Goal: Information Seeking & Learning: Find specific fact

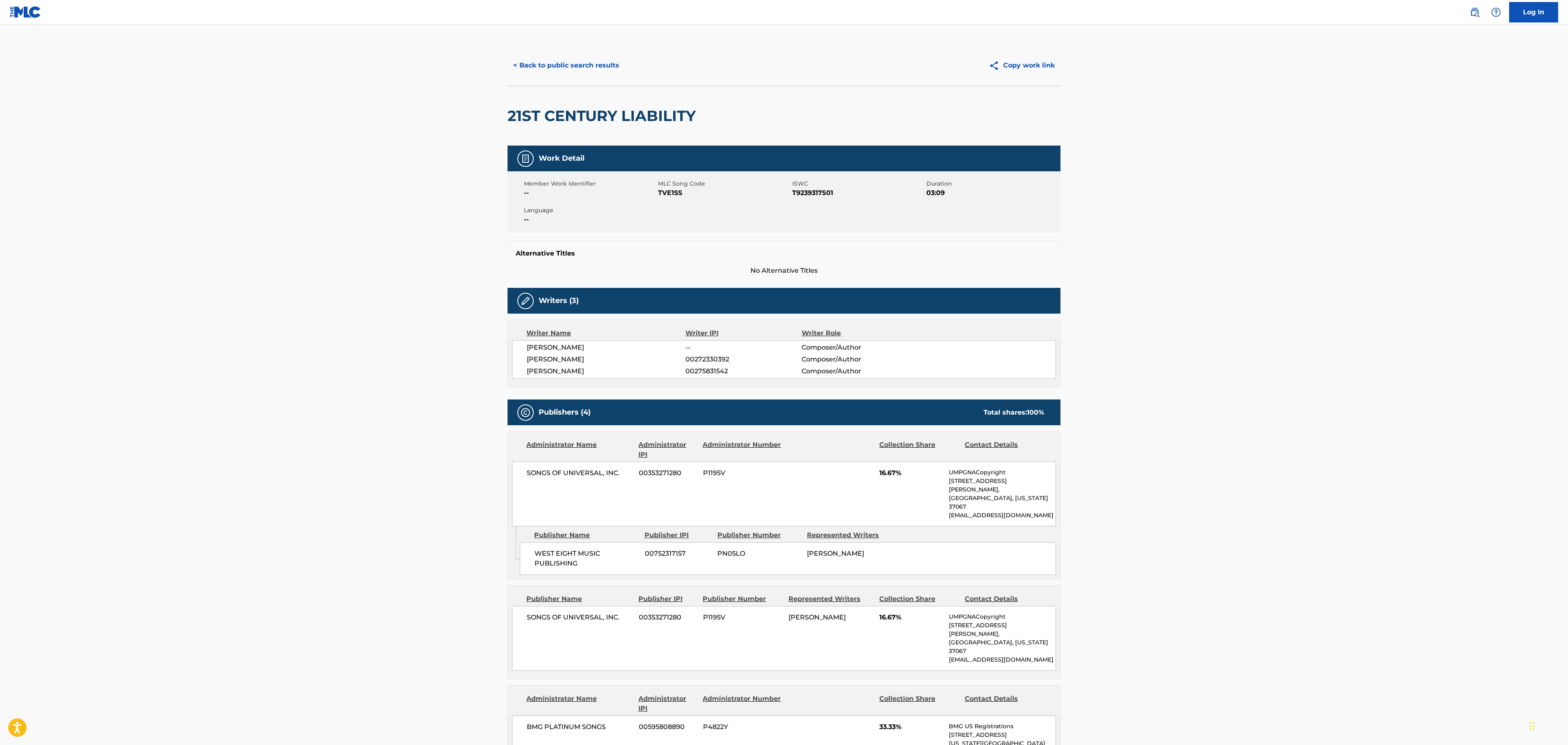
click at [600, 63] on button "< Back to public search results" at bounding box center [566, 66] width 117 height 21
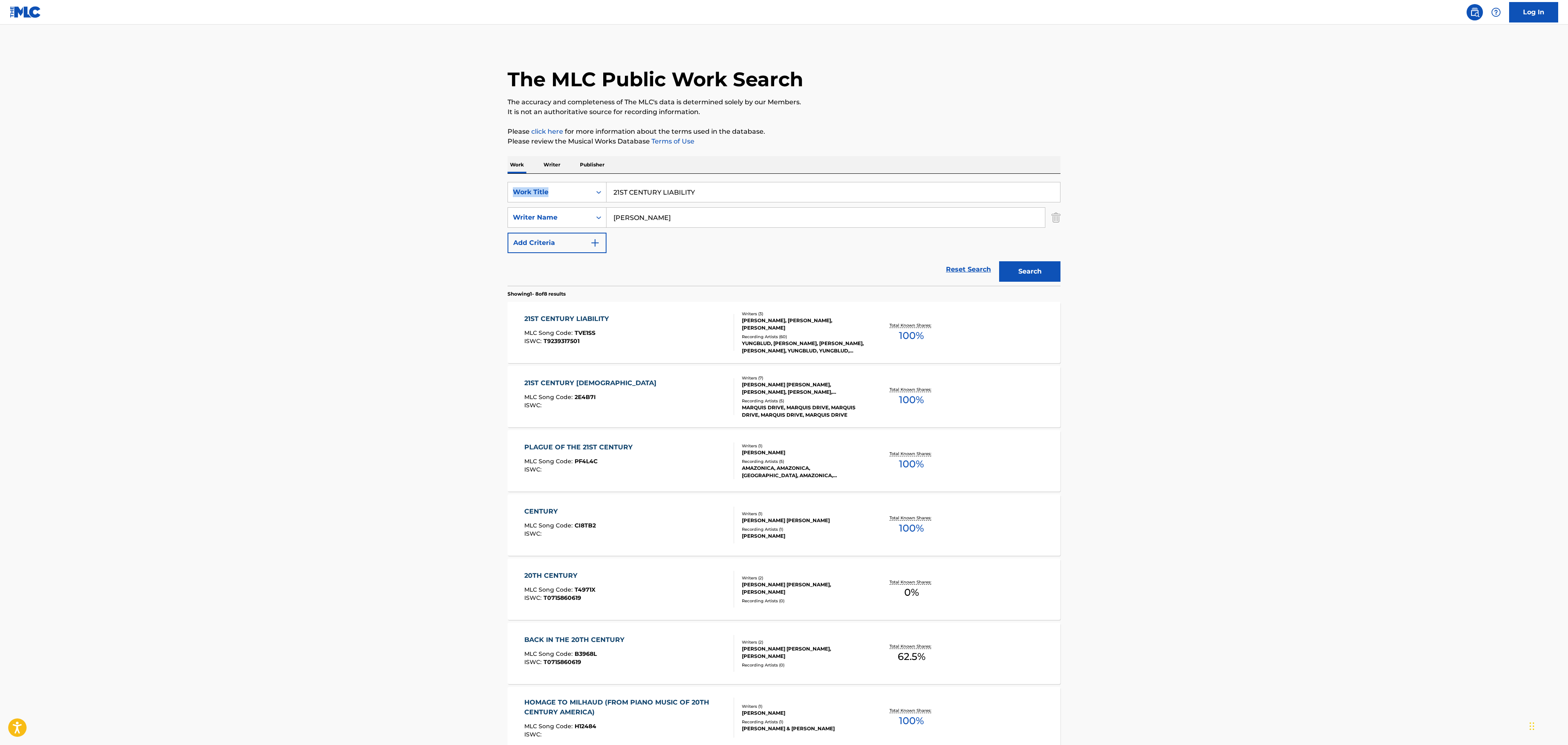
drag, startPoint x: 736, startPoint y: 180, endPoint x: 415, endPoint y: 186, distance: 321.1
click at [409, 186] on main "The MLC Public Work Search The accuracy and completeness of The MLC's data is d…" at bounding box center [784, 439] width 1568 height 831
drag, startPoint x: 666, startPoint y: 194, endPoint x: 483, endPoint y: 197, distance: 183.0
click at [483, 197] on main "The MLC Public Work Search The accuracy and completeness of The MLC's data is d…" at bounding box center [784, 439] width 1568 height 831
paste input "ANARCHIST"
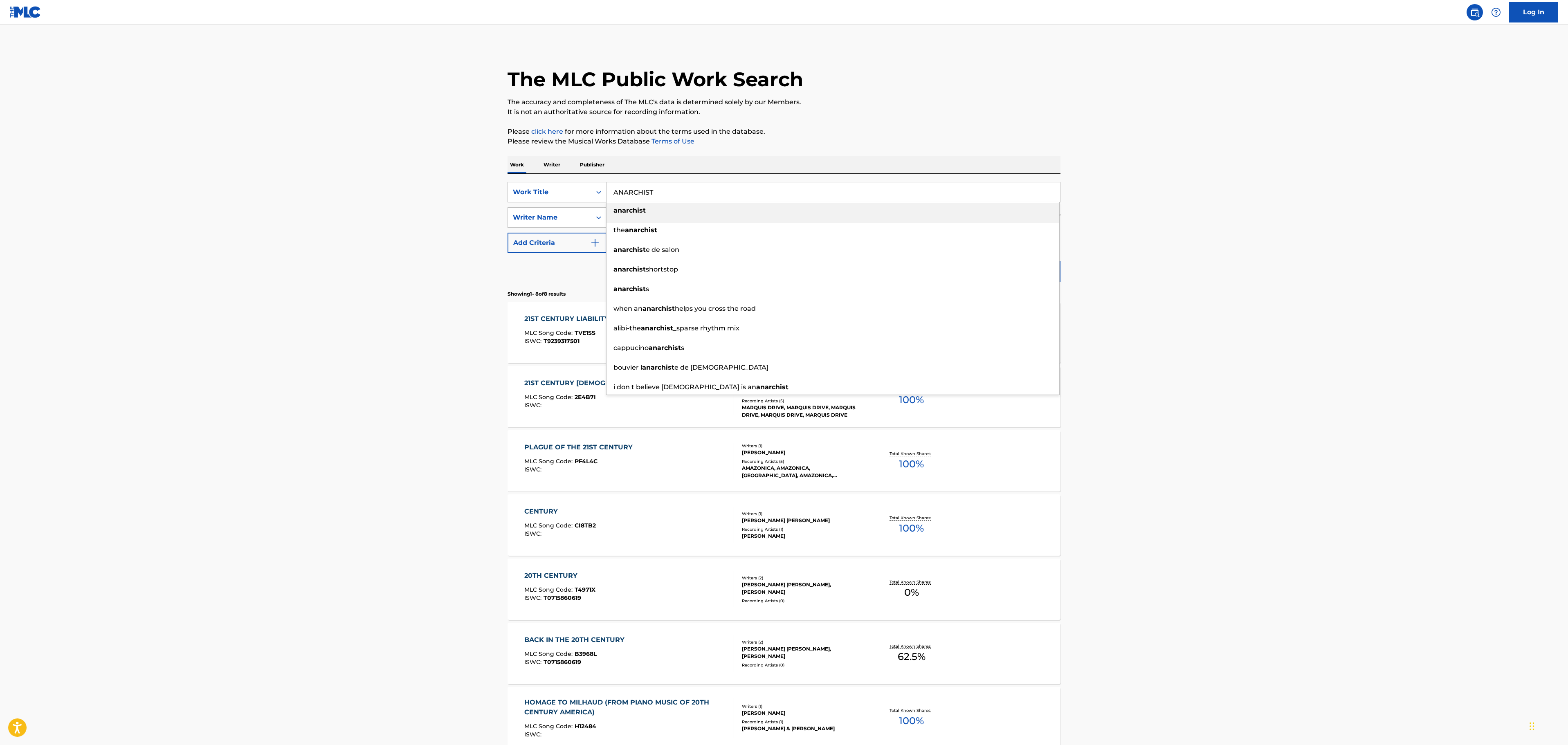
type input "ANARCHIST"
click at [1275, 145] on main "The MLC Public Work Search The accuracy and completeness of The MLC's data is d…" at bounding box center [784, 439] width 1568 height 831
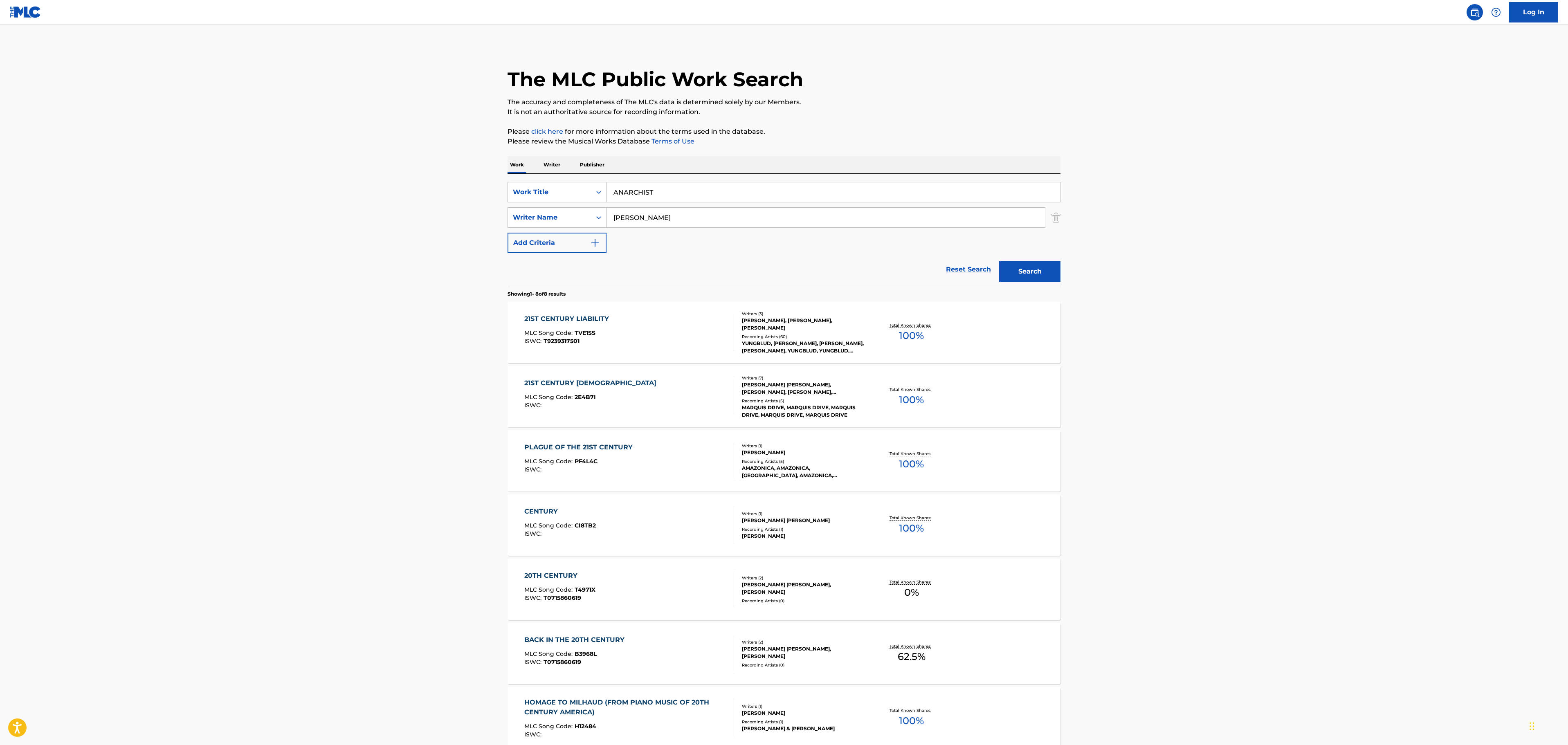
click at [1046, 271] on button "Search" at bounding box center [1029, 271] width 61 height 21
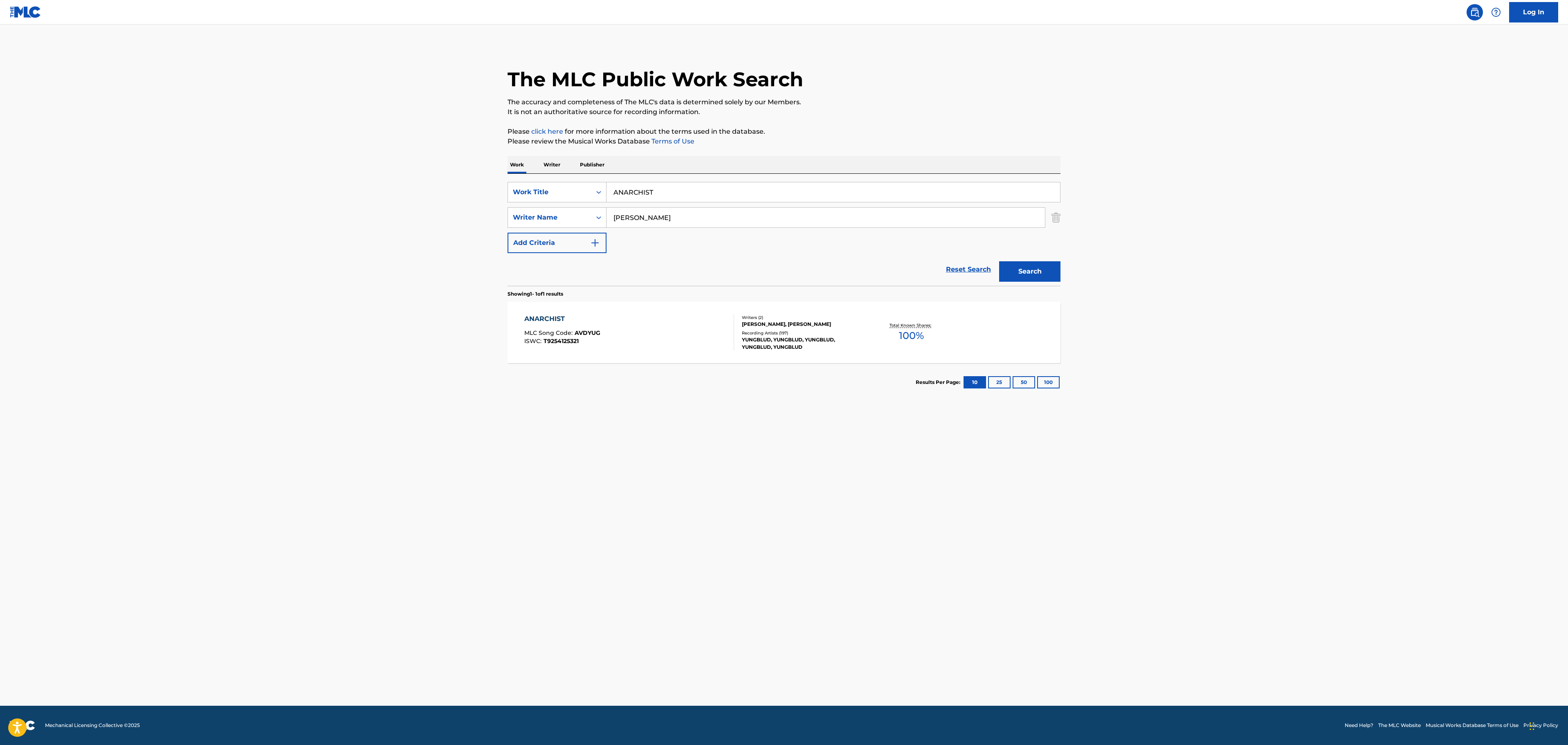
click at [645, 335] on div "ANARCHIST MLC Song Code : AVDYUG ISWC : T9254125321" at bounding box center [629, 332] width 210 height 37
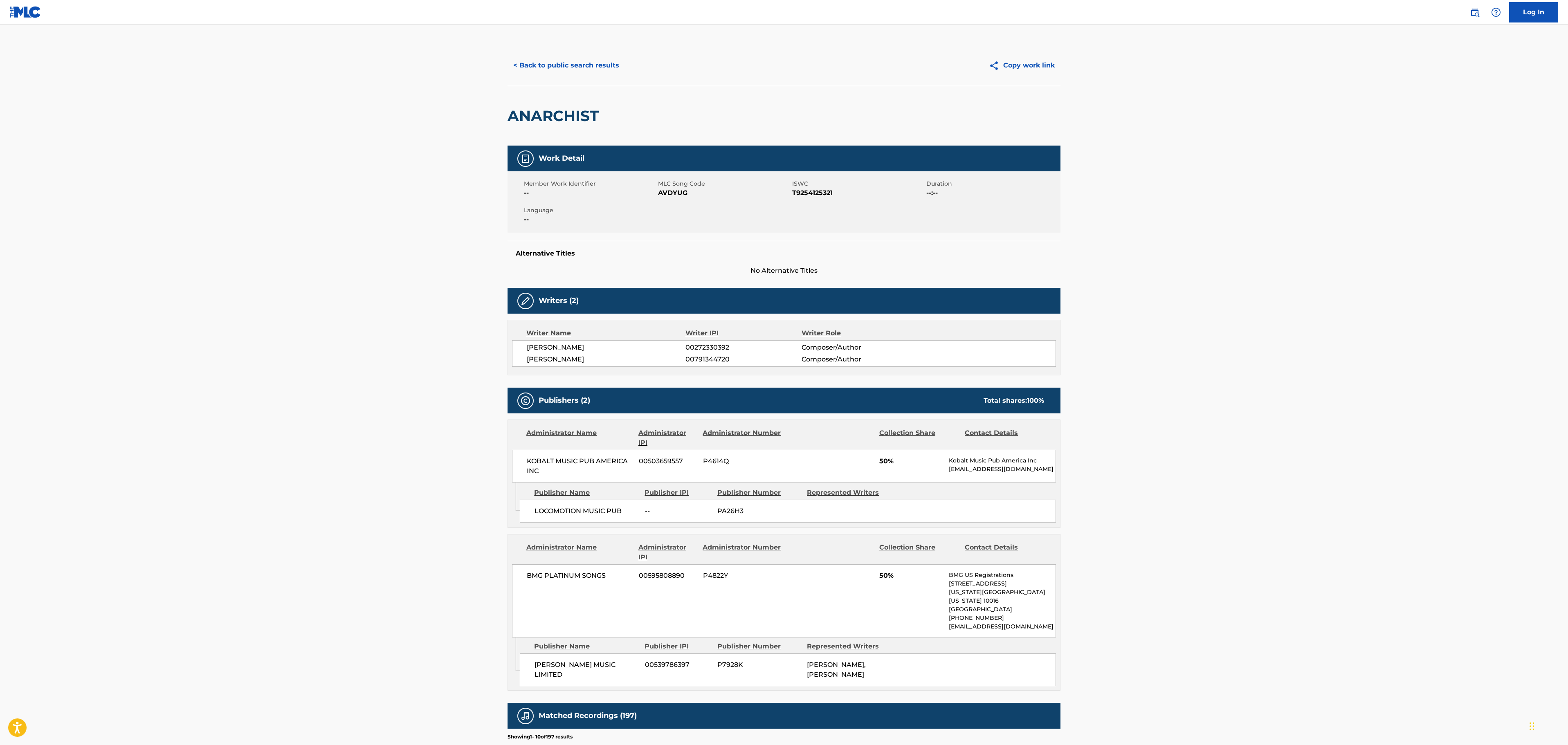
click at [586, 57] on button "< Back to public search results" at bounding box center [566, 66] width 117 height 21
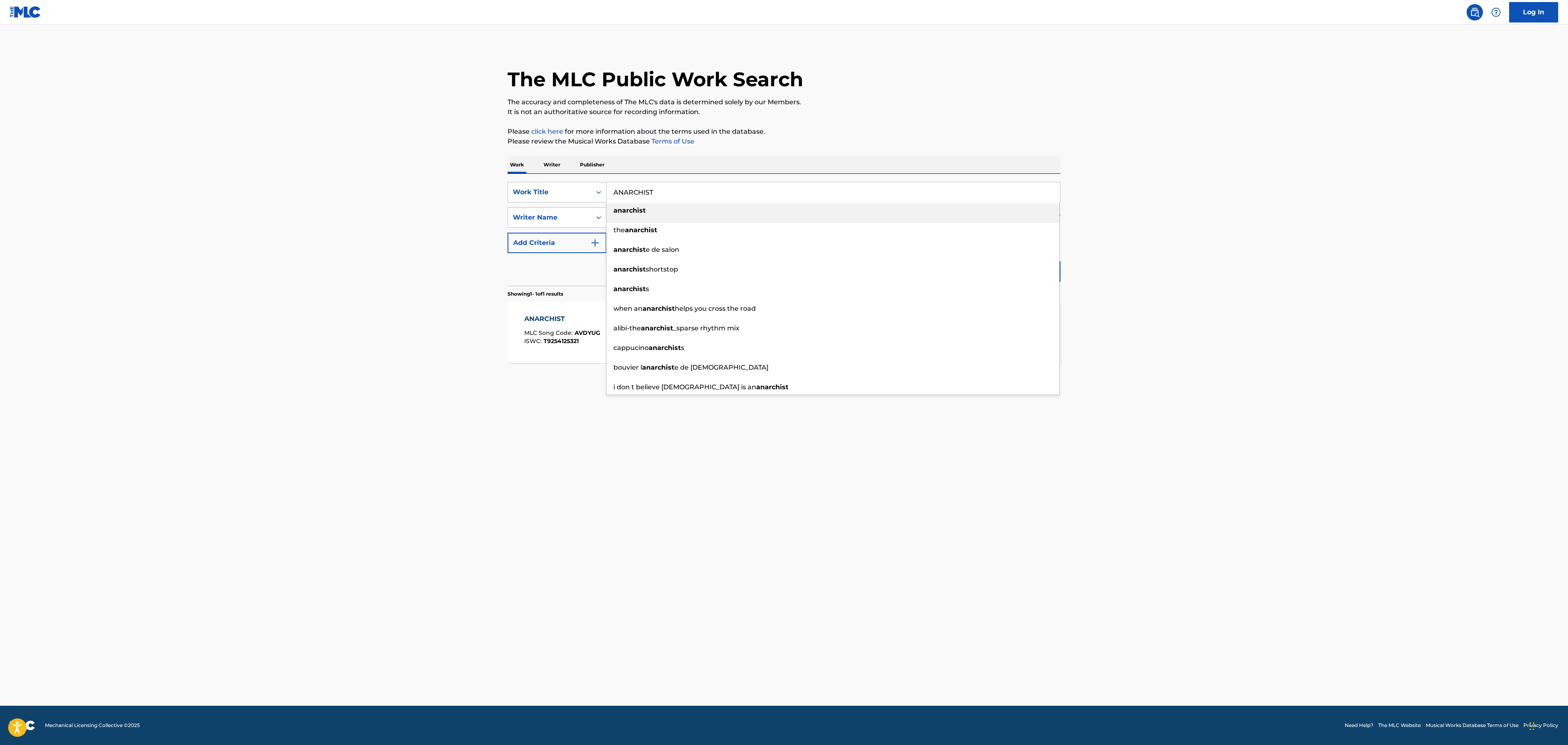
drag, startPoint x: 651, startPoint y: 195, endPoint x: 533, endPoint y: 203, distance: 118.3
click at [533, 203] on div "SearchWithCriteria6a01cc92-e3f6-4c87-b402-59b9e0829ade Work Title ANARCHIST ana…" at bounding box center [784, 217] width 553 height 71
paste input "[US_STATE]"
type input "[US_STATE]"
click at [958, 116] on p "It is not an authoritative source for recording information." at bounding box center [784, 112] width 553 height 10
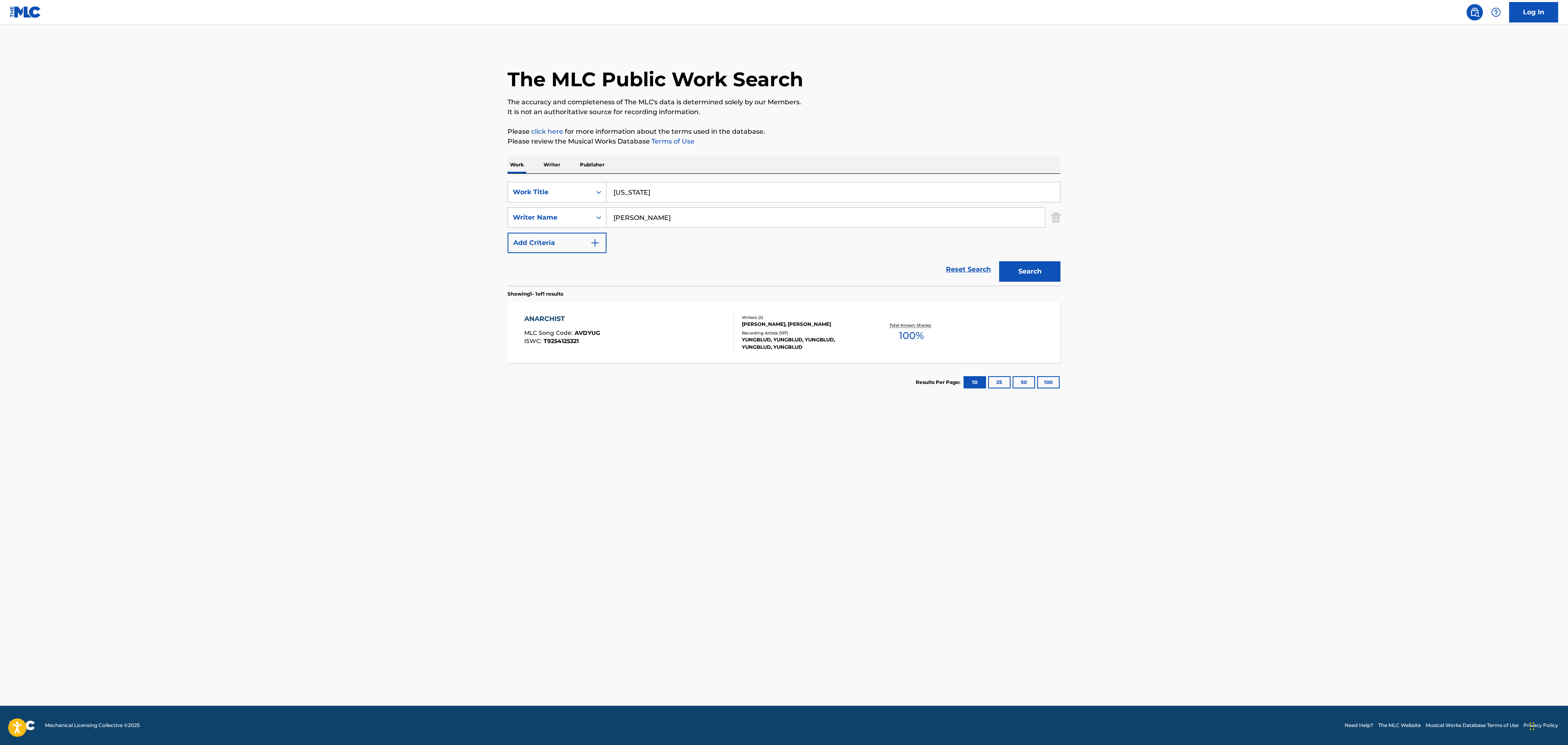
click at [1041, 276] on button "Search" at bounding box center [1029, 271] width 61 height 21
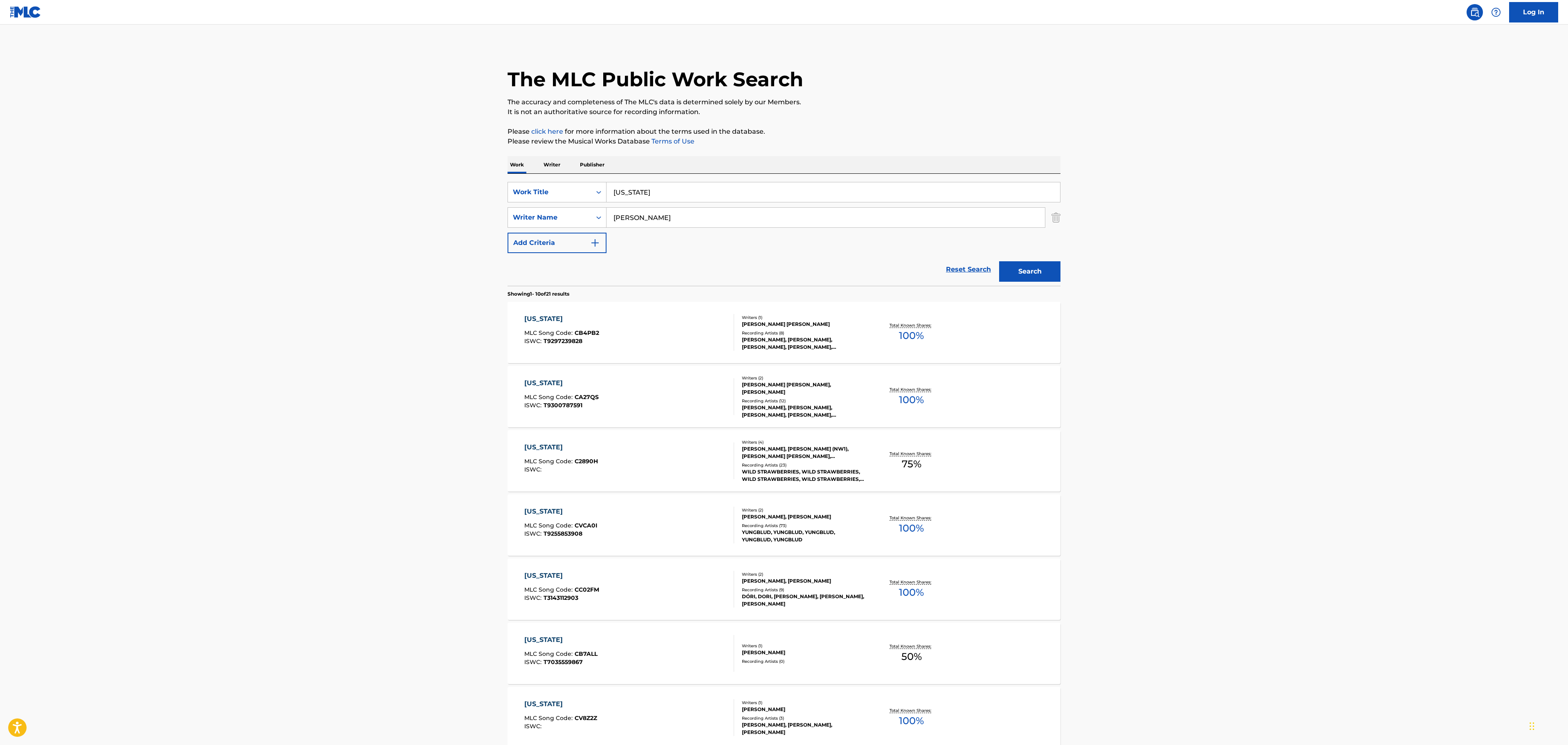
click at [671, 317] on div "[US_STATE] MLC Song Code : CB4PB2 ISWC : T9297239828" at bounding box center [629, 332] width 210 height 37
click at [683, 390] on div "[US_STATE] MLC Song Code : CA27QS ISWC : T9300787591" at bounding box center [629, 396] width 210 height 37
click at [700, 523] on div "[US_STATE] MLC Song Code : CVCA0I ISWC : T9255853908" at bounding box center [629, 525] width 210 height 37
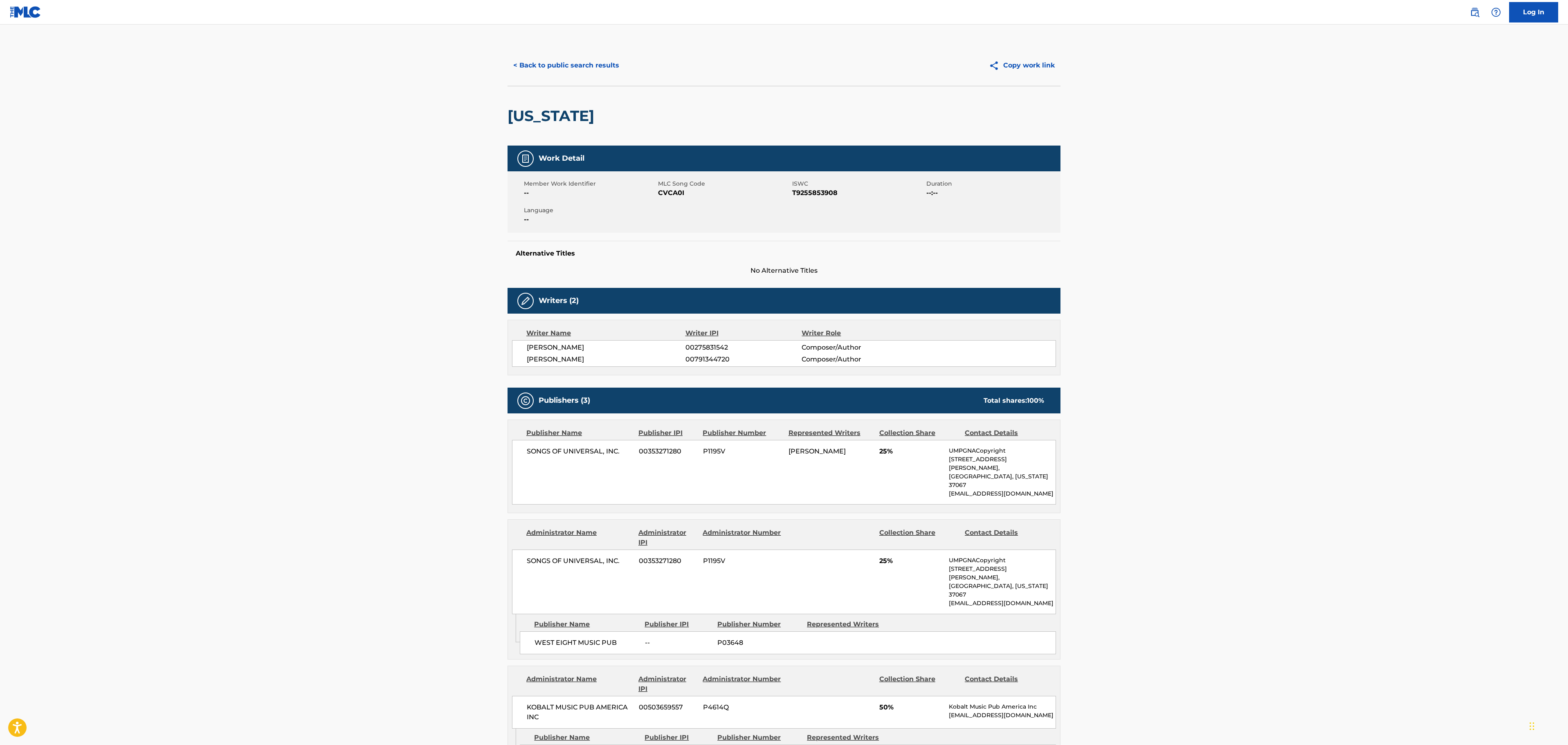
click at [560, 60] on button "< Back to public search results" at bounding box center [566, 66] width 117 height 21
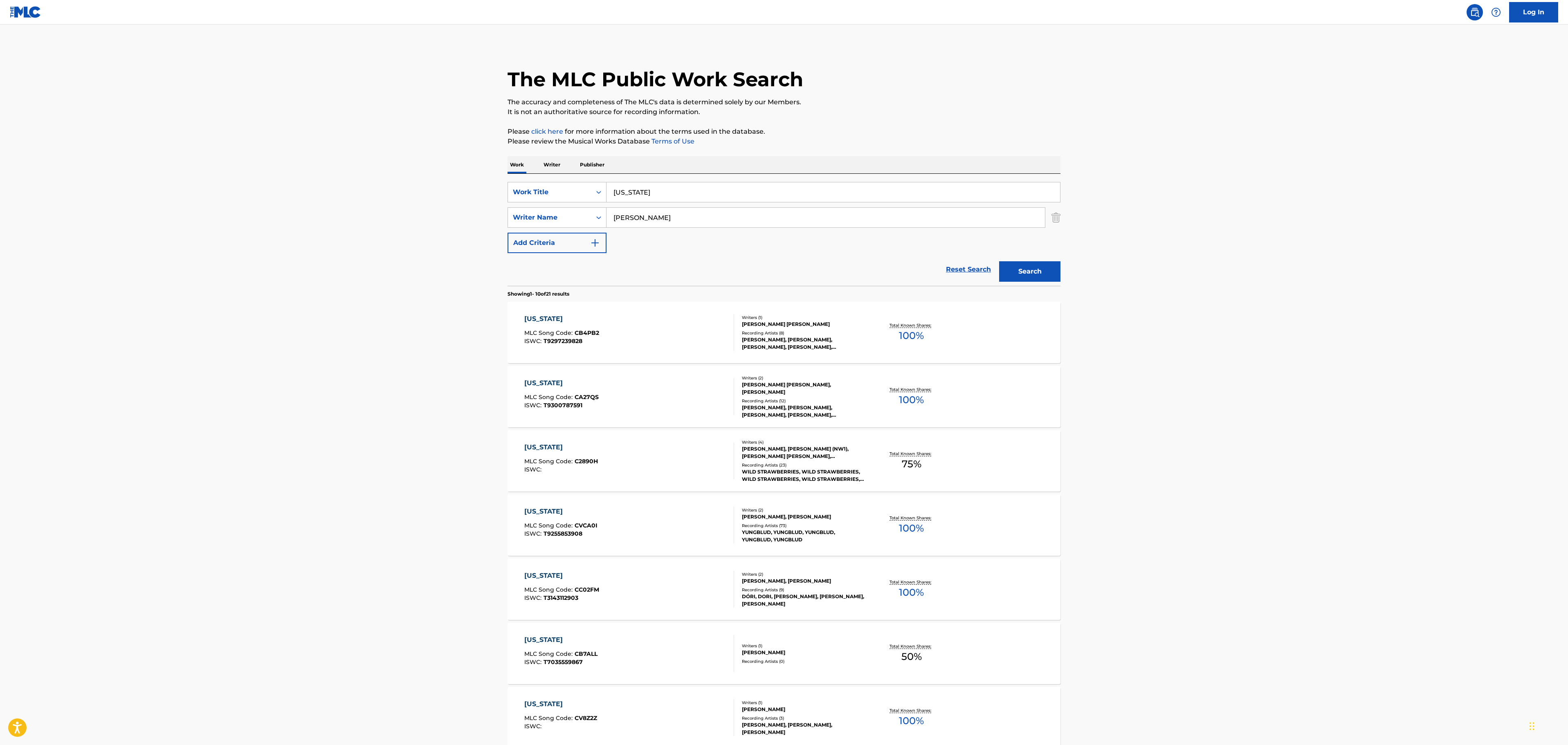
click at [502, 197] on div "The MLC Public Work Search The accuracy and completeness of The MLC's data is d…" at bounding box center [784, 514] width 573 height 938
paste input "DIE FOR THE HYPE"
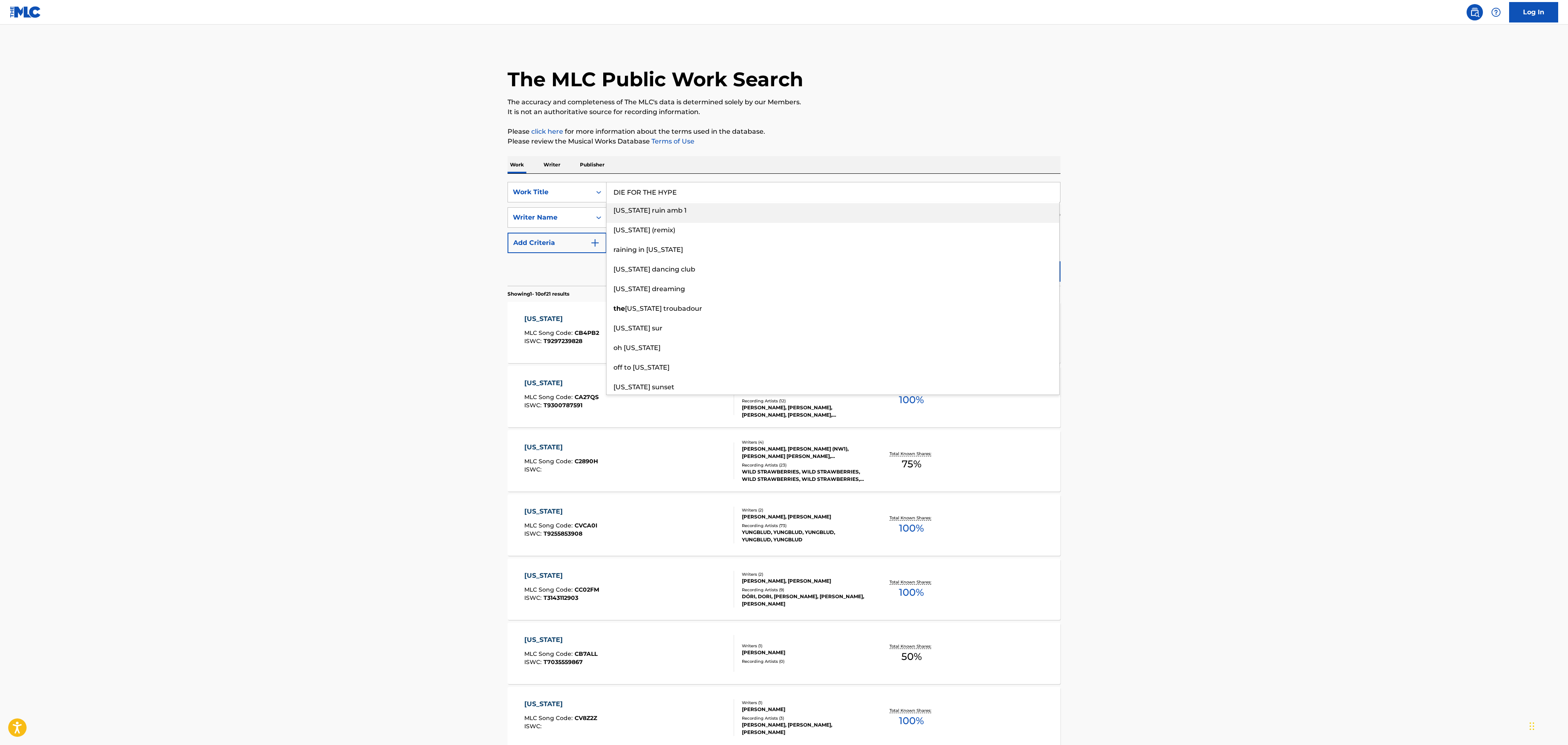
type input "DIE FOR THE HYPE"
click at [992, 130] on p "Please click here for more information about the terms used in the database." at bounding box center [784, 131] width 553 height 10
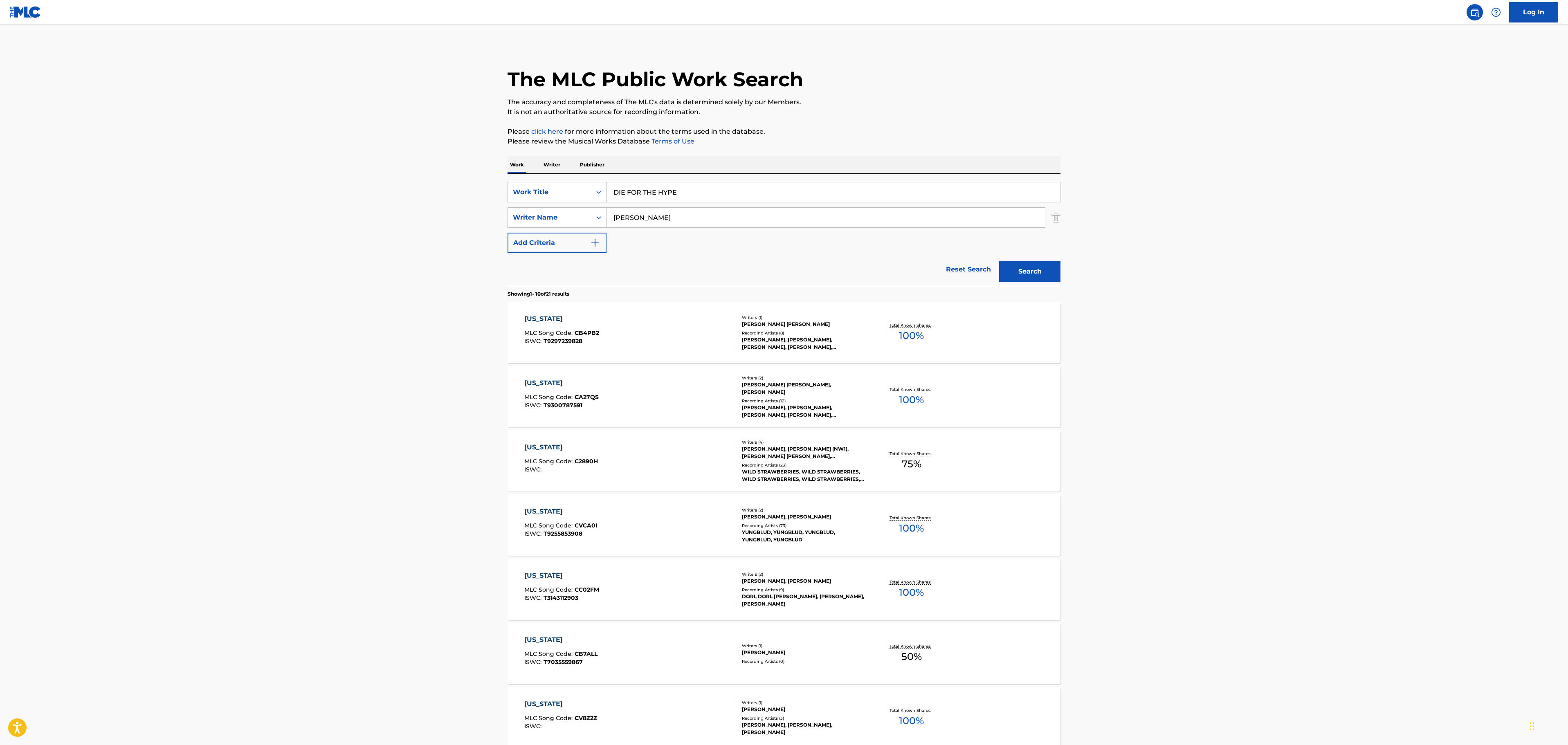
click at [1045, 276] on button "Search" at bounding box center [1029, 271] width 61 height 21
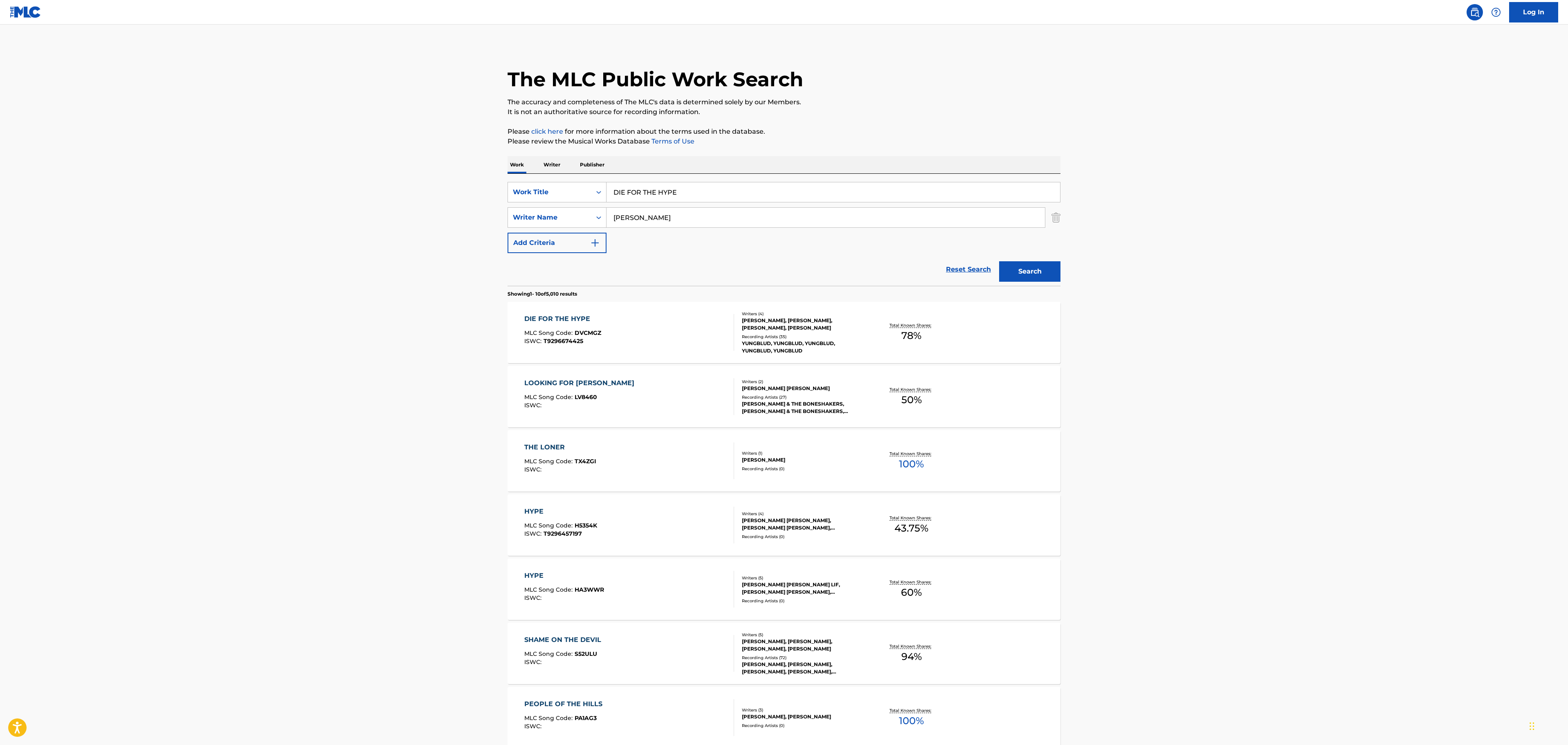
click at [650, 331] on div "DIE FOR THE HYPE MLC Song Code : DVCMGZ ISWC : T9296674425" at bounding box center [629, 332] width 210 height 37
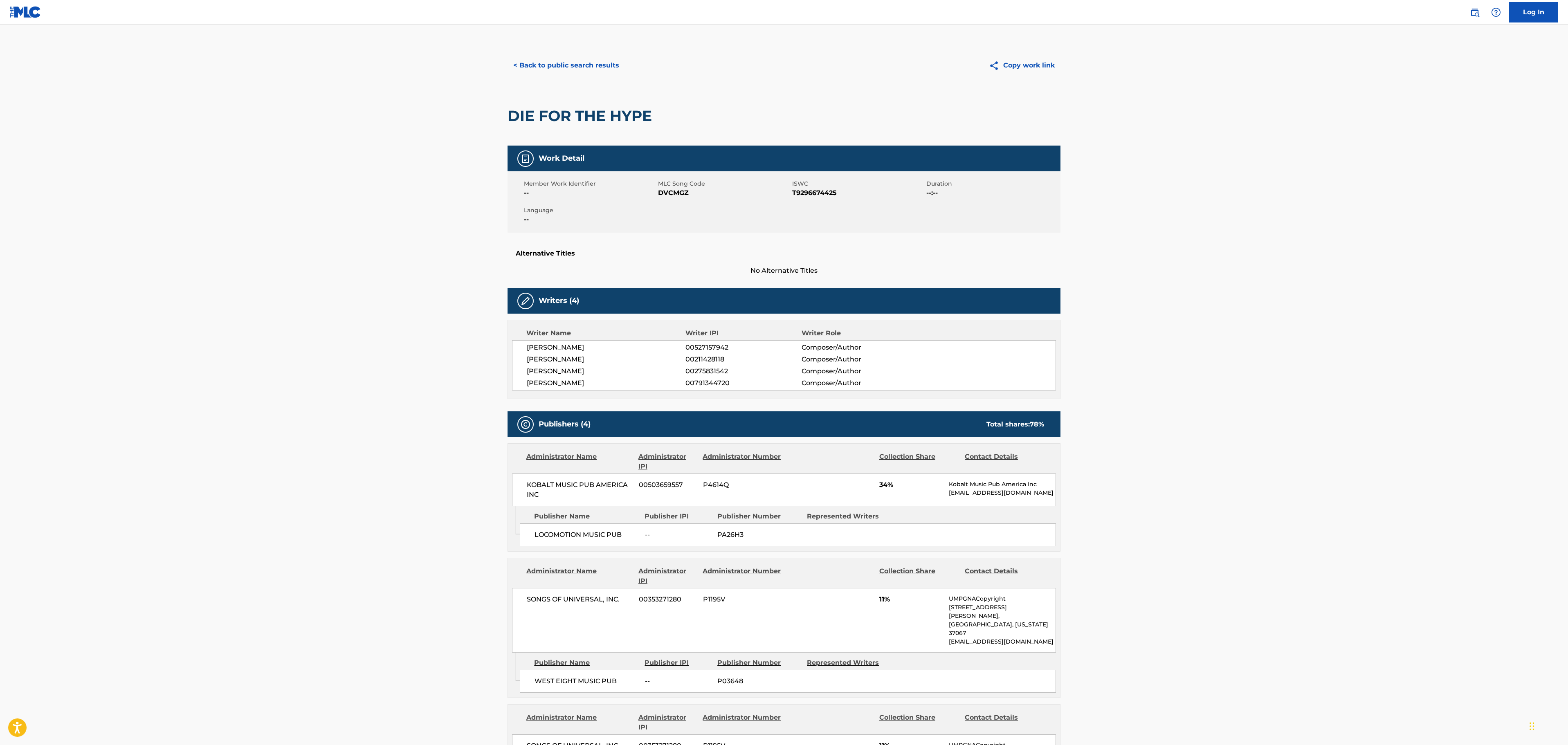
click at [1351, 283] on main "< Back to public search results Copy work link DIE FOR THE HYPE Work Detail Mem…" at bounding box center [784, 671] width 1568 height 1293
click at [571, 61] on button "< Back to public search results" at bounding box center [566, 66] width 117 height 21
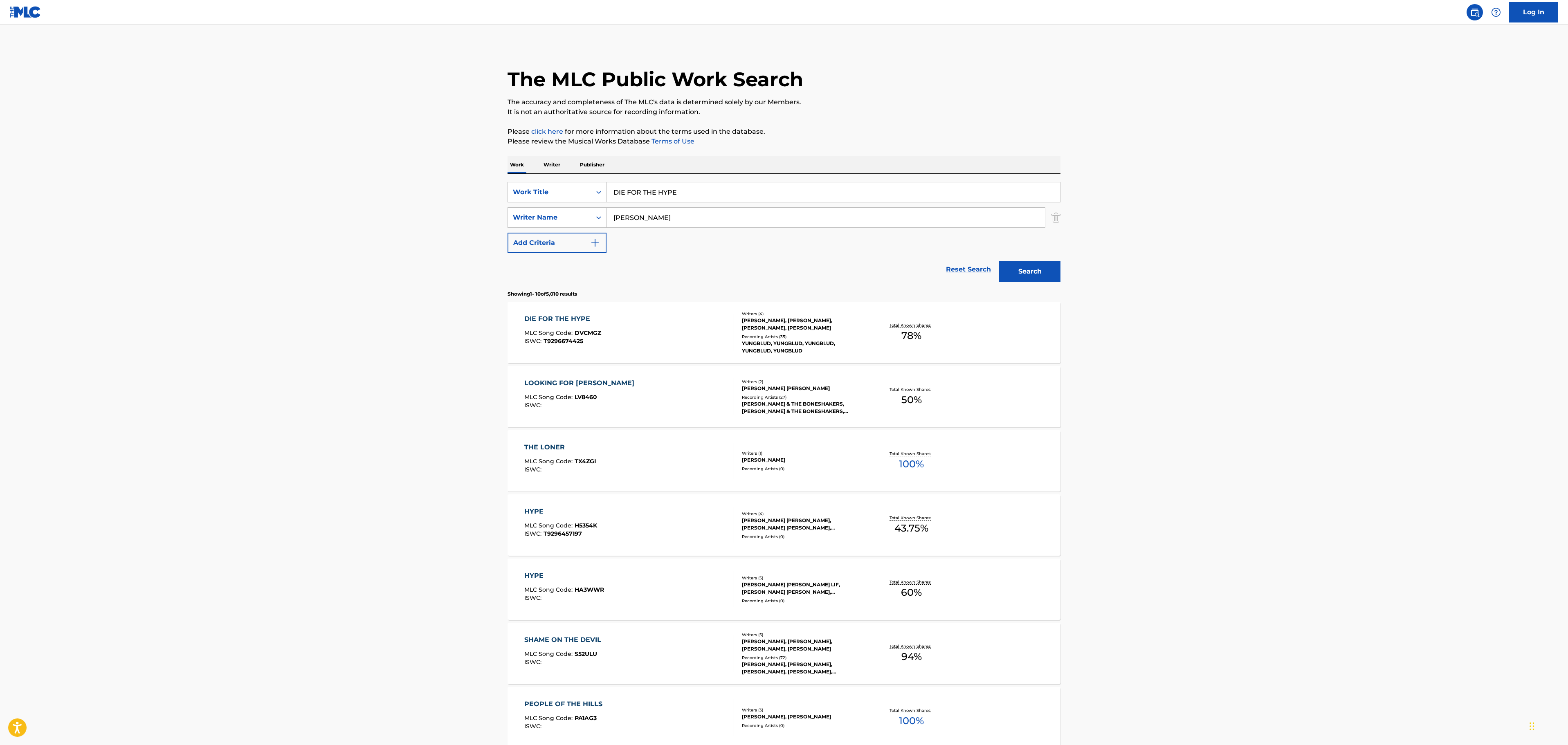
drag, startPoint x: 1205, startPoint y: 217, endPoint x: 1189, endPoint y: 219, distance: 16.1
click at [1205, 217] on main "The MLC Public Work Search The accuracy and completeness of The MLC's data is d…" at bounding box center [784, 506] width 1568 height 963
click at [618, 326] on div "DIE FOR THE HYPE MLC Song Code : DVCMGZ ISWC : T9296674425" at bounding box center [629, 332] width 210 height 37
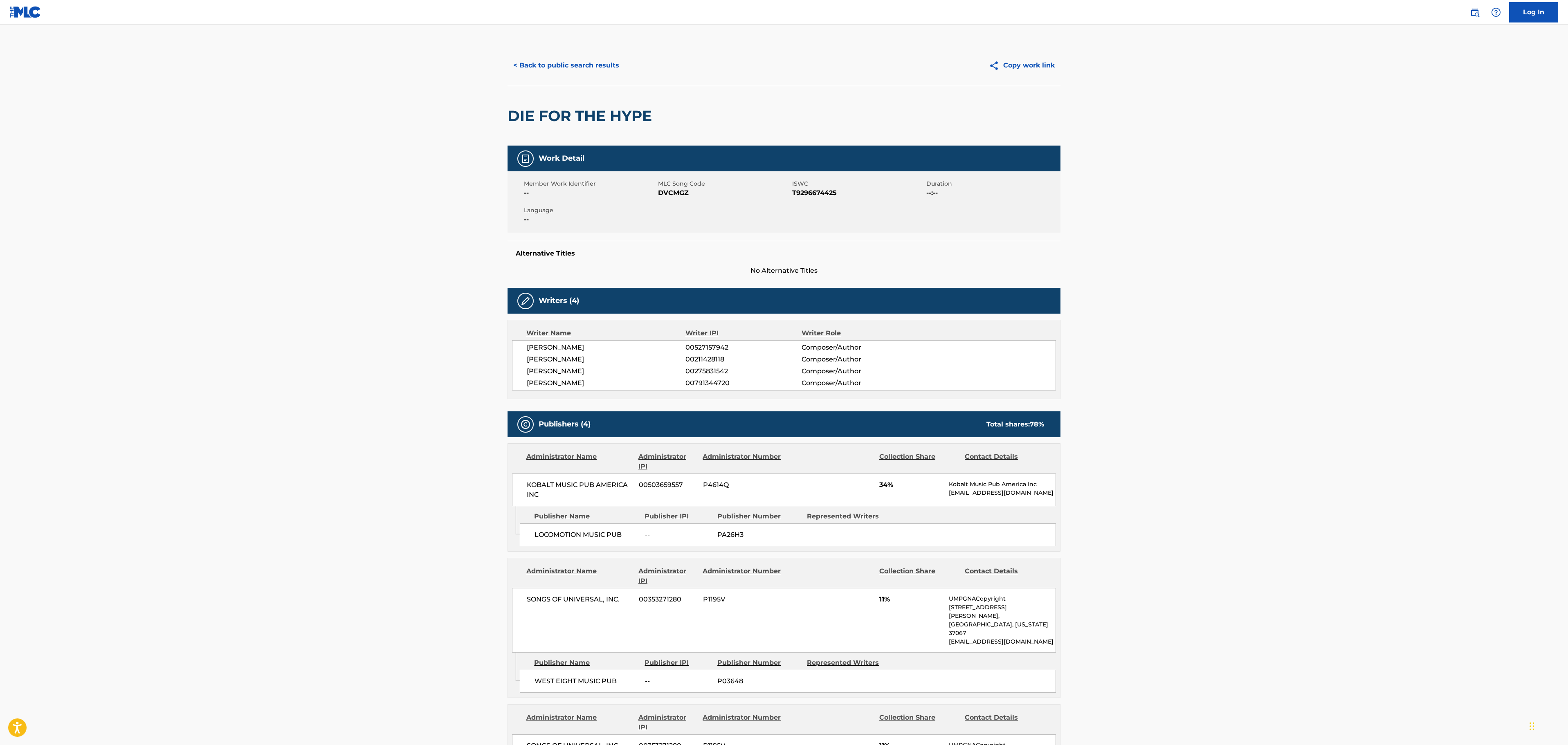
click at [1104, 245] on main "< Back to public search results Copy work link DIE FOR THE HYPE Work Detail Mem…" at bounding box center [784, 671] width 1568 height 1293
drag, startPoint x: 499, startPoint y: 57, endPoint x: 528, endPoint y: 58, distance: 29.0
click at [511, 57] on div "< Back to public search results Copy work link DIE FOR THE HYPE Work Detail Mem…" at bounding box center [784, 675] width 573 height 1260
click at [528, 58] on button "< Back to public search results" at bounding box center [566, 66] width 117 height 21
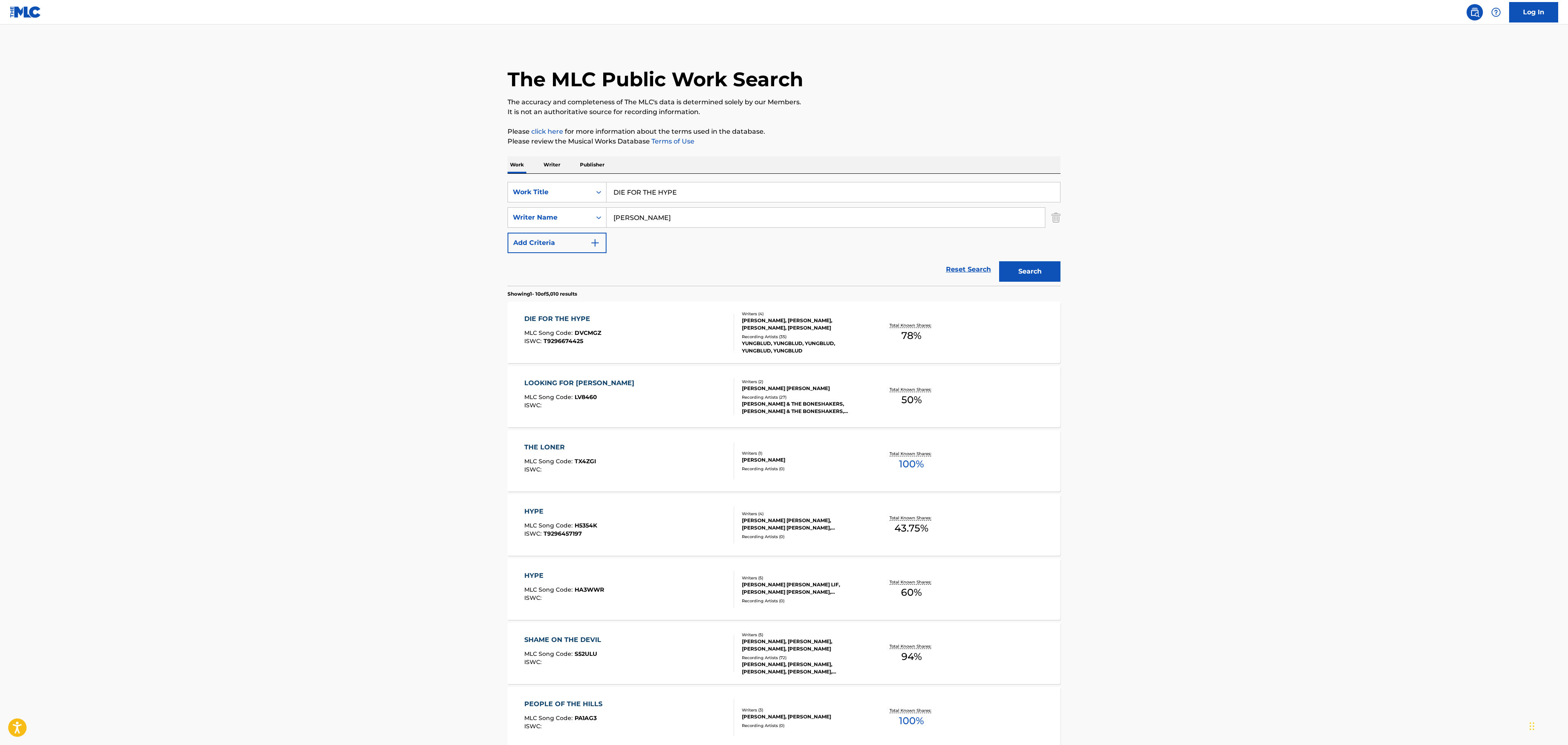
drag, startPoint x: 757, startPoint y: 191, endPoint x: 479, endPoint y: 200, distance: 278.1
click at [479, 200] on main "The MLC Public Work Search The accuracy and completeness of The MLC's data is d…" at bounding box center [784, 506] width 1568 height 963
paste input "EULOGY"
type input "EULOGY"
click at [885, 131] on p "Please click here for more information about the terms used in the database." at bounding box center [784, 131] width 553 height 10
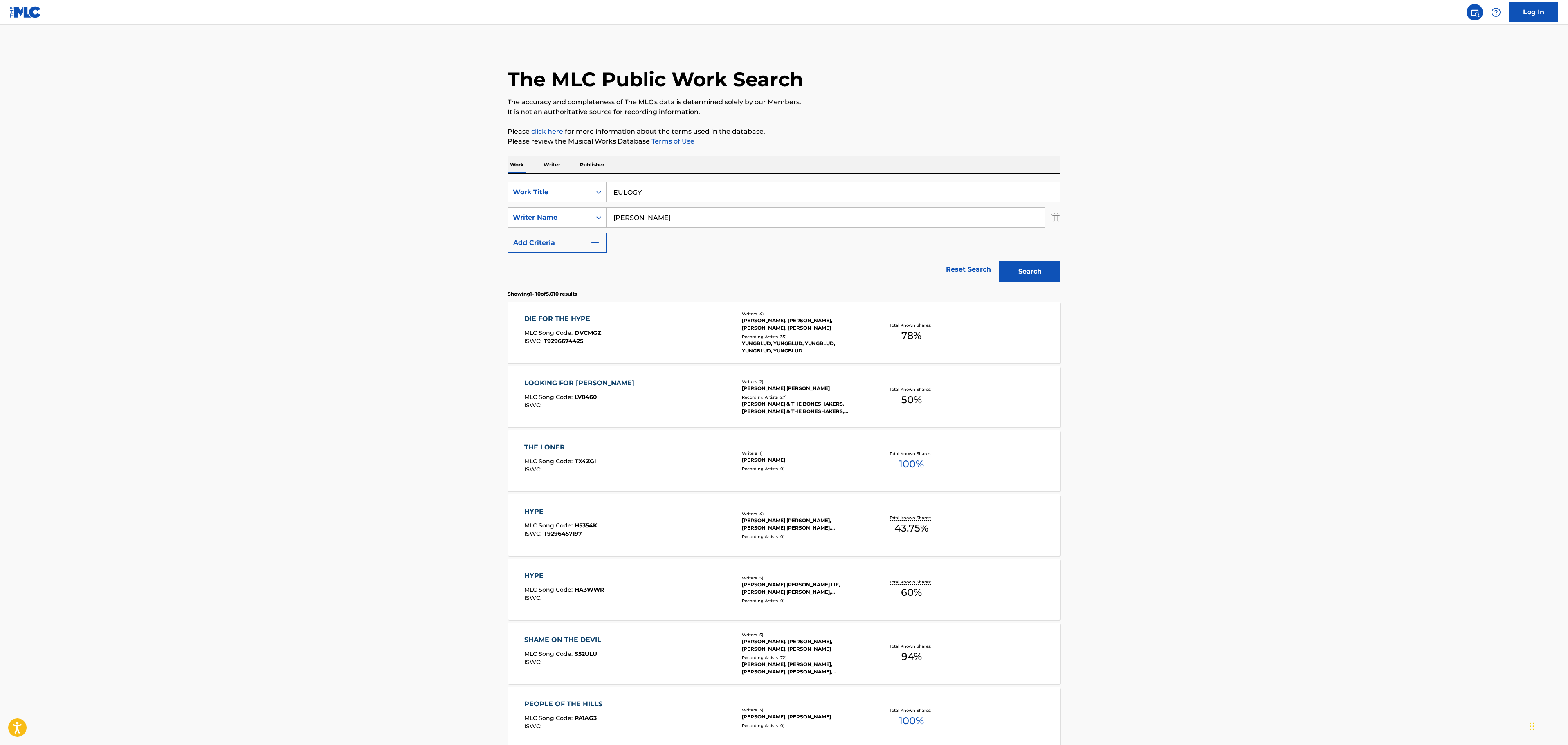
click at [1037, 273] on button "Search" at bounding box center [1029, 271] width 61 height 21
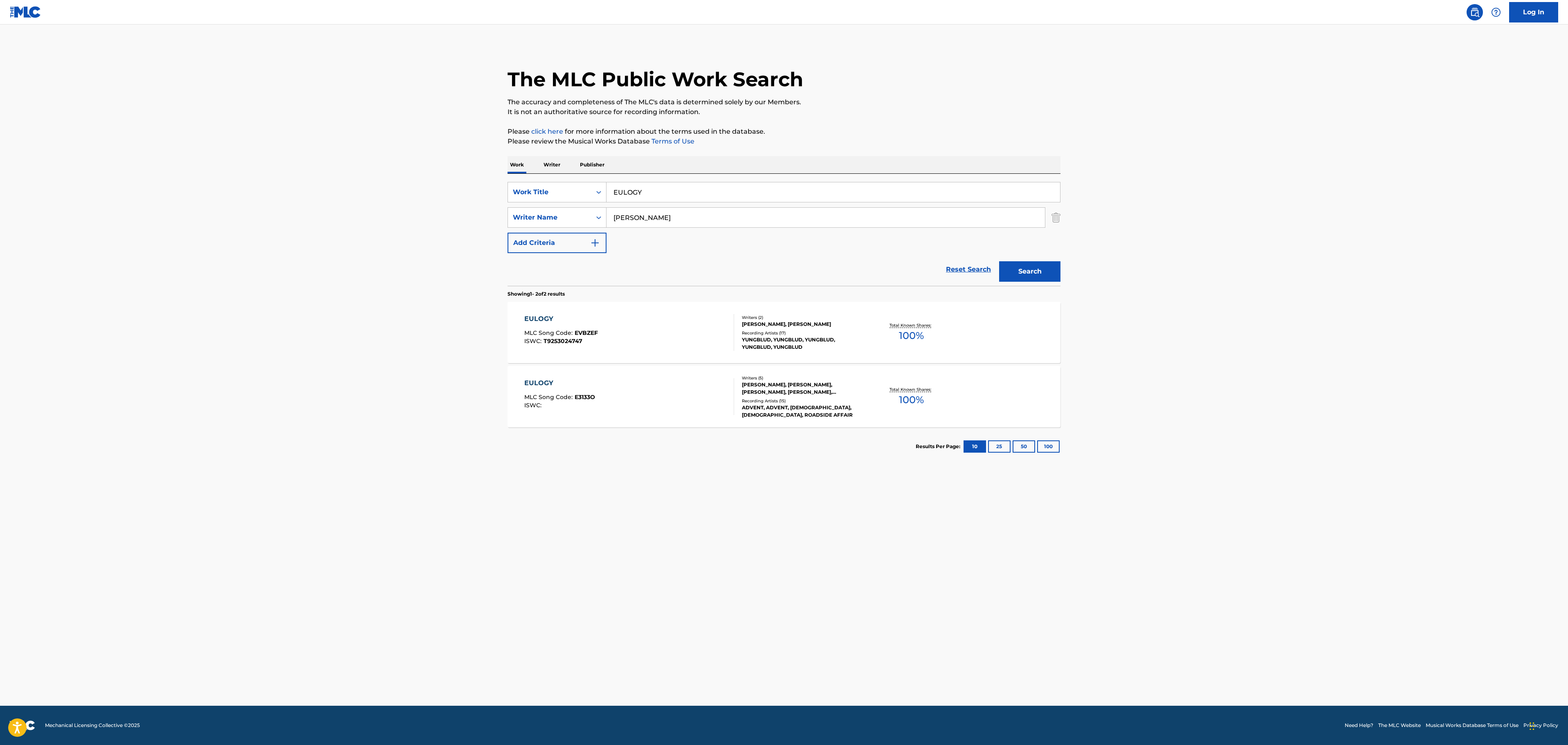
click at [690, 338] on div "EULOGY MLC Song Code : EVBZEF ISWC : T9253024747" at bounding box center [629, 332] width 210 height 37
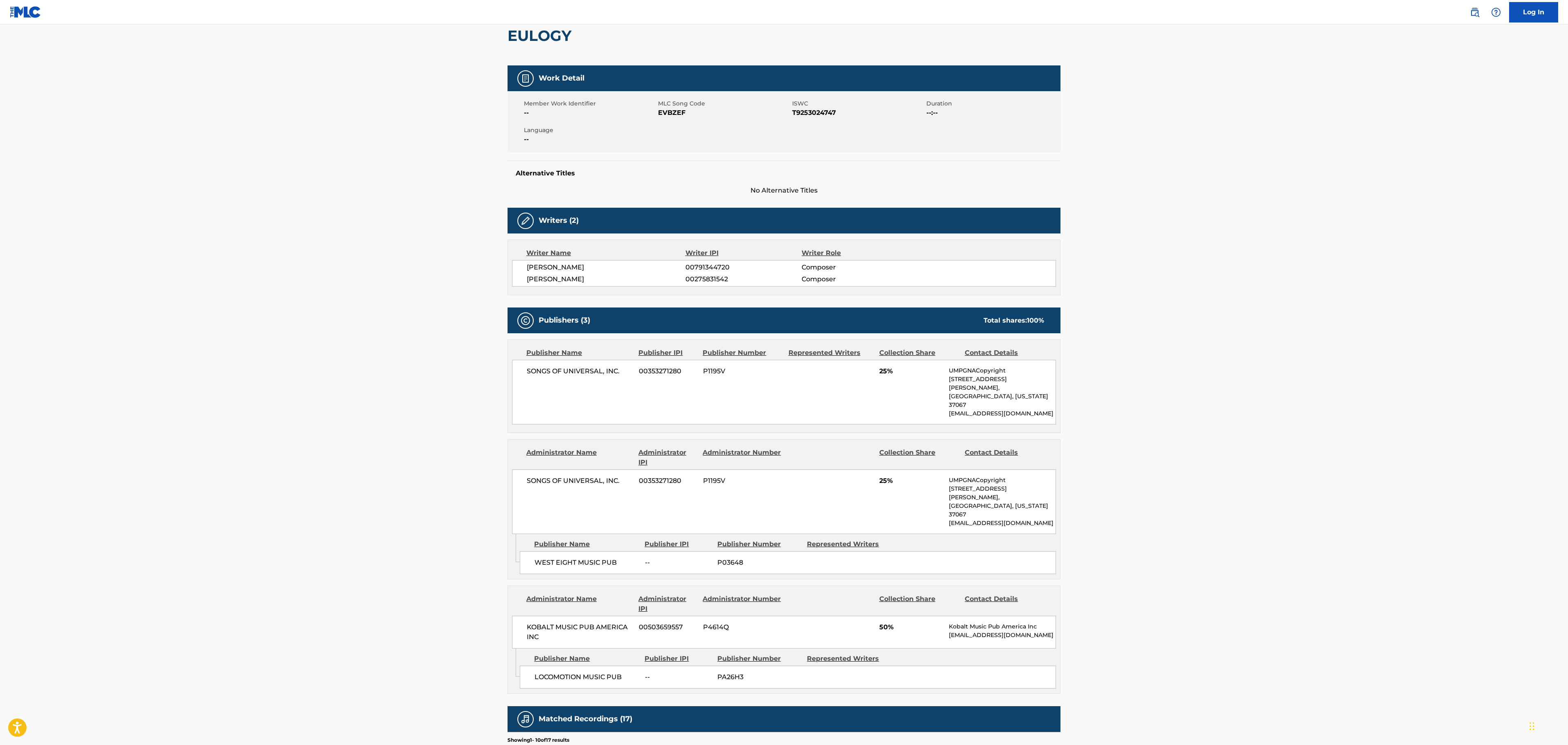
scroll to position [82, 0]
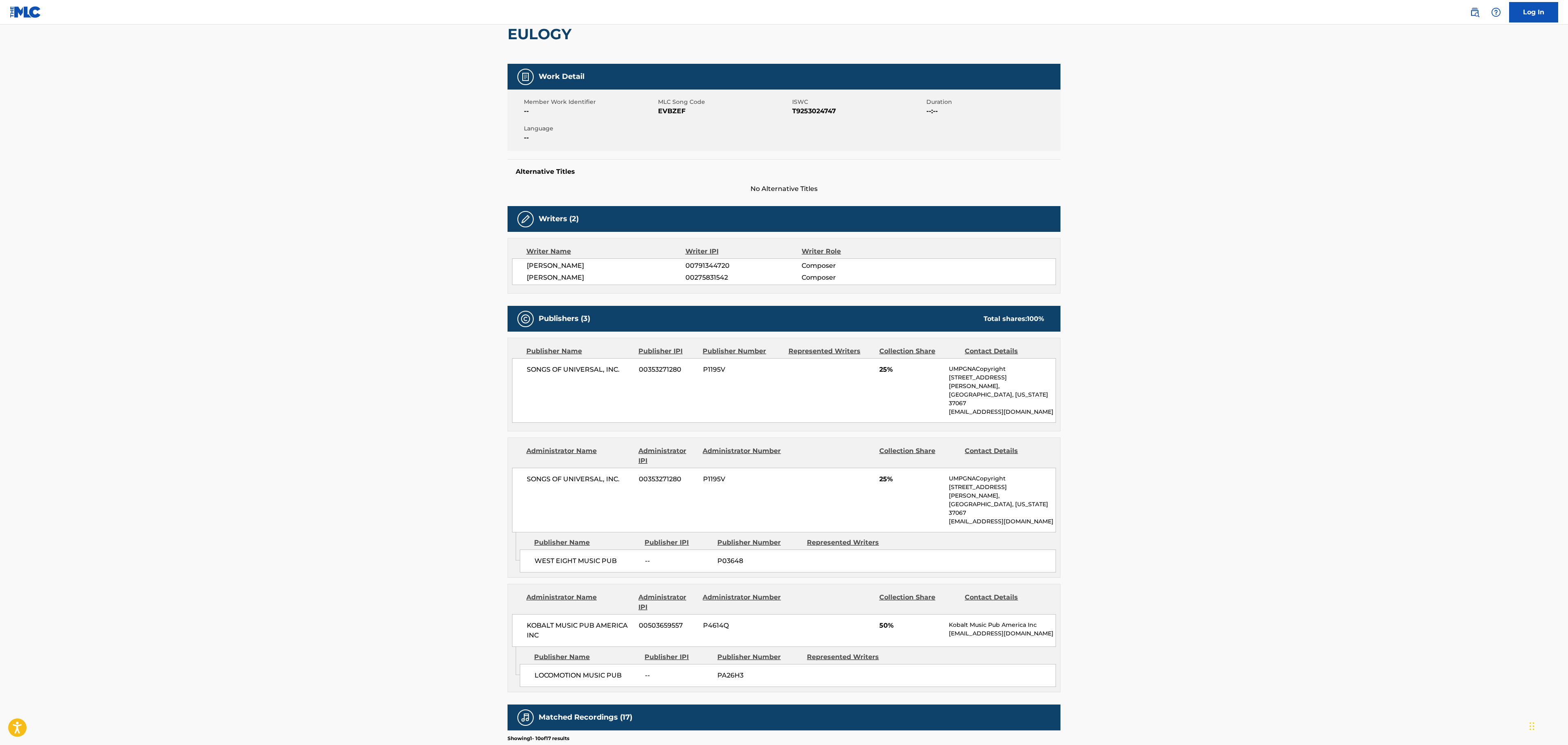
drag, startPoint x: 1167, startPoint y: 237, endPoint x: 1116, endPoint y: 237, distance: 51.0
click at [1167, 237] on main "< Back to public search results Copy work link EULOGY Work Detail Member Work I…" at bounding box center [784, 500] width 1568 height 1114
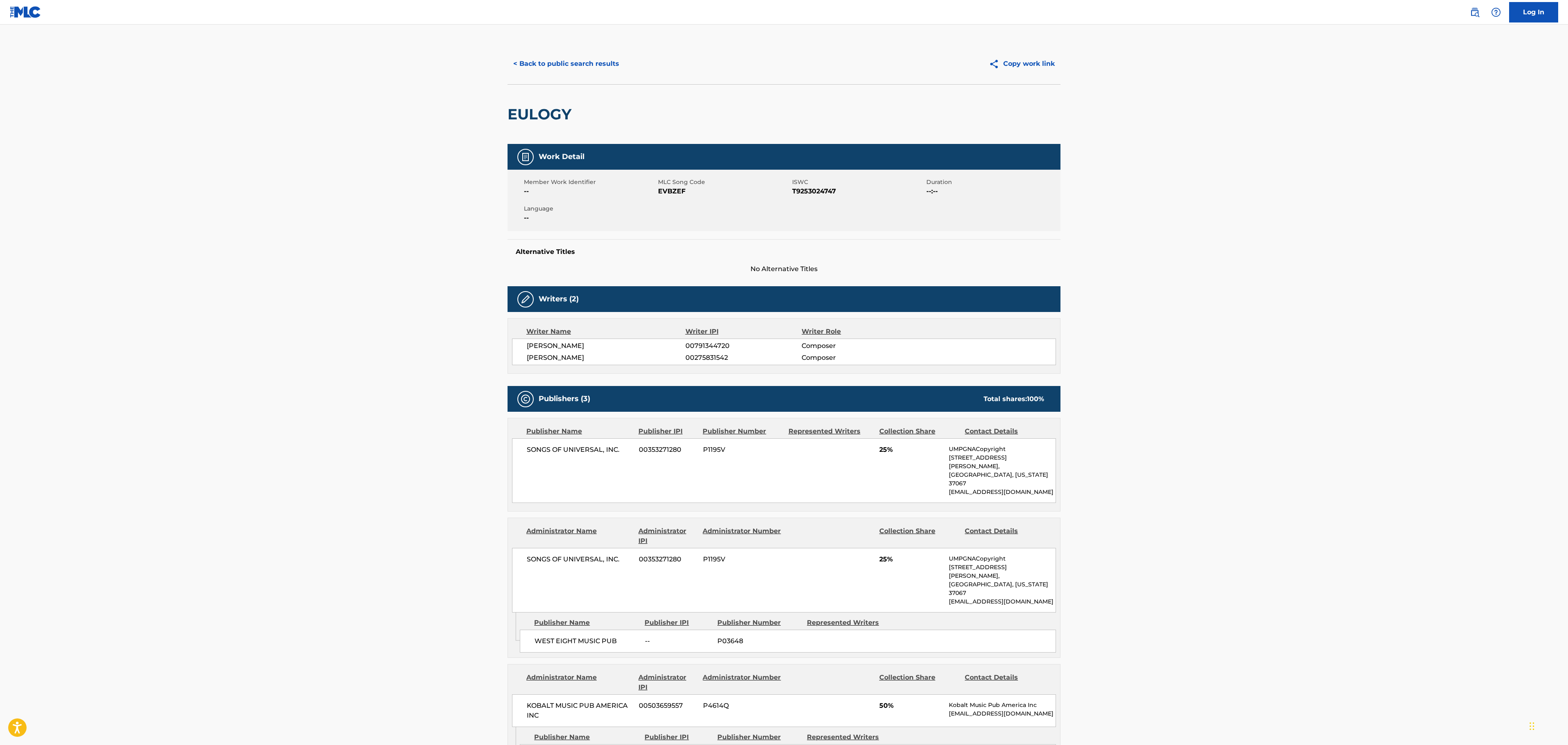
scroll to position [0, 0]
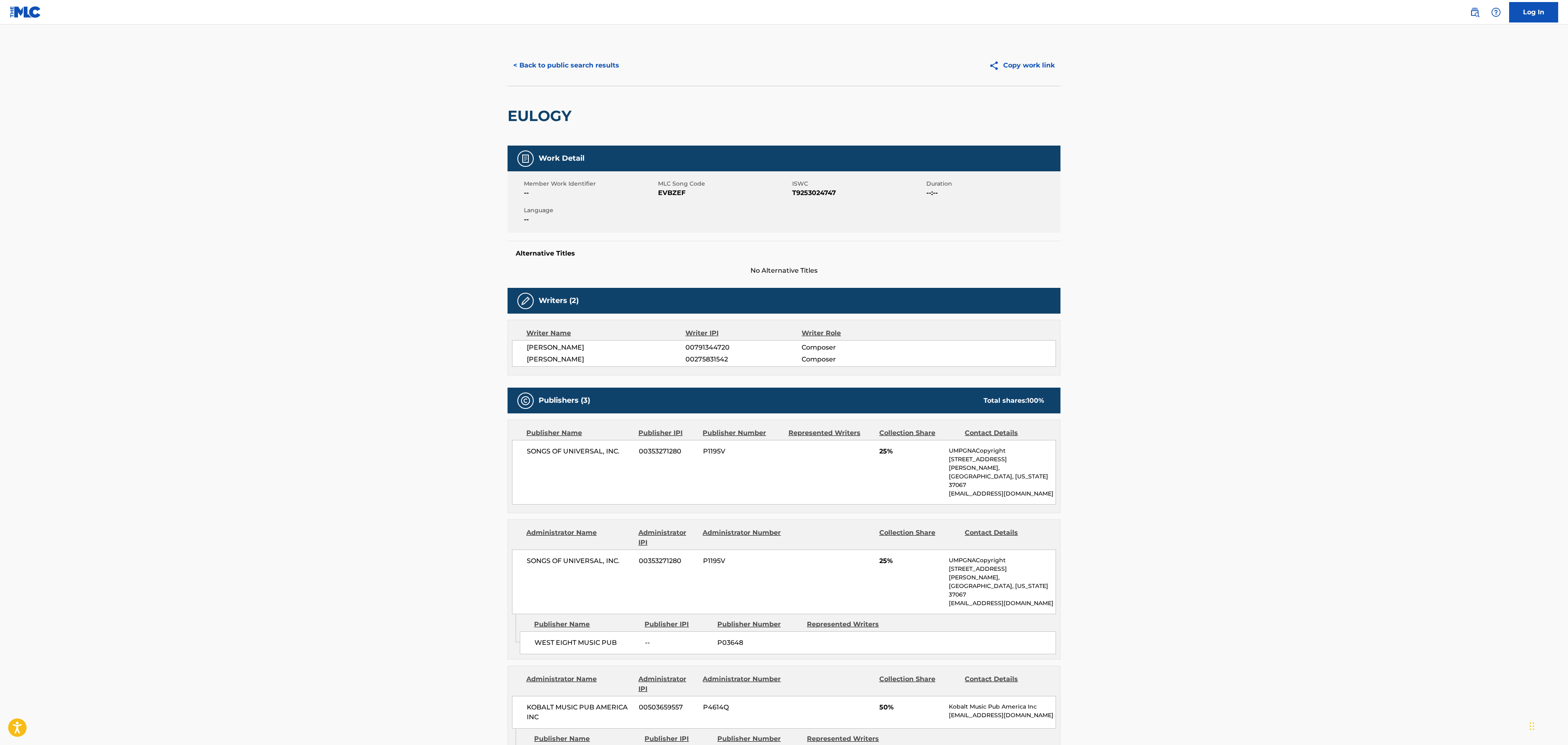
click at [581, 69] on button "< Back to public search results" at bounding box center [566, 66] width 117 height 21
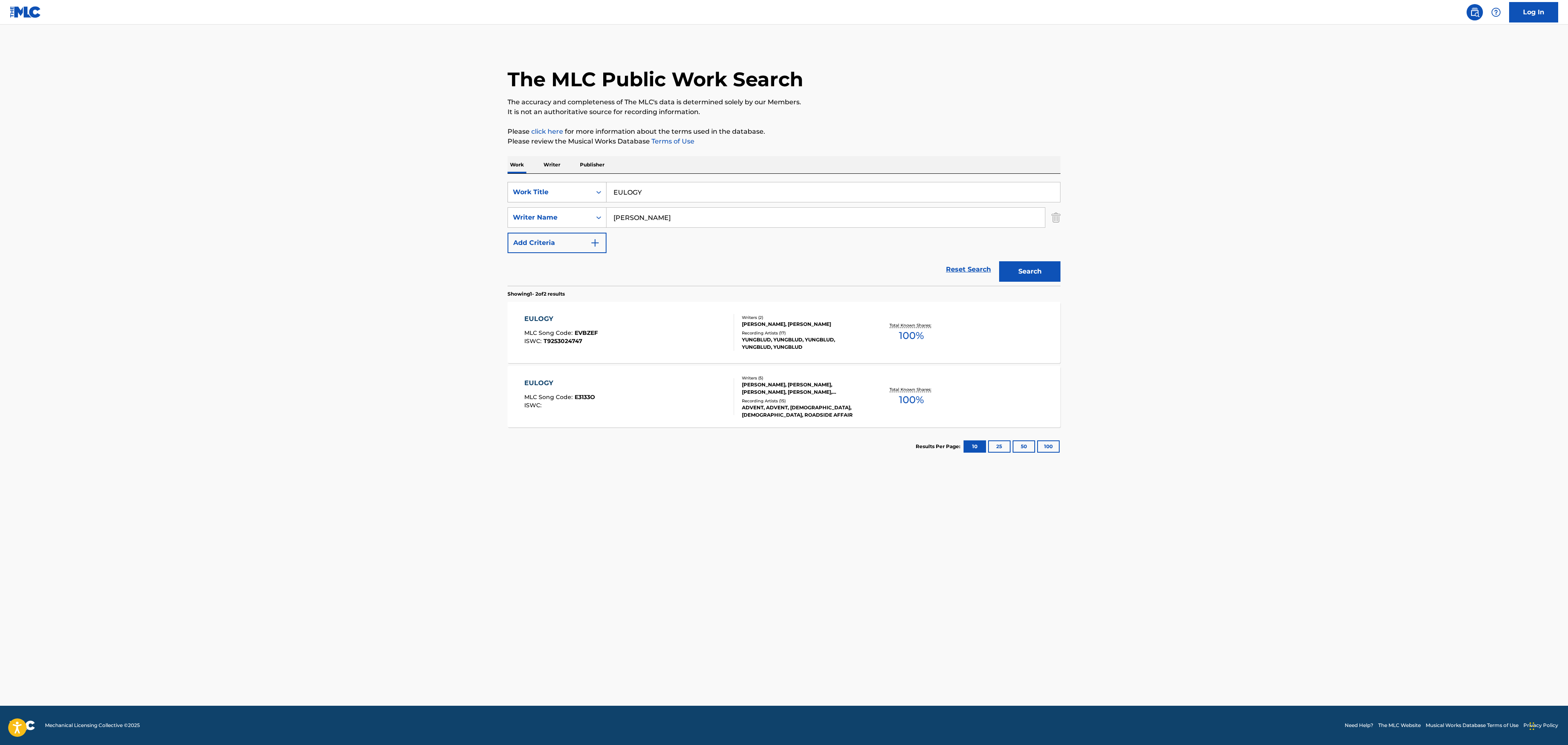
drag, startPoint x: 650, startPoint y: 197, endPoint x: 518, endPoint y: 197, distance: 132.0
click at [518, 197] on div "SearchWithCriteria6a01cc92-e3f6-4c87-b402-59b9e0829ade Work Title EULOGY" at bounding box center [784, 192] width 553 height 21
paste input "FALLING SKIES"
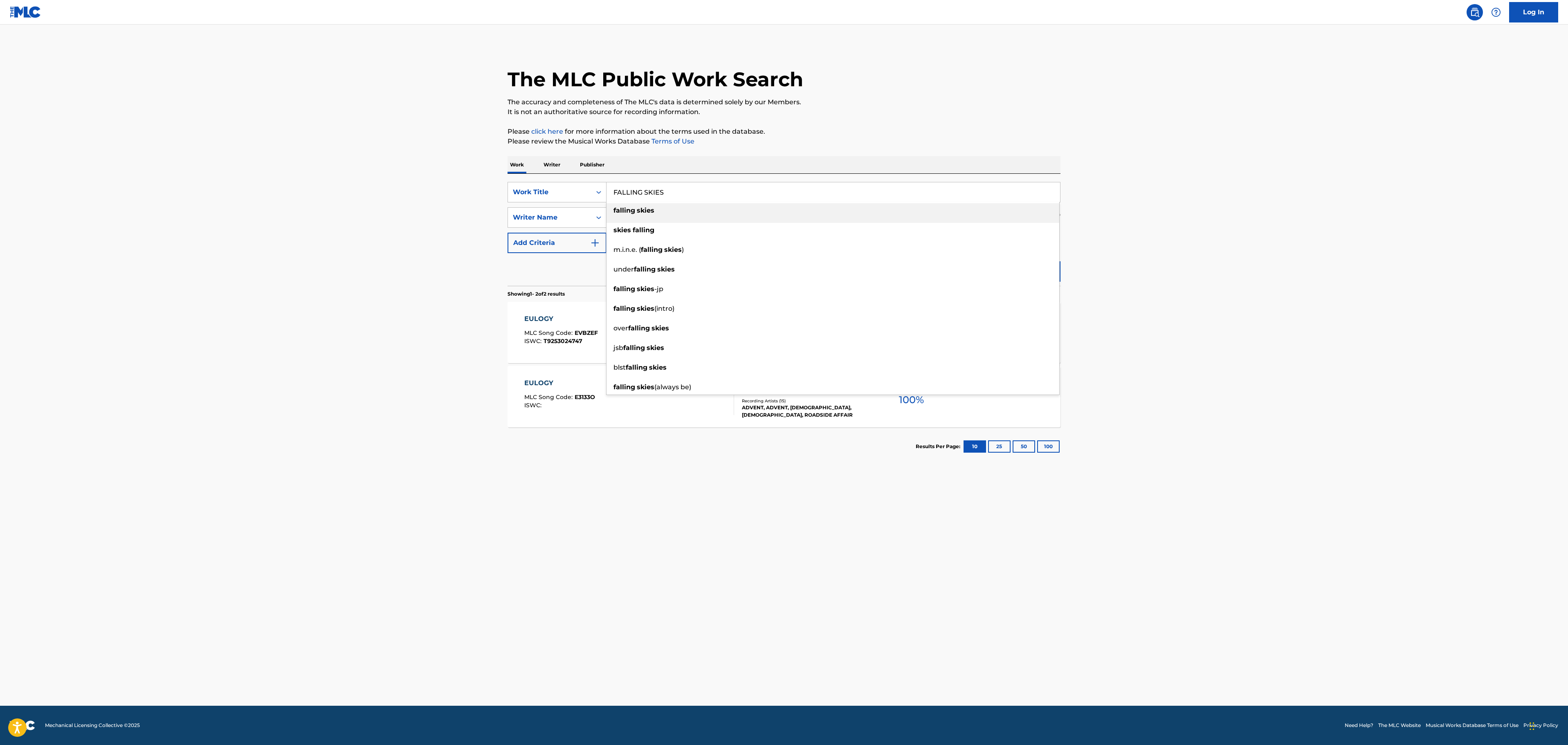
type input "FALLING SKIES"
click at [970, 119] on div "The MLC Public Work Search The accuracy and completeness of The MLC's data is d…" at bounding box center [784, 255] width 573 height 421
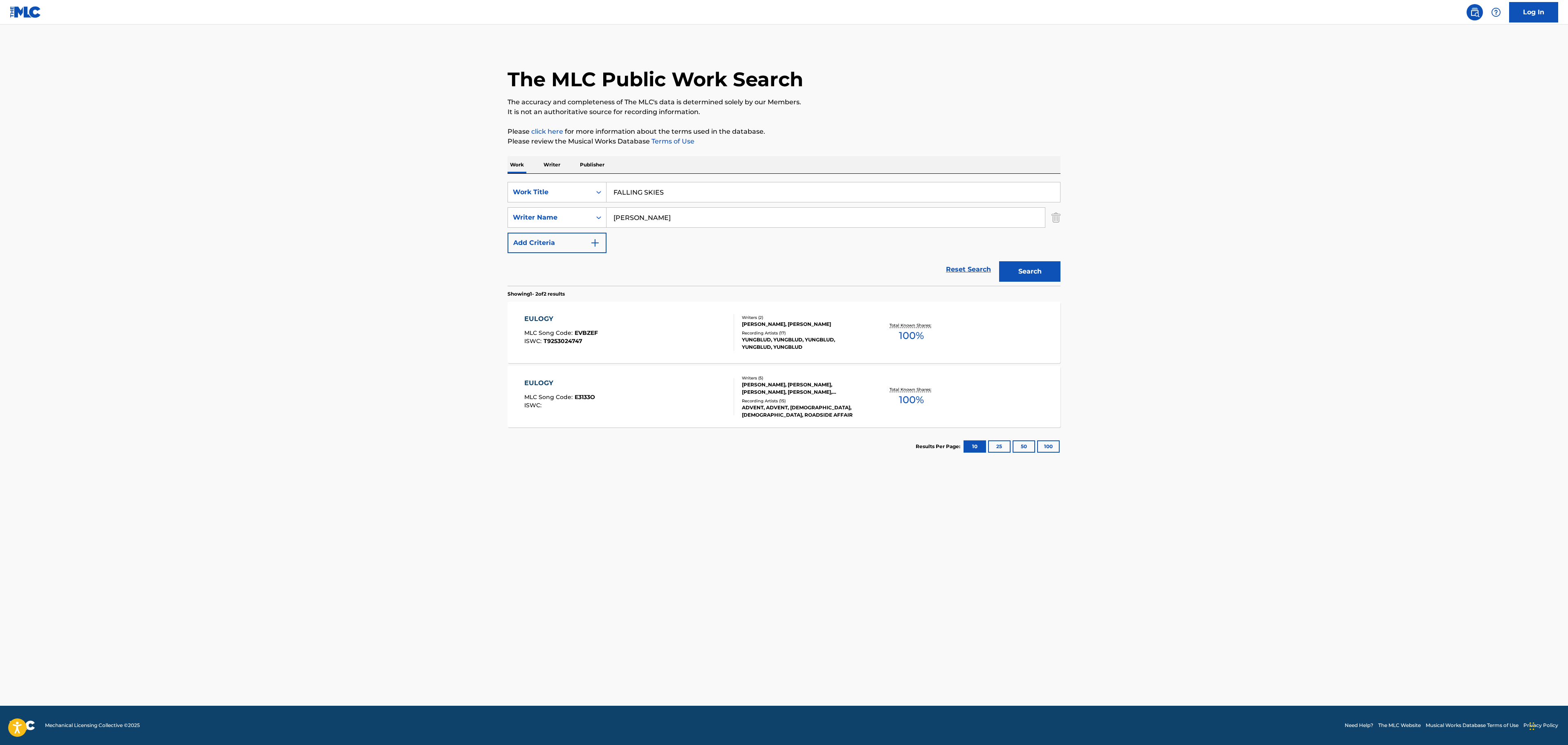
click at [1033, 267] on button "Search" at bounding box center [1029, 271] width 61 height 21
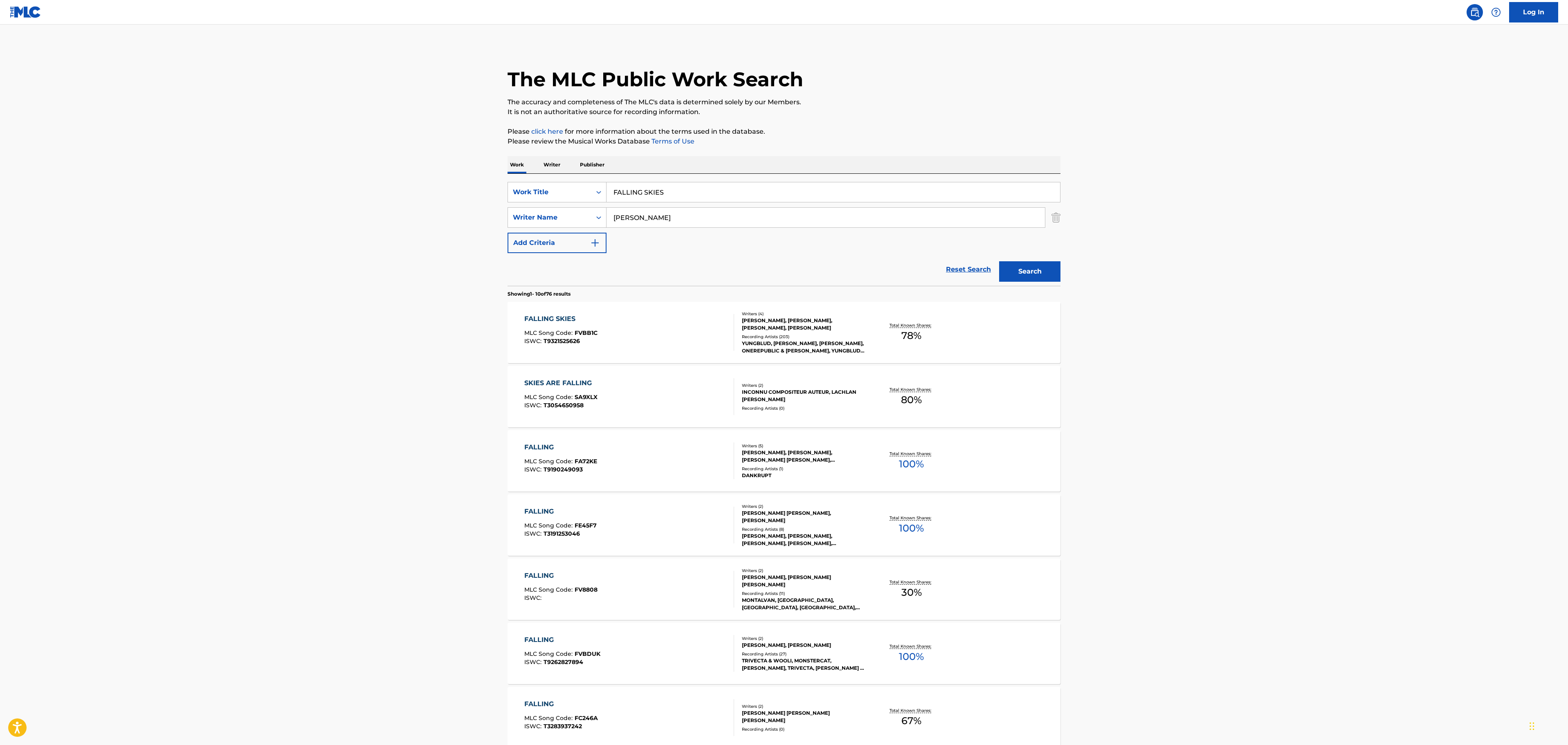
click at [656, 343] on div "FALLING SKIES MLC Song Code : FVBB1C ISWC : T9321525626" at bounding box center [629, 332] width 210 height 37
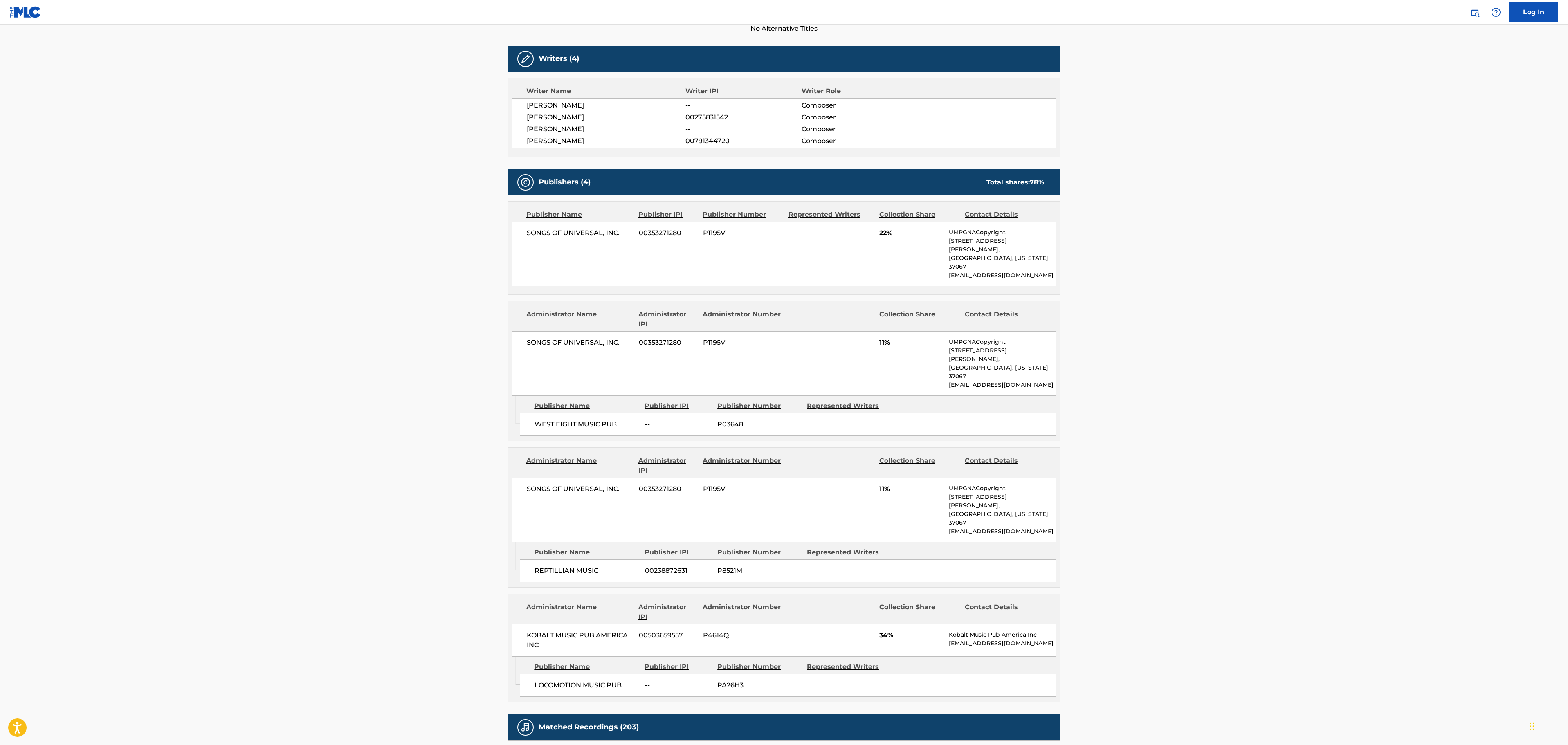
scroll to position [245, 0]
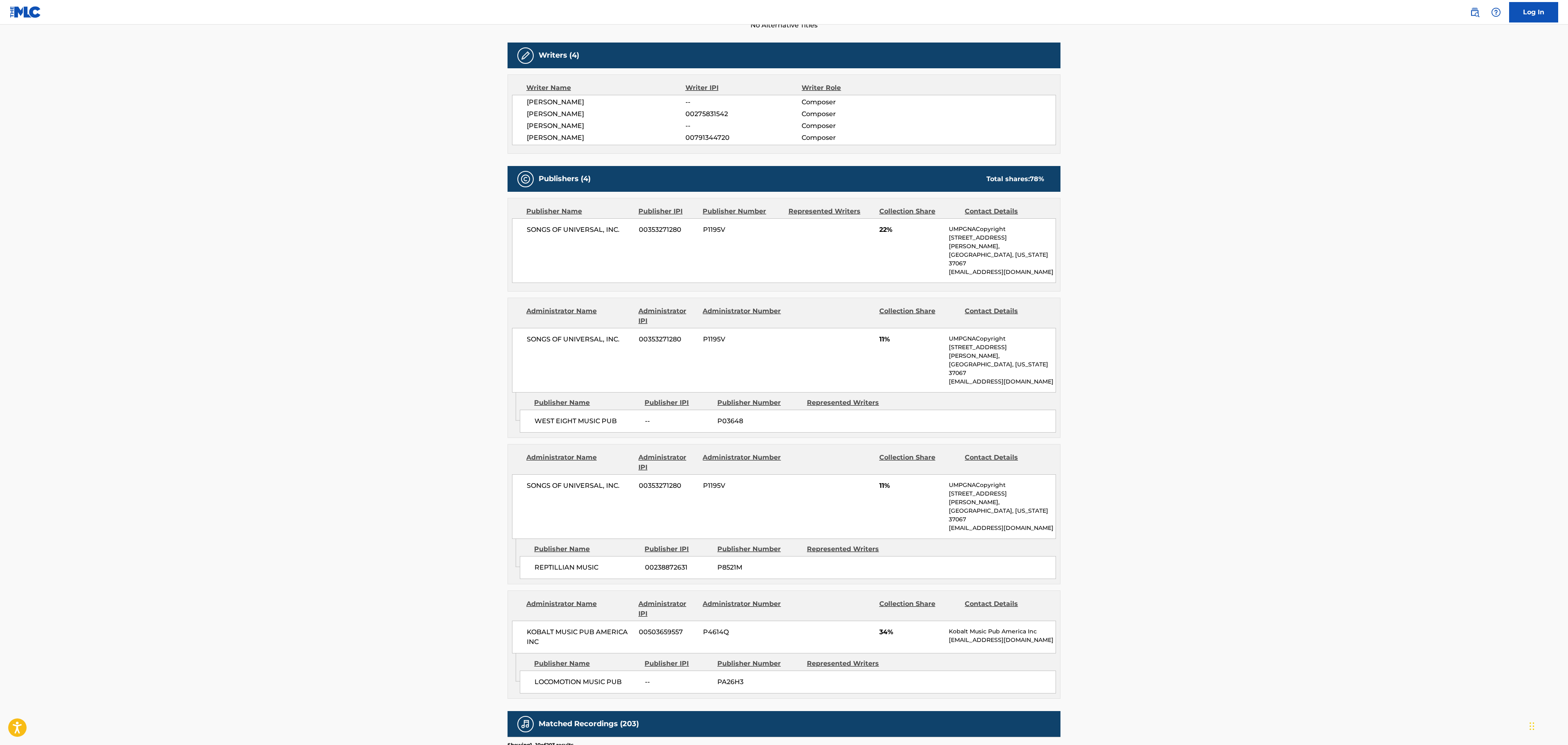
click at [1216, 167] on main "< Back to public search results Copy work link FALLING SKIES Work Detail Member…" at bounding box center [784, 397] width 1568 height 1237
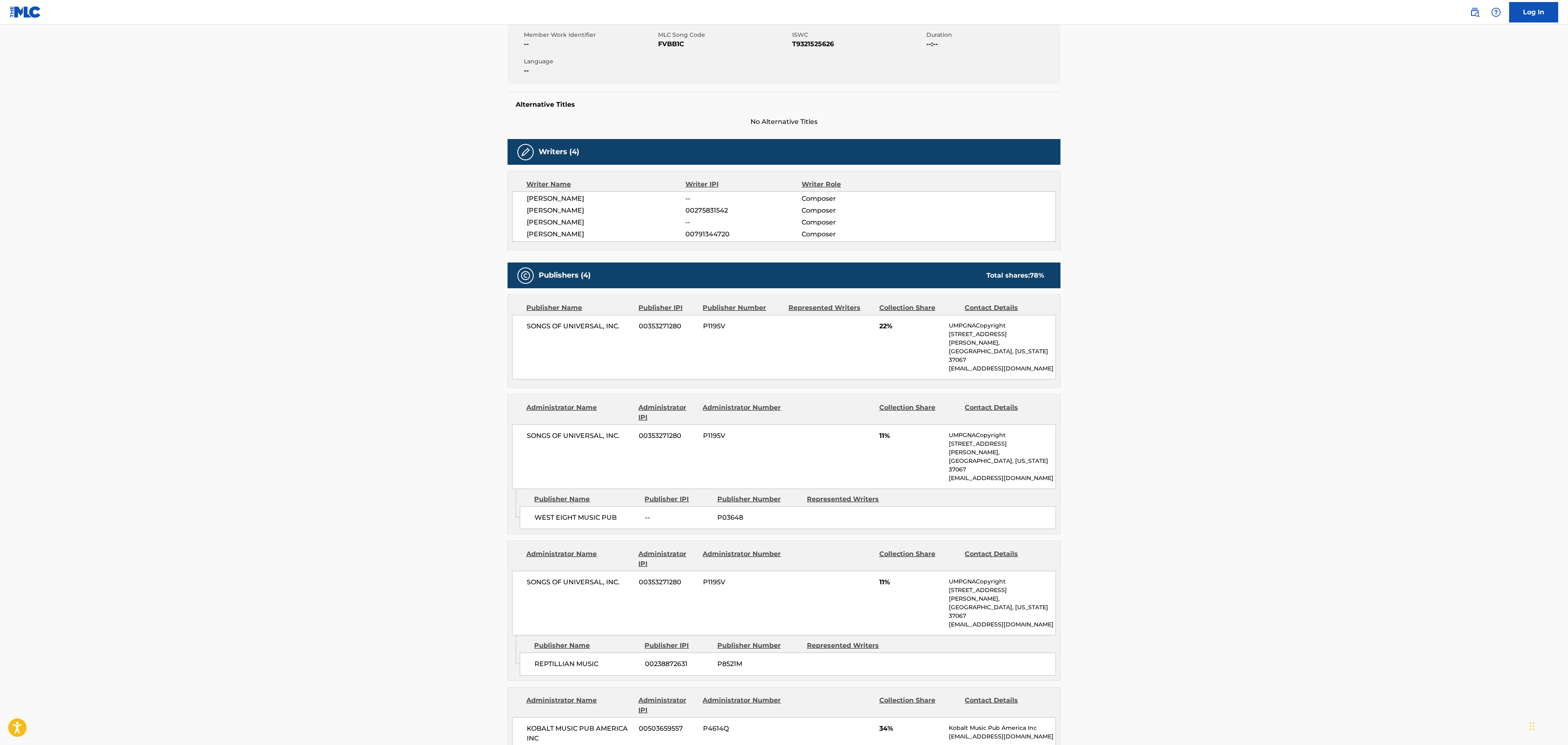
scroll to position [0, 0]
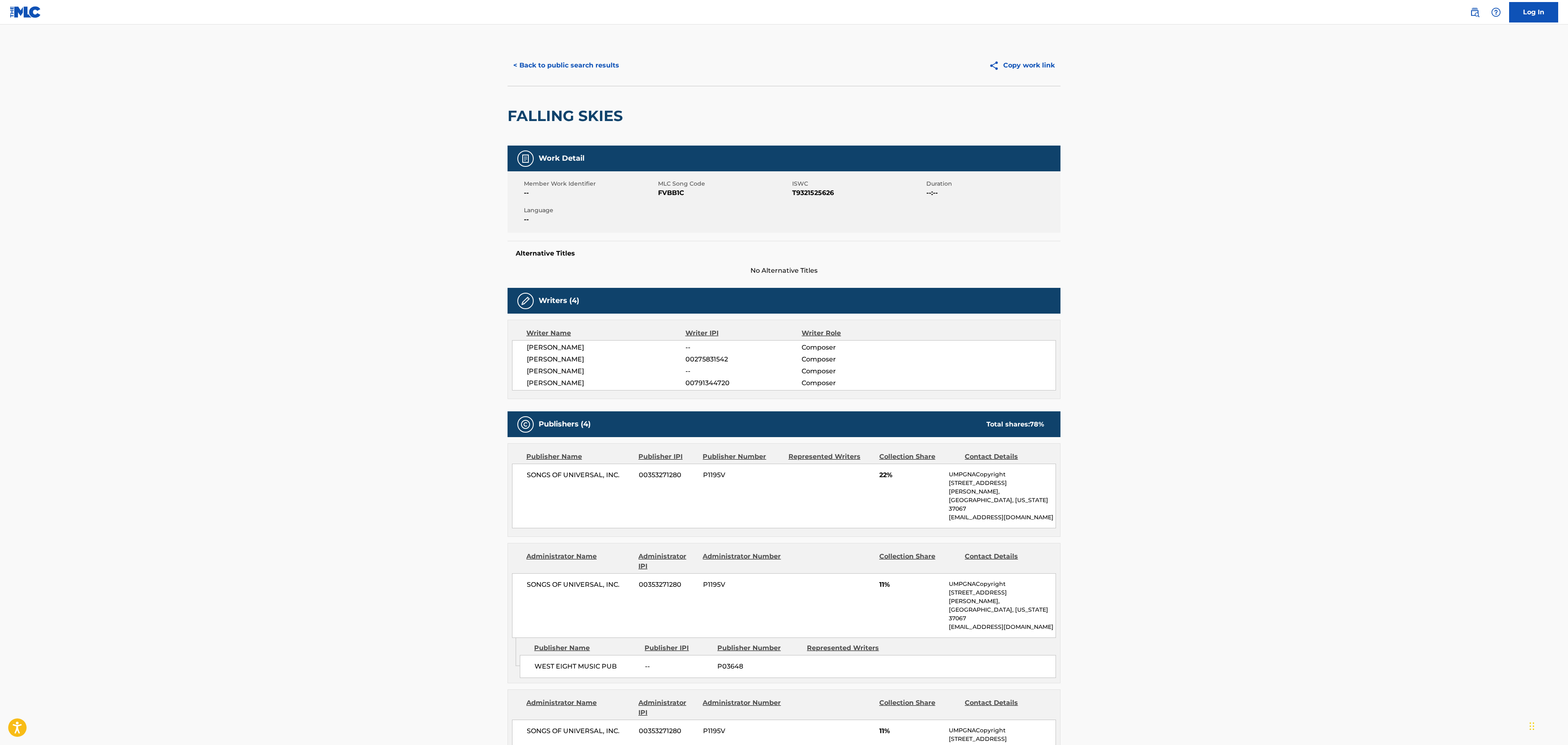
click at [533, 59] on button "< Back to public search results" at bounding box center [566, 66] width 117 height 21
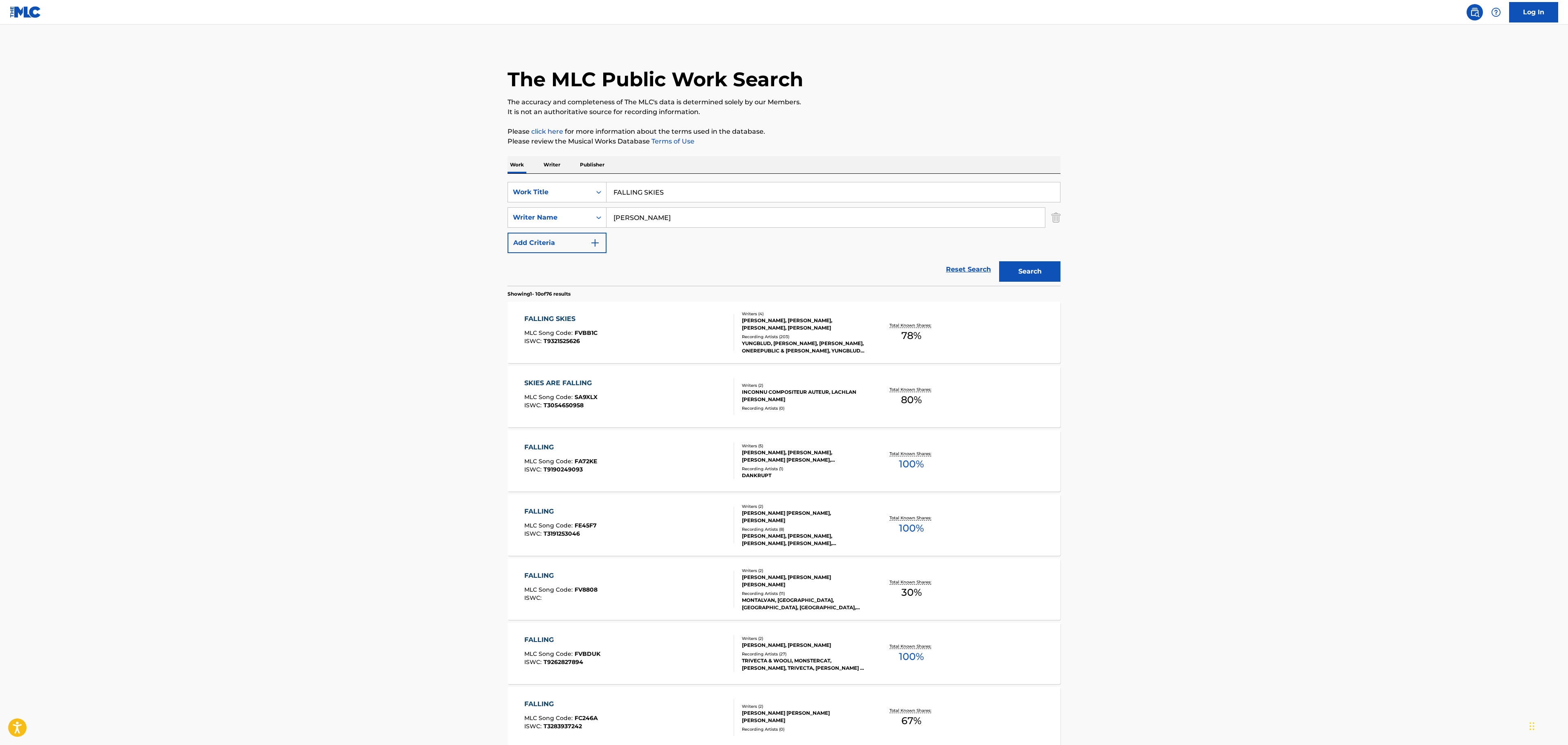
drag, startPoint x: 671, startPoint y: 187, endPoint x: 500, endPoint y: 202, distance: 171.7
click at [500, 202] on div "The MLC Public Work Search The accuracy and completeness of The MLC's data is d…" at bounding box center [784, 514] width 573 height 938
paste input "I LOVE YOU, WILL YOU MARRY ME"
type input "I LOVE YOU, WILL YOU MARRY ME"
click at [954, 102] on p "The accuracy and completeness of The MLC's data is determined solely by our Mem…" at bounding box center [784, 102] width 553 height 10
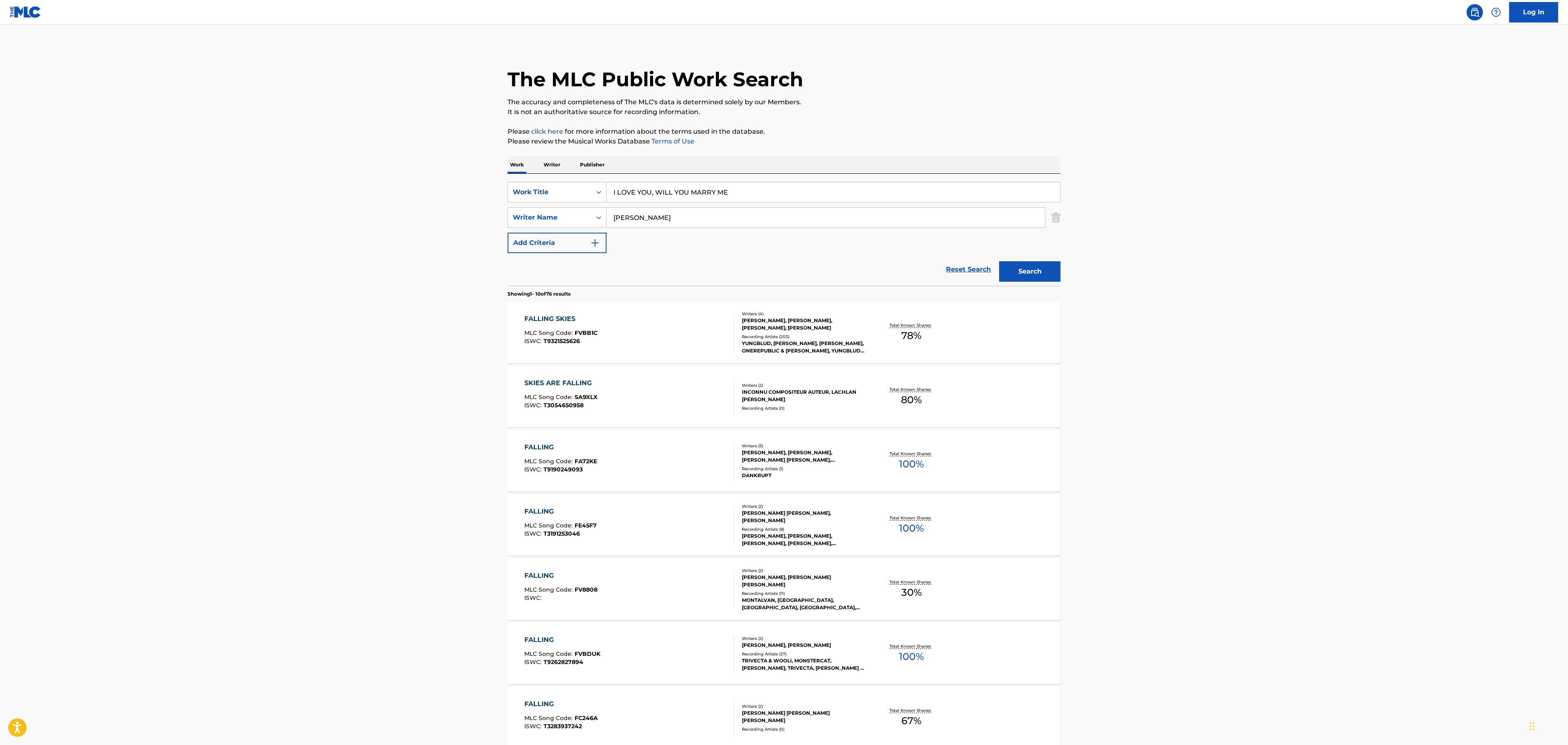
click at [1026, 276] on button "Search" at bounding box center [1029, 271] width 61 height 21
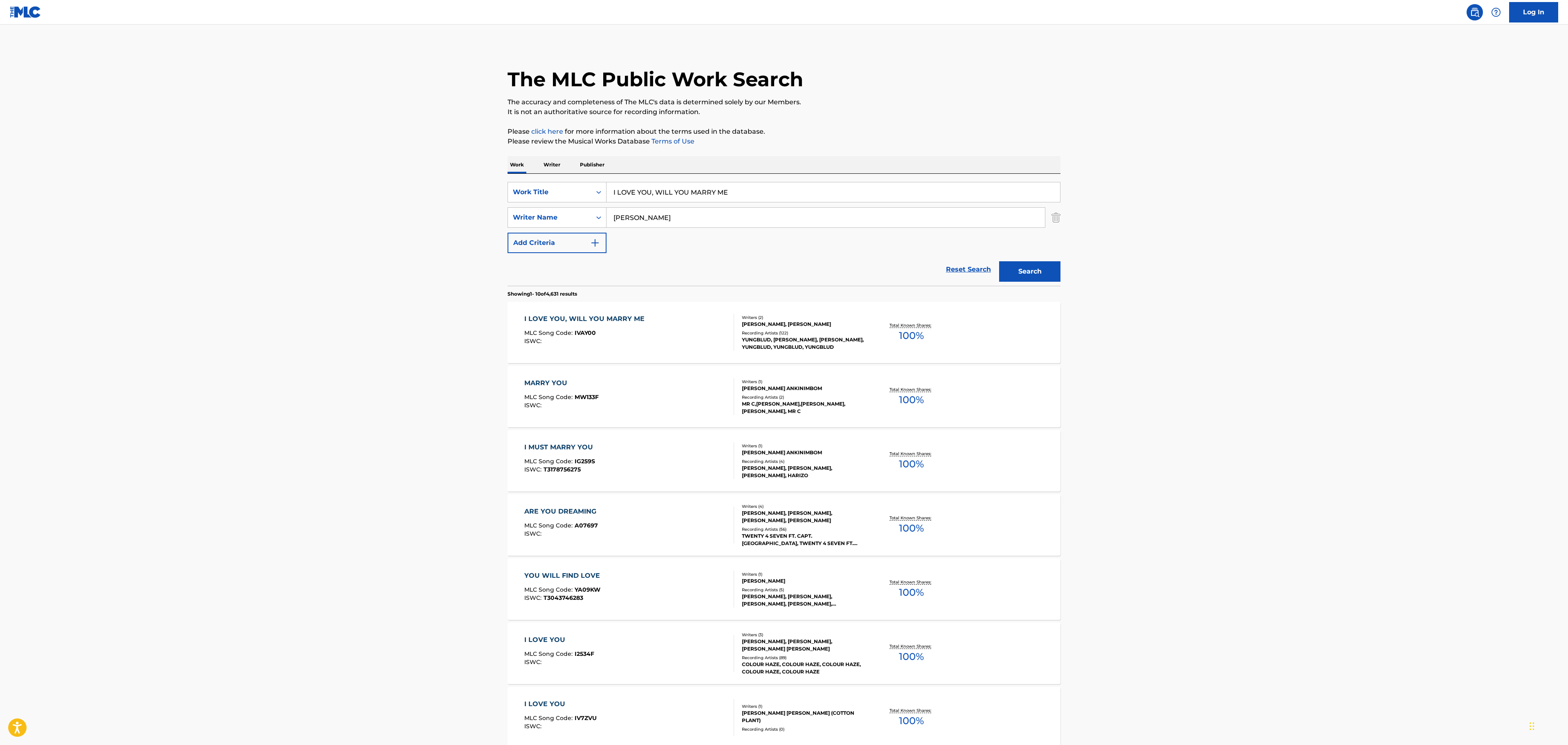
click at [668, 331] on div "I LOVE YOU, WILL YOU MARRY ME MLC Song Code : IVAY00 ISWC :" at bounding box center [629, 332] width 210 height 37
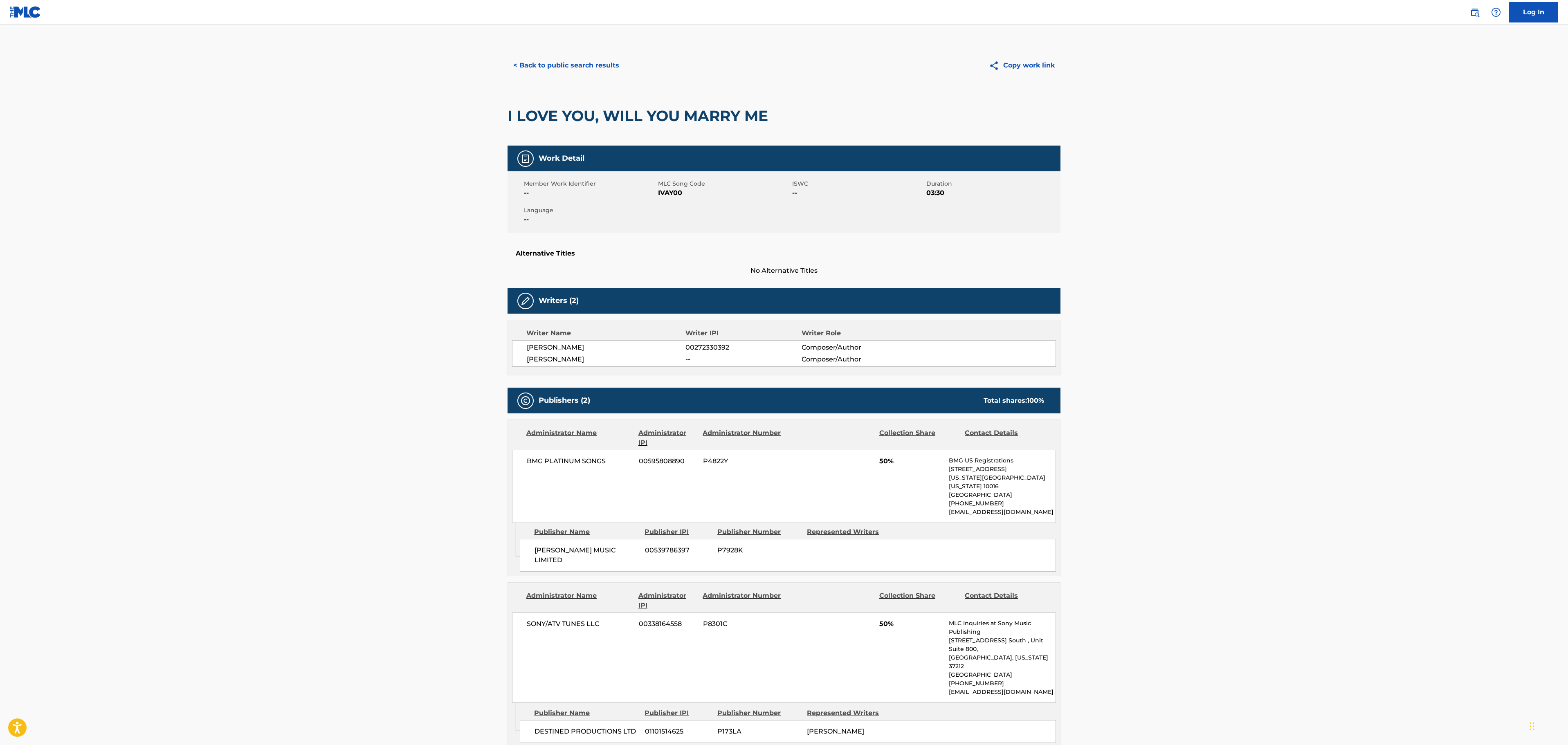
click at [597, 55] on button "< Back to public search results" at bounding box center [566, 66] width 117 height 21
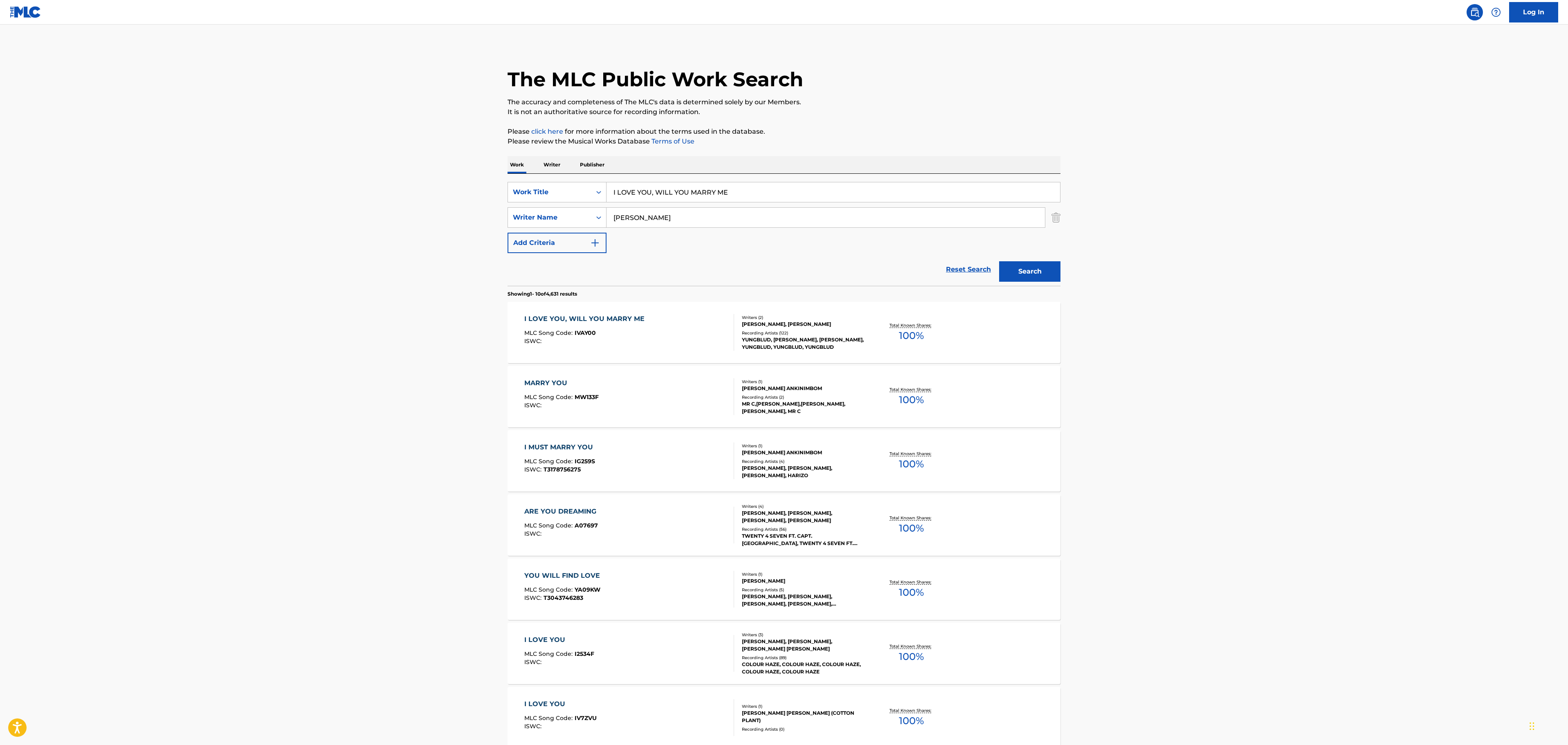
click at [1391, 443] on main "The MLC Public Work Search The accuracy and completeness of The MLC's data is d…" at bounding box center [784, 506] width 1568 height 963
click at [1125, 303] on main "The MLC Public Work Search The accuracy and completeness of The MLC's data is d…" at bounding box center [784, 506] width 1568 height 963
drag, startPoint x: 741, startPoint y: 195, endPoint x: 503, endPoint y: 221, distance: 239.4
click at [432, 231] on main "The MLC Public Work Search The accuracy and completeness of The MLC's data is d…" at bounding box center [784, 506] width 1568 height 963
paste input "KILL SOMEBODY"
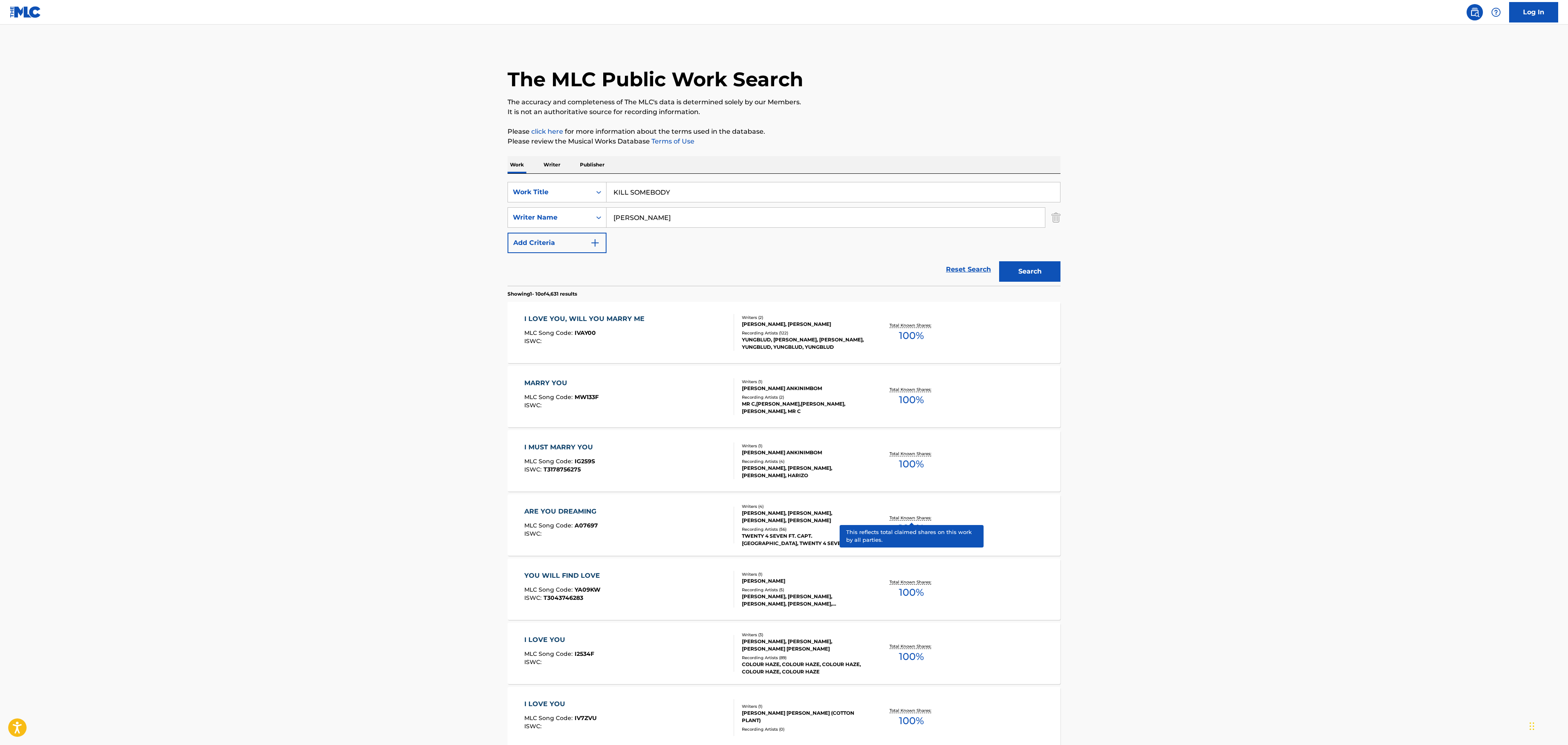
type input "KILL SOMEBODY"
drag, startPoint x: 1130, startPoint y: 226, endPoint x: 1034, endPoint y: 240, distance: 97.0
click at [1127, 226] on main "The MLC Public Work Search The accuracy and completeness of The MLC's data is d…" at bounding box center [784, 506] width 1568 height 963
click at [1024, 276] on button "Search" at bounding box center [1029, 271] width 61 height 21
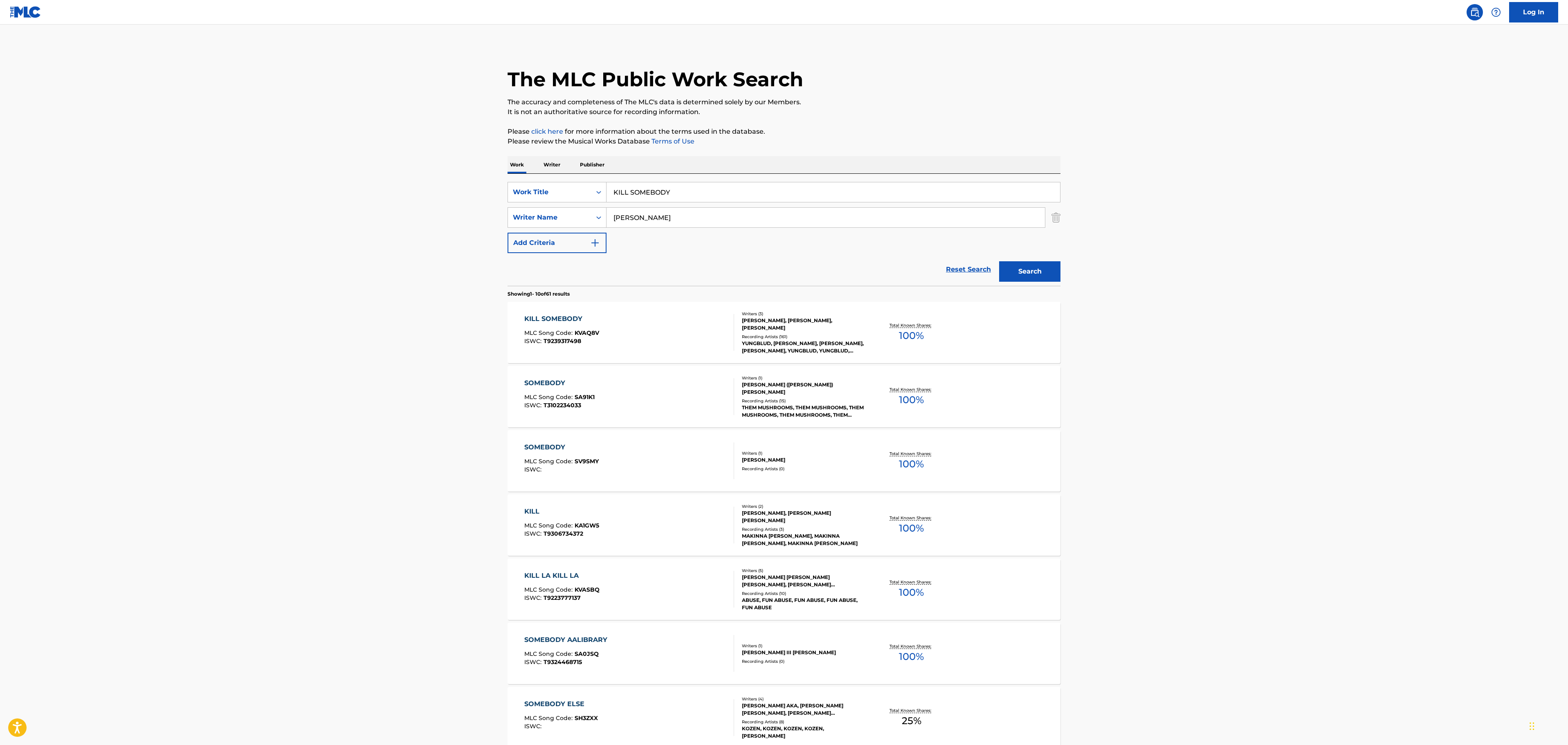
click at [615, 333] on div "KILL SOMEBODY MLC Song Code : KVAQ8V ISWC : T9239317498" at bounding box center [629, 332] width 210 height 37
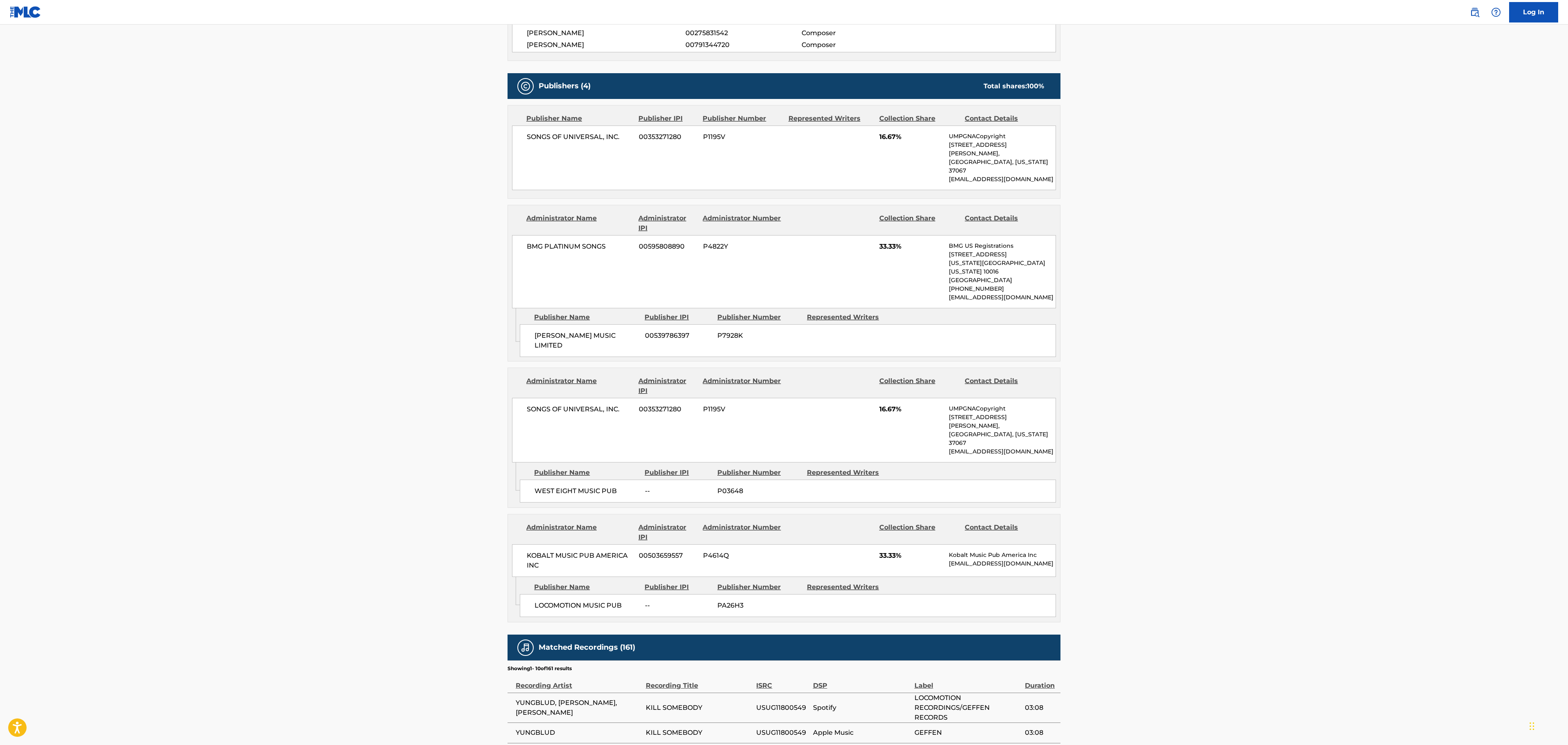
scroll to position [327, 0]
click at [1251, 228] on main "< Back to public search results Copy work link KILL SOMEBODY Work Detail Member…" at bounding box center [784, 346] width 1568 height 1298
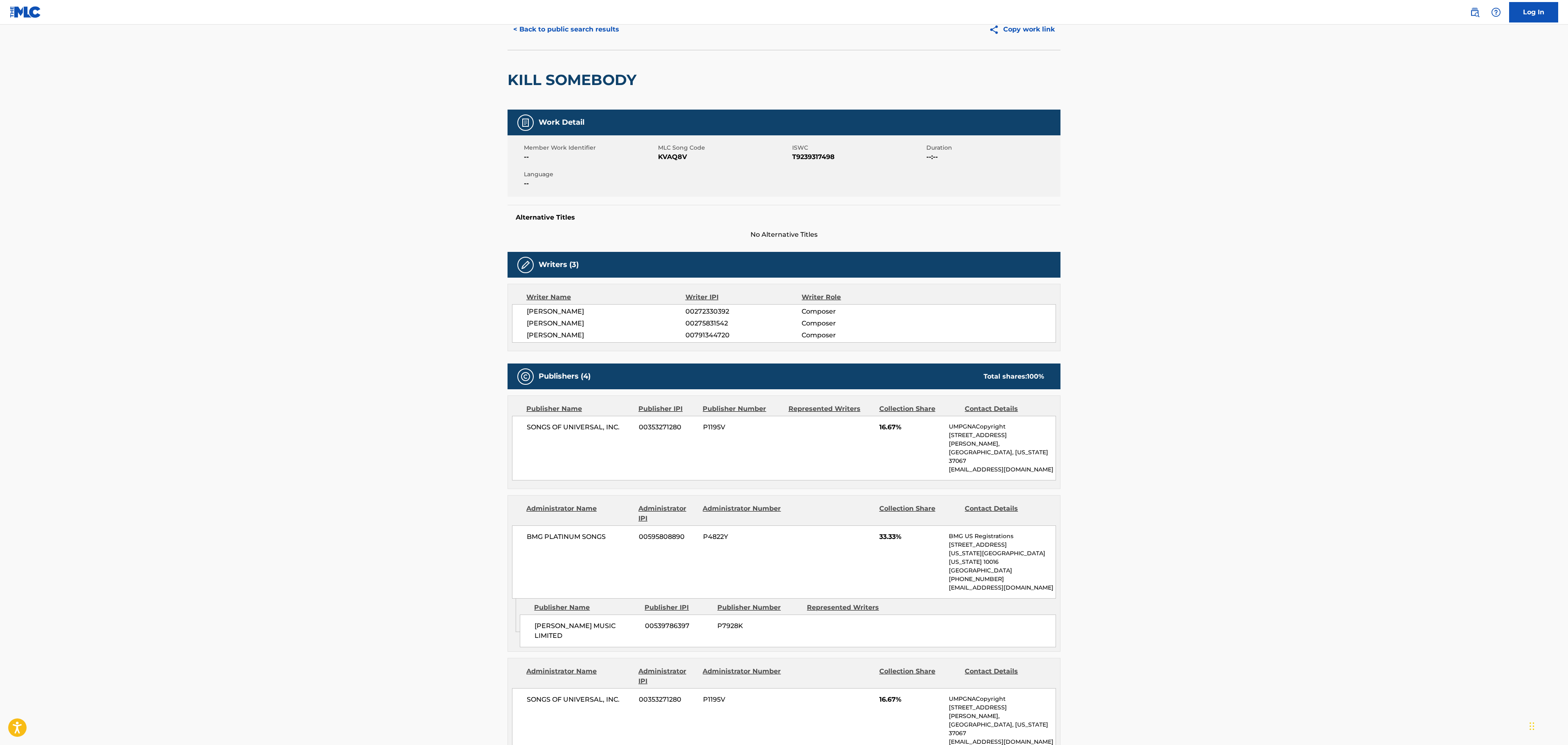
scroll to position [0, 0]
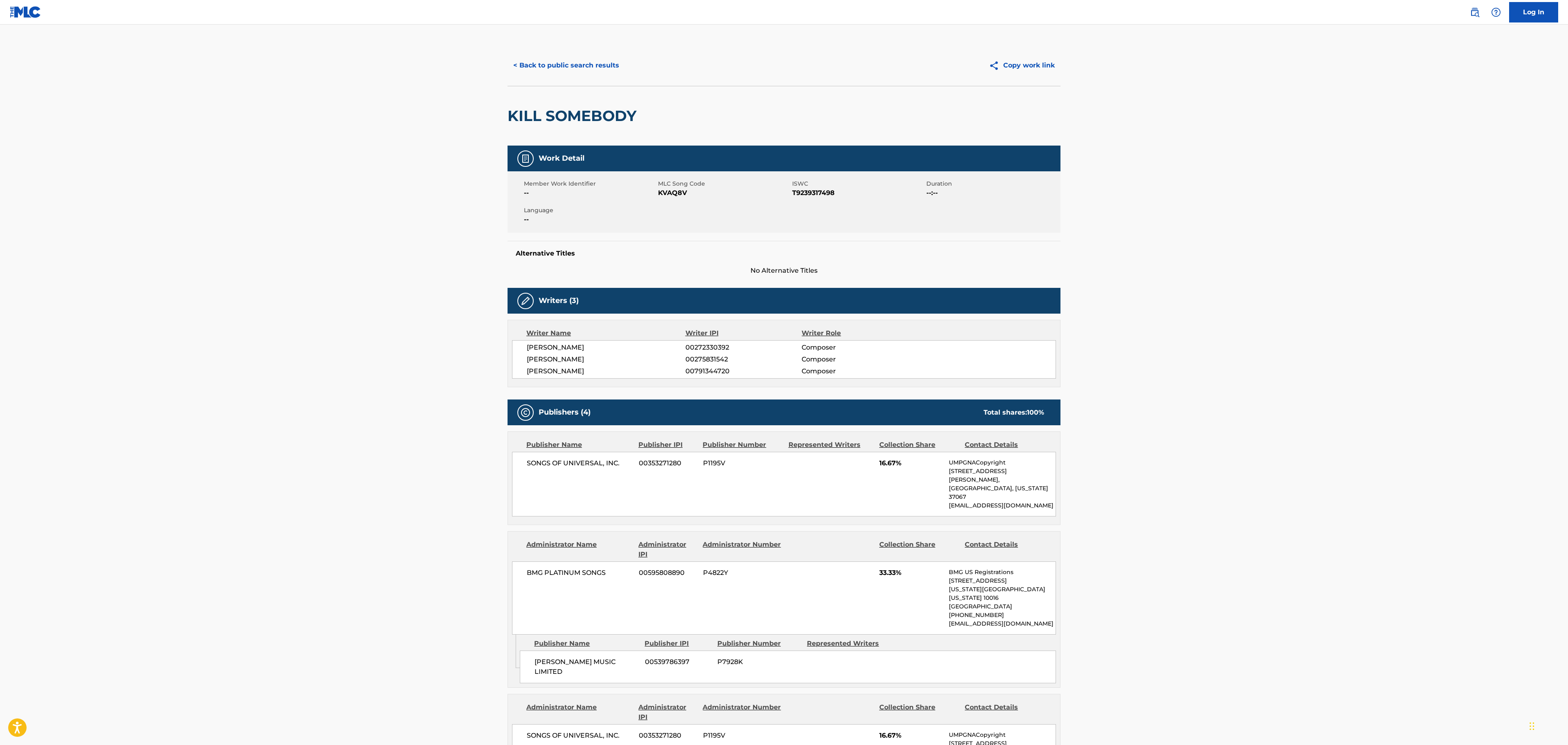
click at [600, 63] on button "< Back to public search results" at bounding box center [566, 66] width 117 height 21
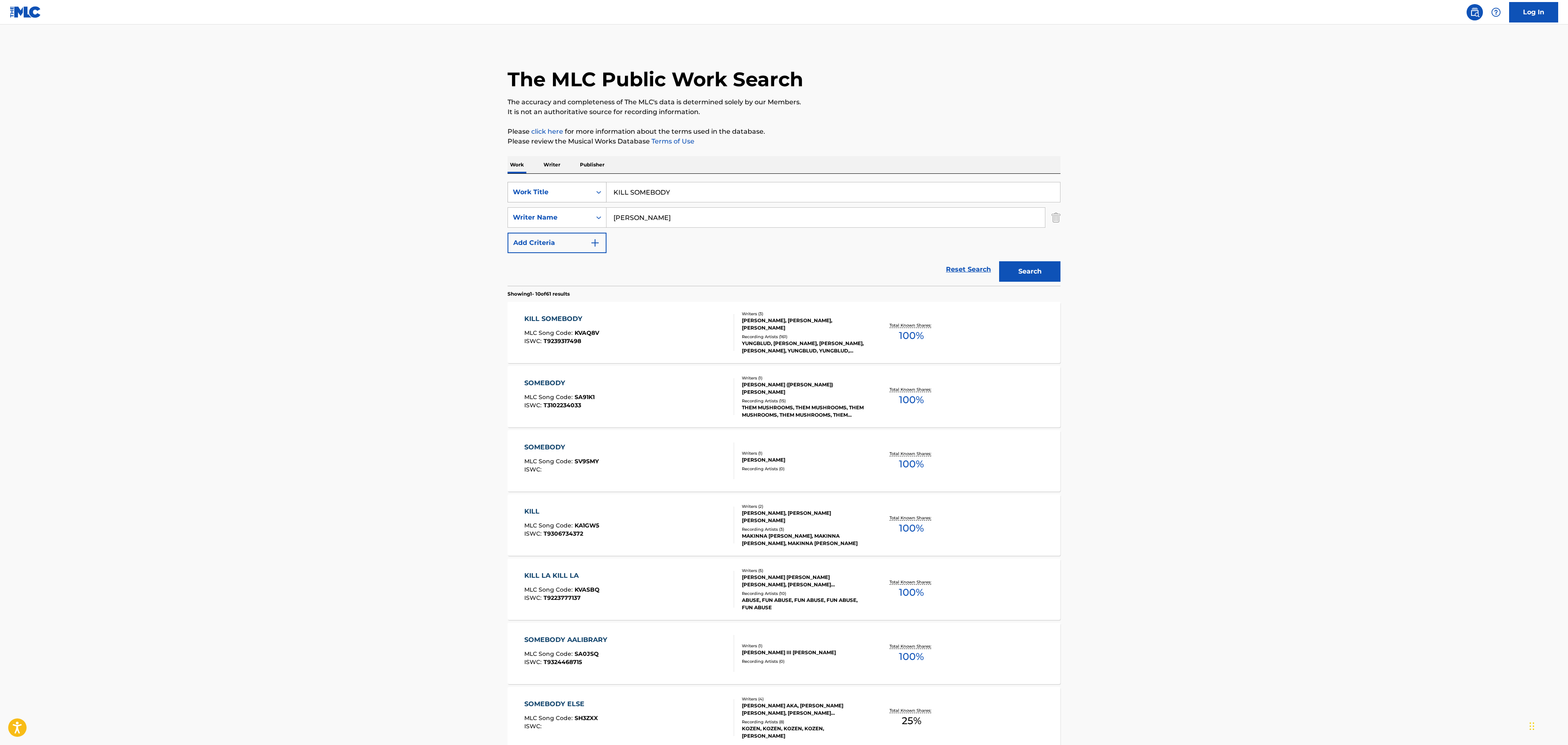
drag, startPoint x: 704, startPoint y: 195, endPoint x: 549, endPoint y: 202, distance: 155.2
click at [531, 207] on div "SearchWithCriteria6a01cc92-e3f6-4c87-b402-59b9e0829ade Work Title KILL SOMEBODY…" at bounding box center [784, 217] width 553 height 71
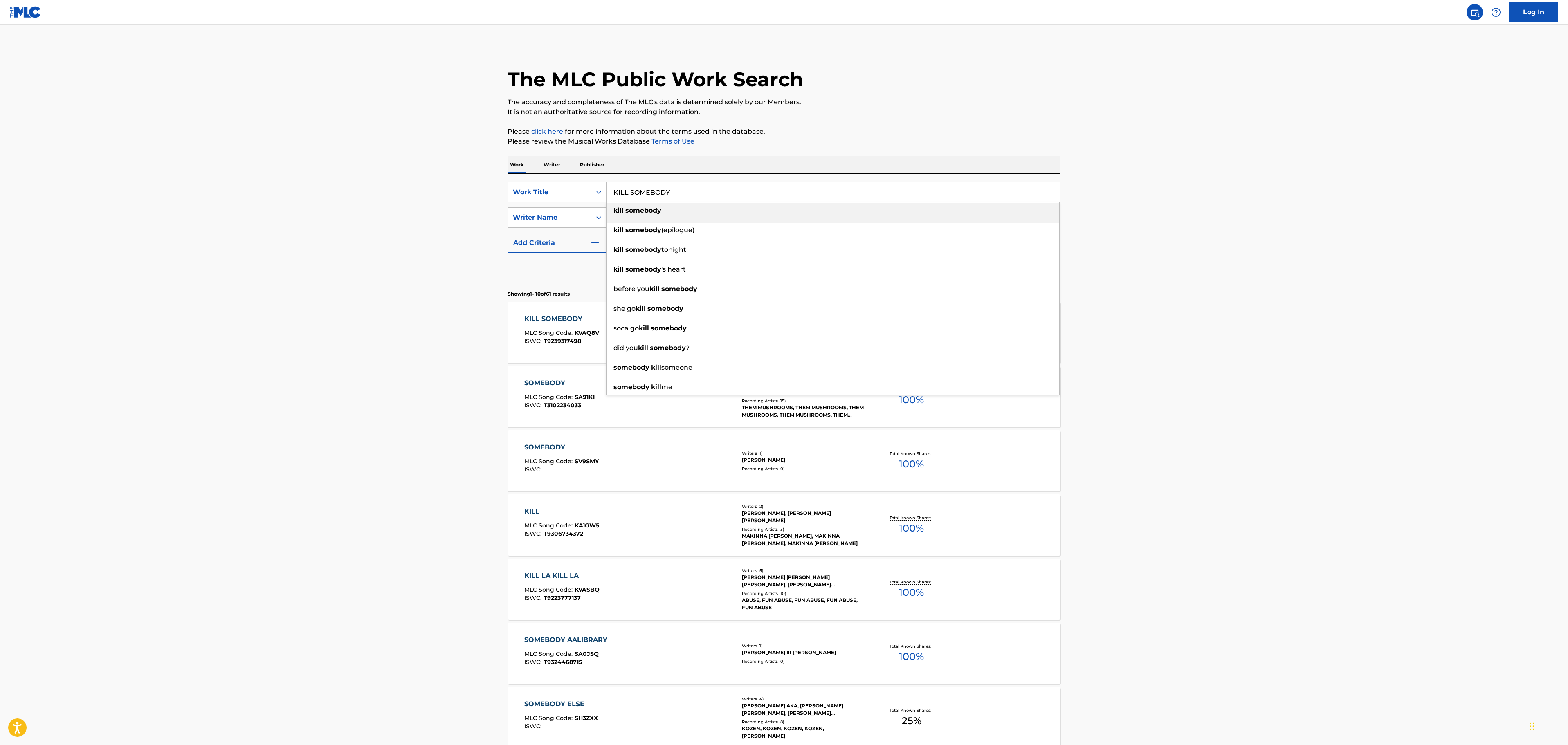
paste input "[PERSON_NAME]"
type input "[PERSON_NAME]"
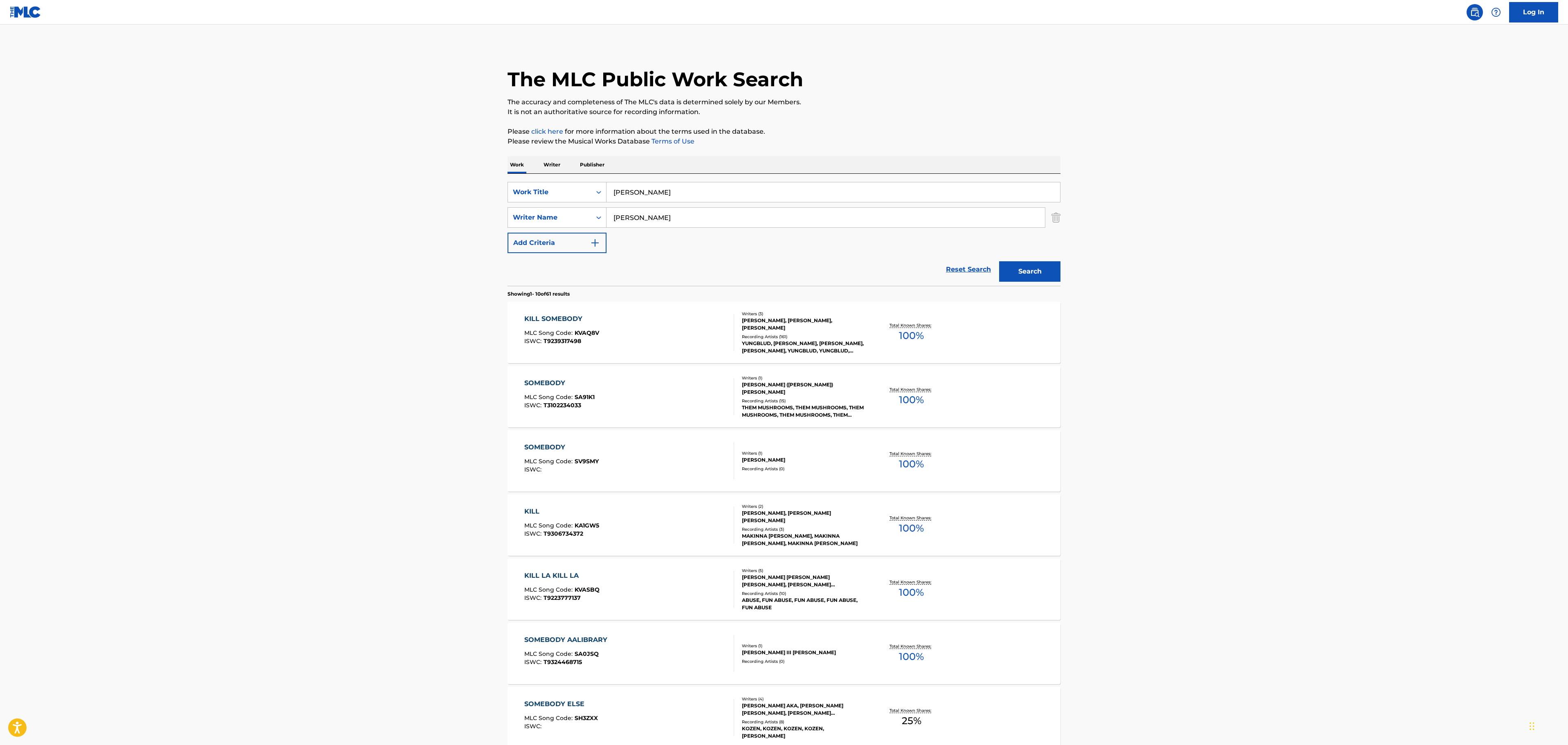
click at [928, 117] on div "The MLC Public Work Search The accuracy and completeness of The MLC's data is d…" at bounding box center [784, 514] width 573 height 938
click at [1049, 276] on button "Search" at bounding box center [1029, 271] width 61 height 21
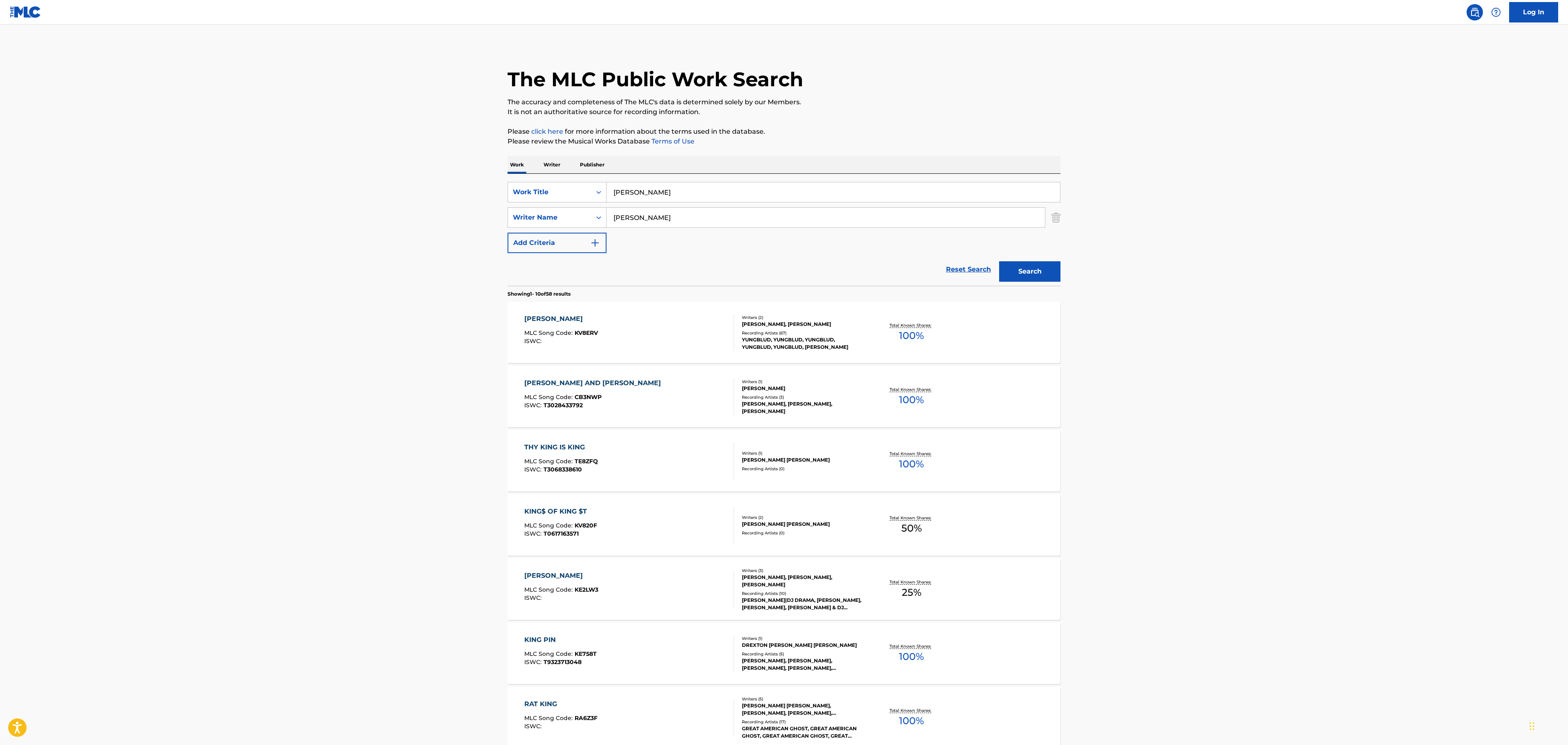
click at [676, 326] on div "[PERSON_NAME] MLC Song Code : KV8ERV ISWC :" at bounding box center [629, 332] width 210 height 37
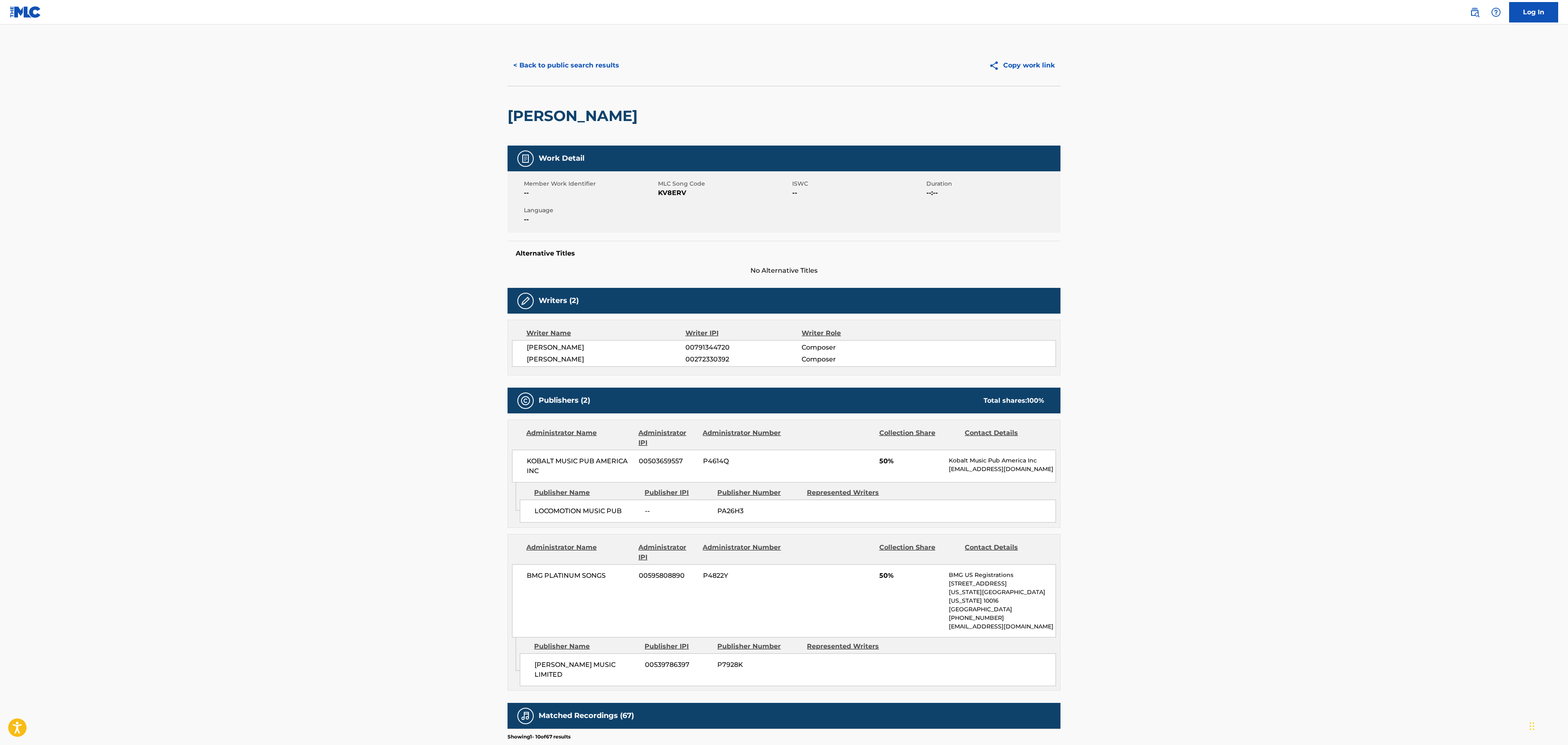
drag, startPoint x: 1209, startPoint y: 309, endPoint x: 1063, endPoint y: 293, distance: 146.9
click at [1209, 309] on main "< Back to public search results Copy work link [PERSON_NAME] Work Detail Member…" at bounding box center [784, 520] width 1568 height 993
click at [609, 60] on button "< Back to public search results" at bounding box center [566, 66] width 117 height 21
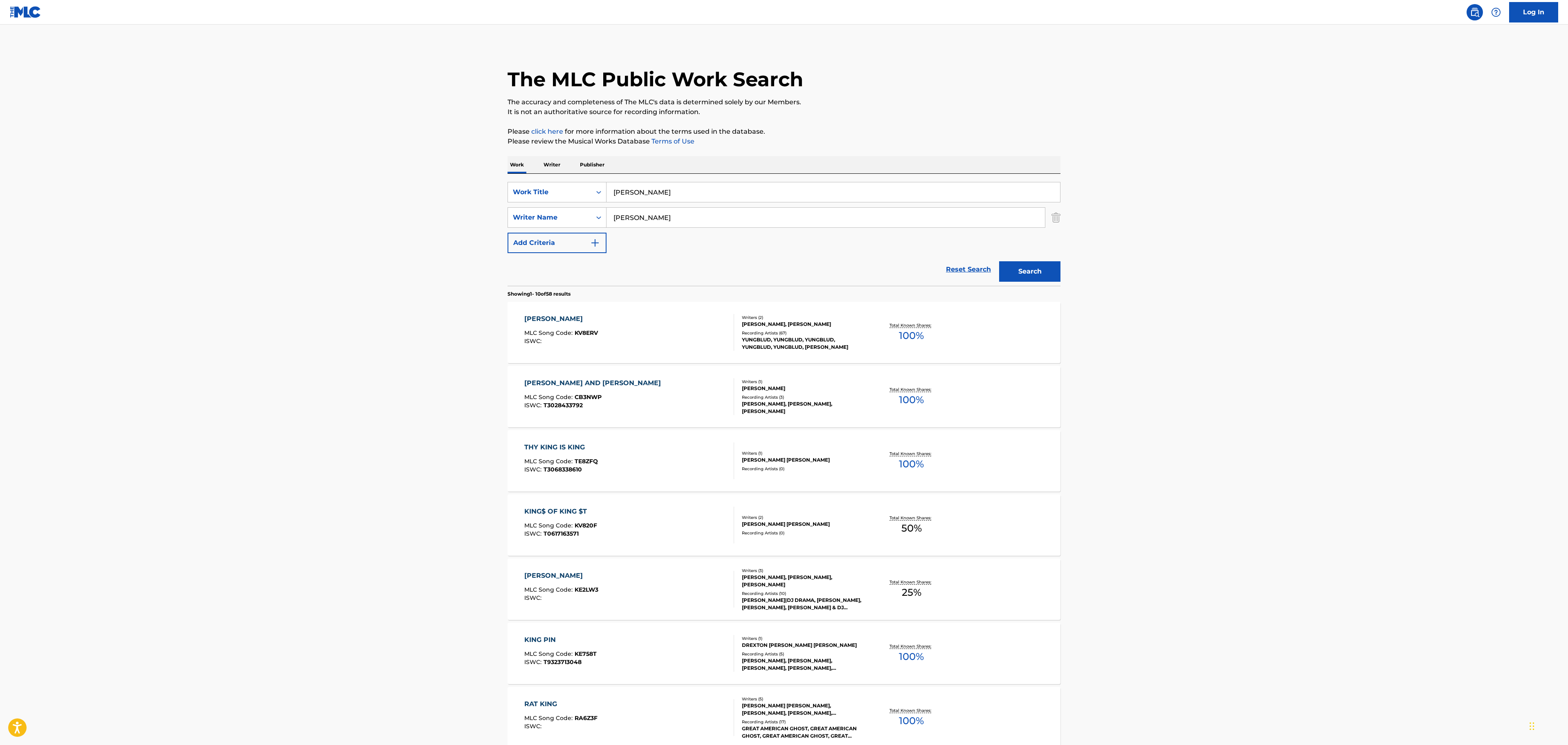
drag, startPoint x: 685, startPoint y: 195, endPoint x: 489, endPoint y: 212, distance: 196.7
click at [489, 212] on main "The MLC Public Work Search The accuracy and completeness of The MLC's data is d…" at bounding box center [784, 506] width 1568 height 963
paste input "MACHINE GUN (F**K THE NRA)"
drag, startPoint x: 704, startPoint y: 192, endPoint x: 668, endPoint y: 191, distance: 36.0
click at [668, 191] on input "MACHINE GUN (F**K THE NRA)" at bounding box center [833, 192] width 453 height 19
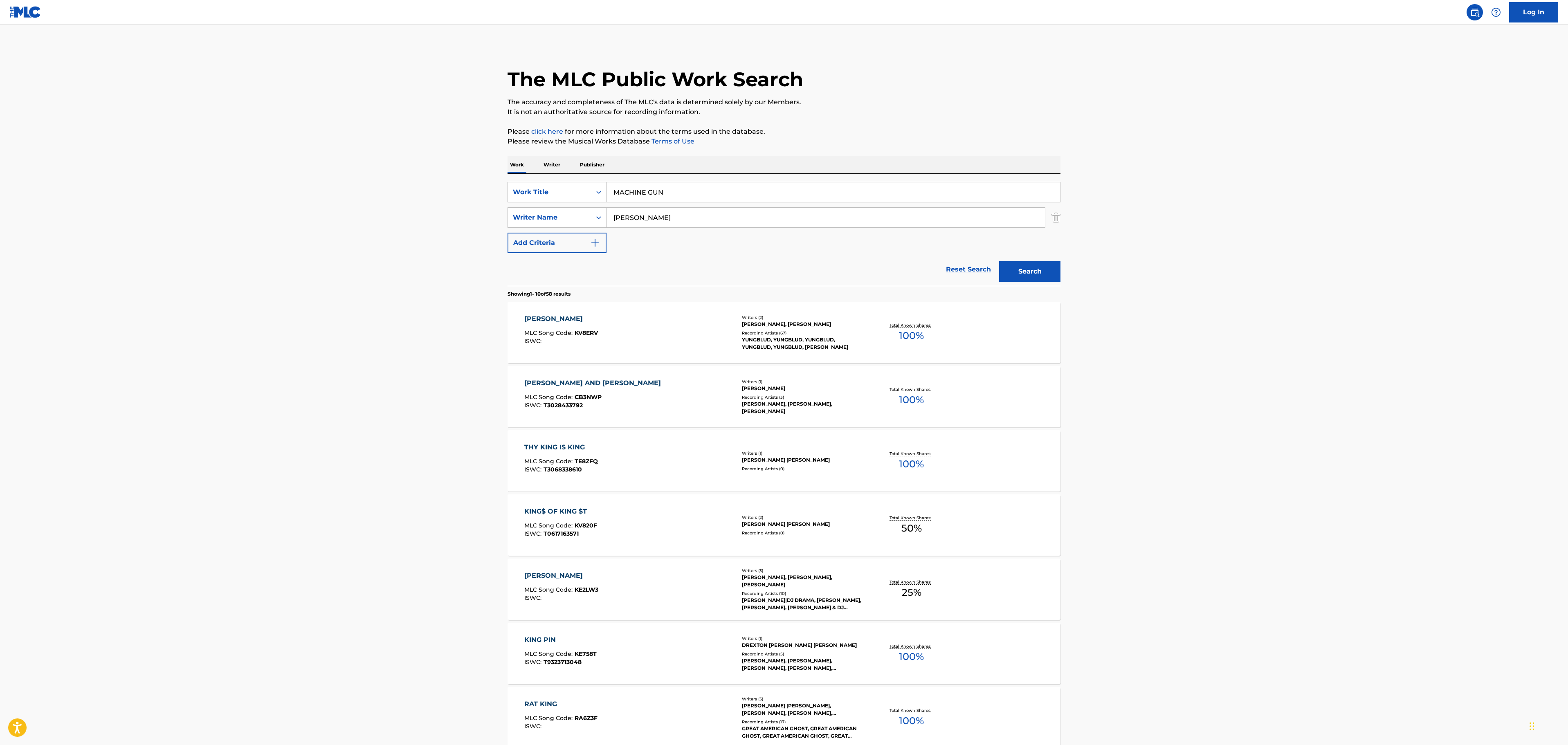
type input "MACHINE GUN"
click at [942, 121] on div "The MLC Public Work Search The accuracy and completeness of The MLC's data is d…" at bounding box center [784, 514] width 573 height 938
click at [1049, 265] on button "Search" at bounding box center [1029, 271] width 61 height 21
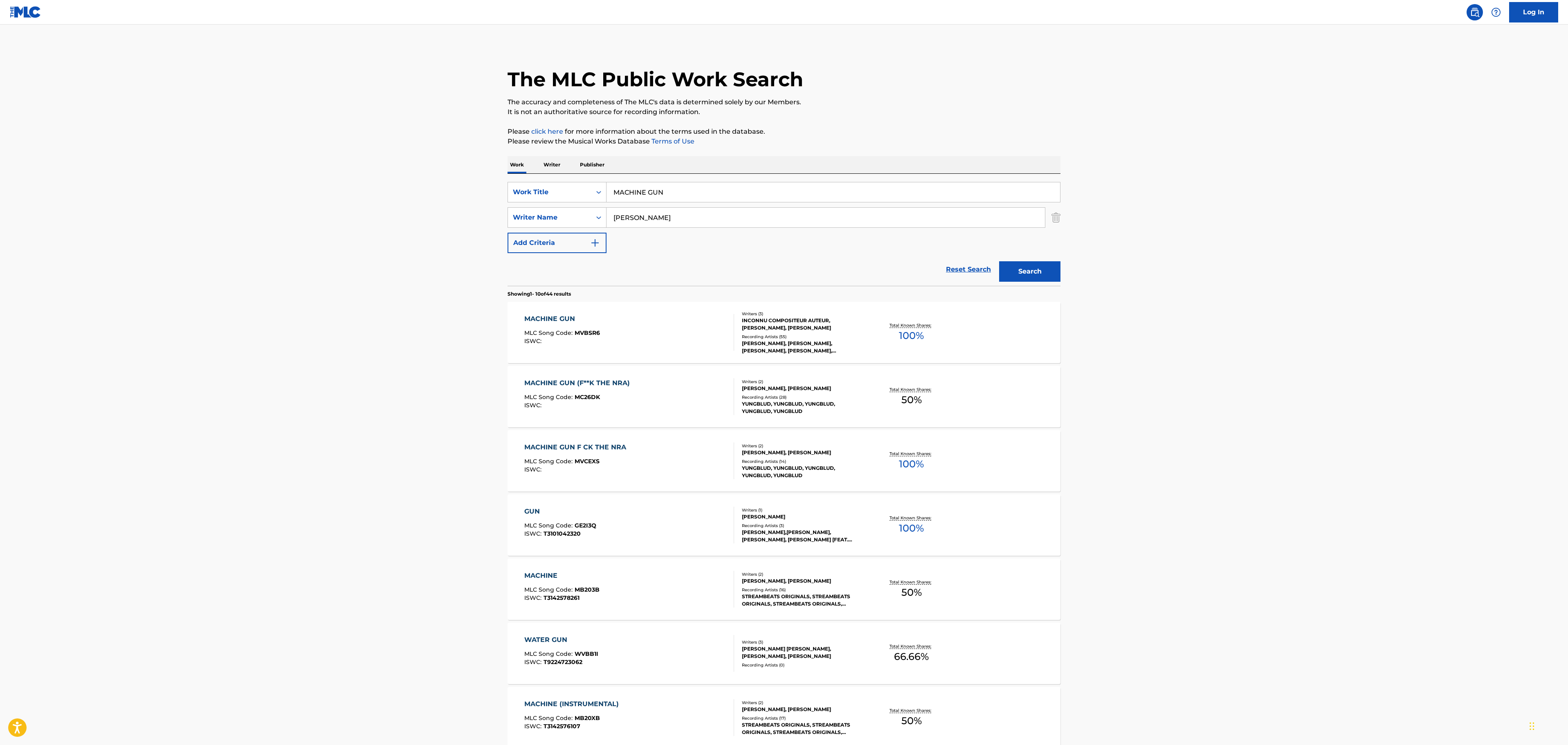
click at [617, 337] on div "MACHINE GUN MLC Song Code : MVBSR6 ISWC :" at bounding box center [629, 332] width 210 height 37
click at [656, 446] on div "MACHINE GUN F CK THE NRA MLC Song Code : MVCEXS ISWC :" at bounding box center [629, 461] width 210 height 37
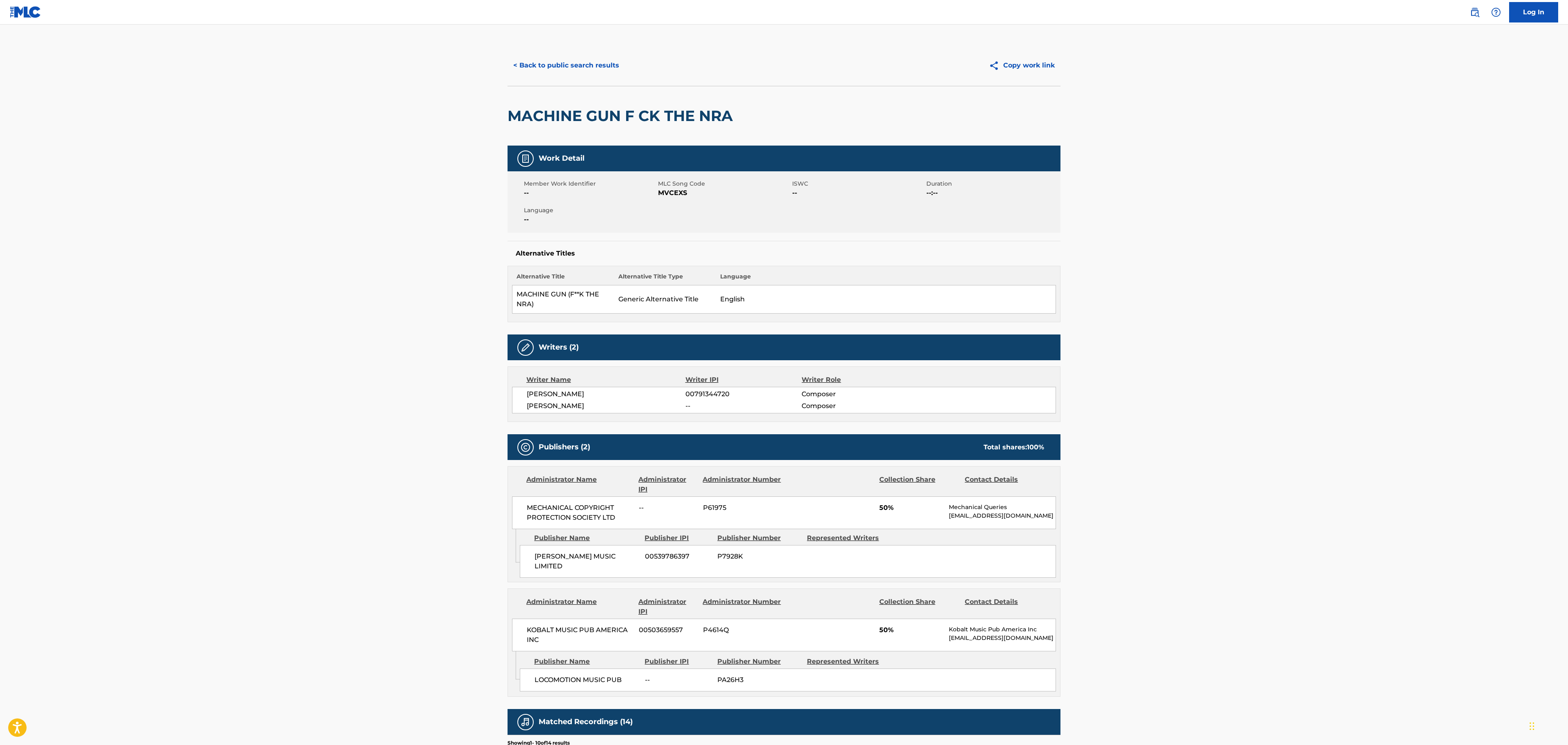
drag, startPoint x: 1270, startPoint y: 276, endPoint x: 1242, endPoint y: 274, distance: 28.1
click at [1266, 276] on main "< Back to public search results Copy work link MACHINE GUN F CK THE NRA Work De…" at bounding box center [784, 523] width 1568 height 999
click at [563, 71] on button "< Back to public search results" at bounding box center [566, 66] width 117 height 21
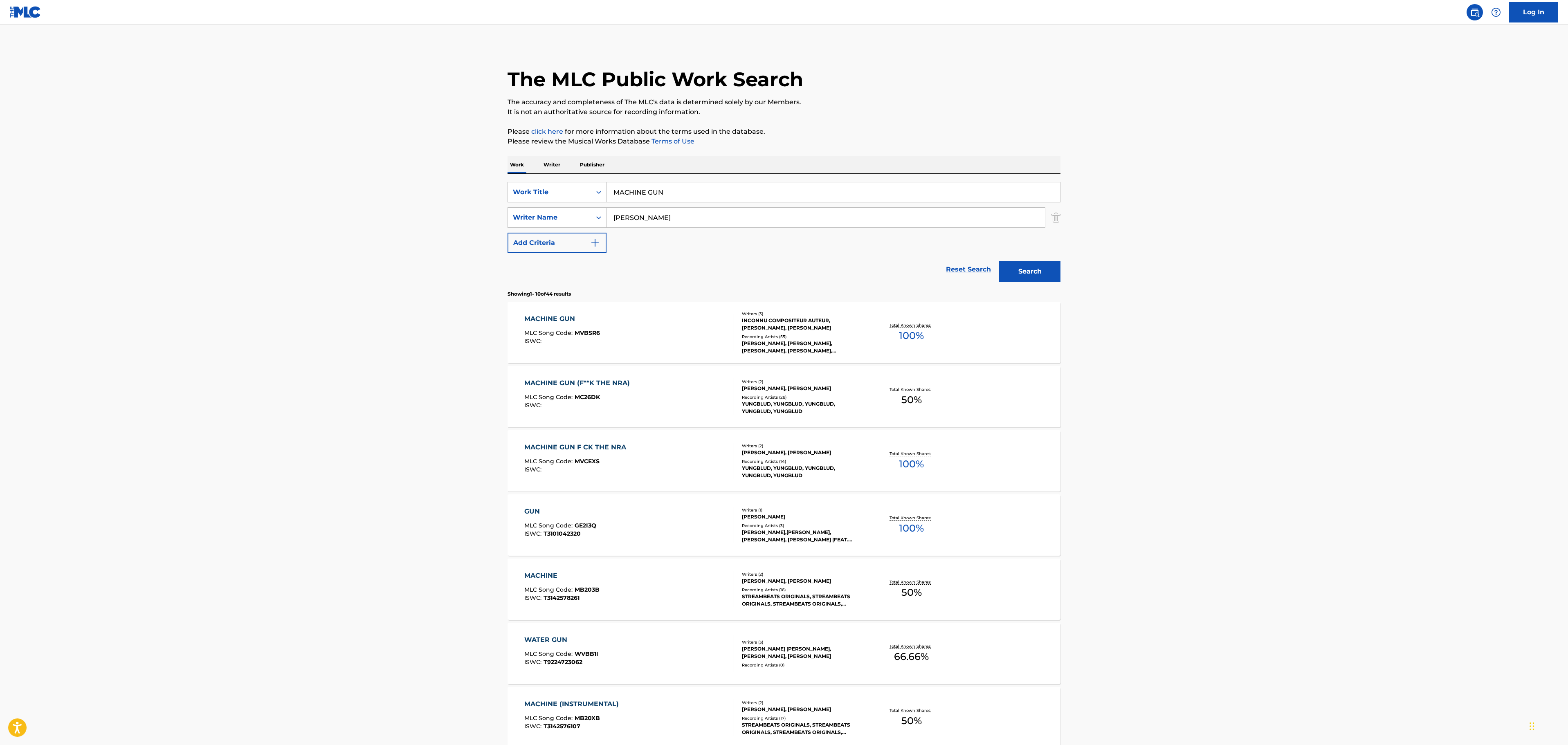
drag, startPoint x: 611, startPoint y: 185, endPoint x: 605, endPoint y: 144, distance: 41.4
click at [477, 185] on main "The MLC Public Work Search The accuracy and completeness of The MLC's data is d…" at bounding box center [784, 506] width 1568 height 963
paste input "EDICATION"
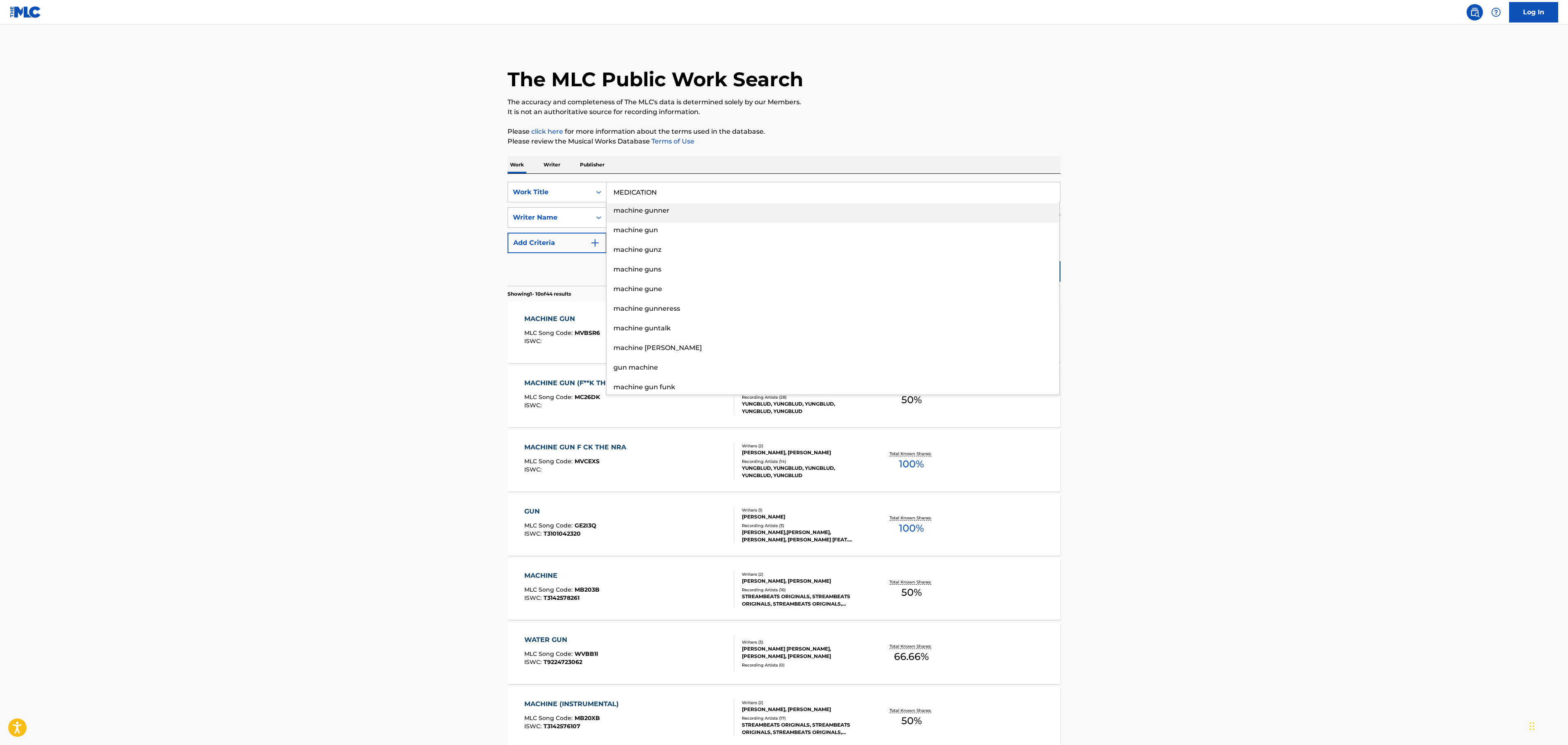
type input "MEDICATION"
click at [1054, 107] on p "The accuracy and completeness of The MLC's data is determined solely by our Mem…" at bounding box center [784, 102] width 553 height 10
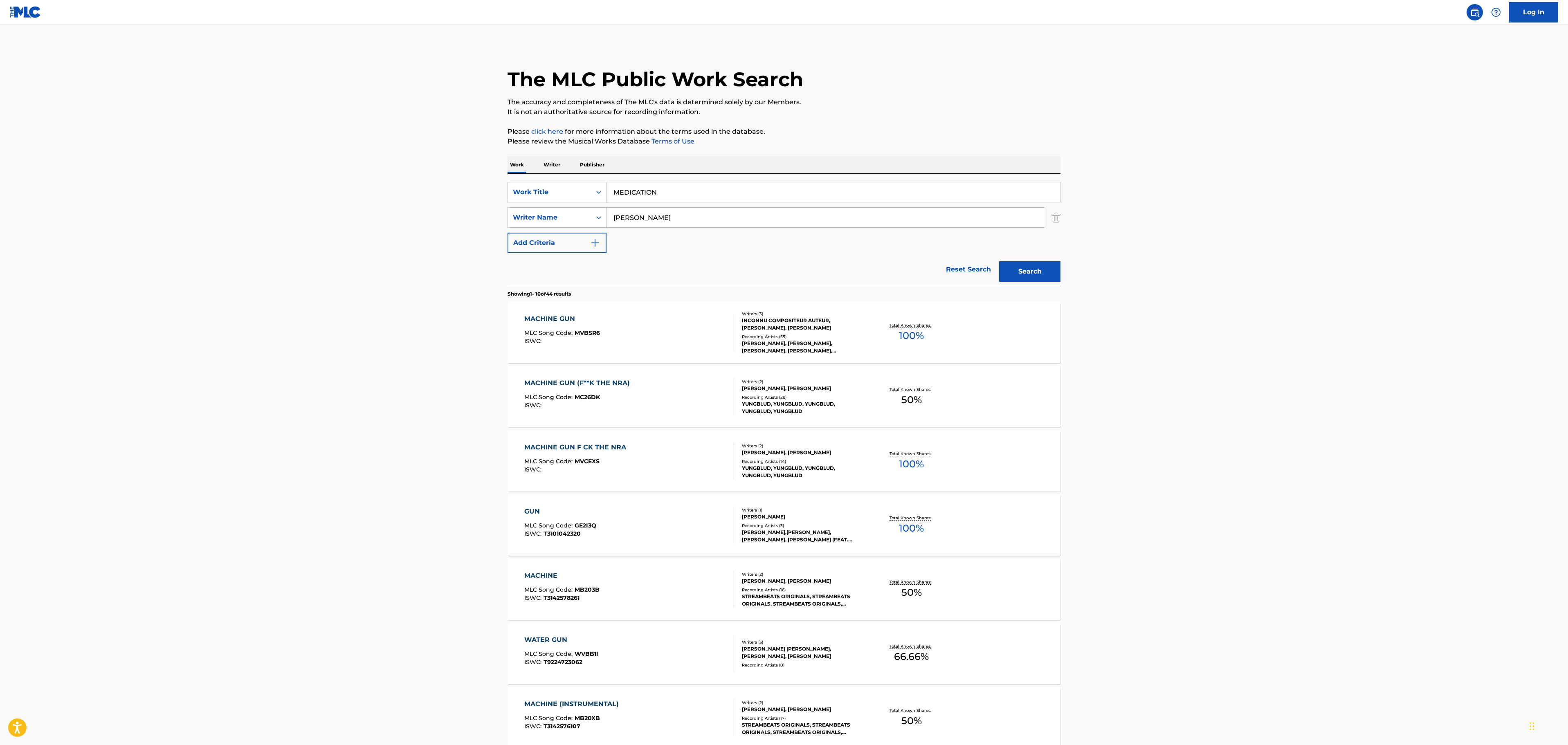
click at [1018, 264] on button "Search" at bounding box center [1029, 271] width 61 height 21
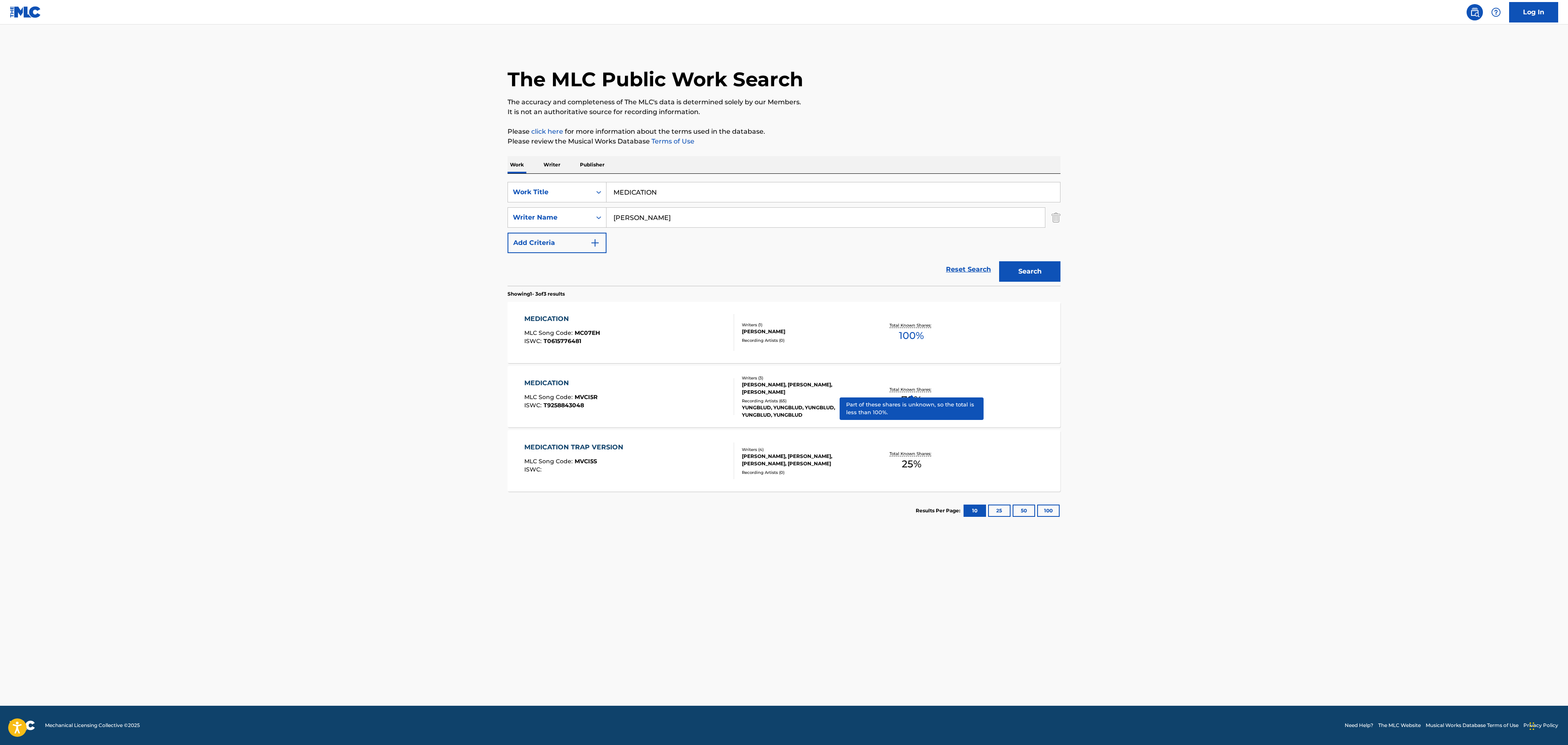
click at [648, 335] on div "MEDICATION MLC Song Code : MC07EH ISWC : T0615776481" at bounding box center [629, 332] width 210 height 37
click at [628, 390] on div "MEDICATION MLC Song Code : MVCI5R ISWC : T9258843048" at bounding box center [629, 396] width 210 height 37
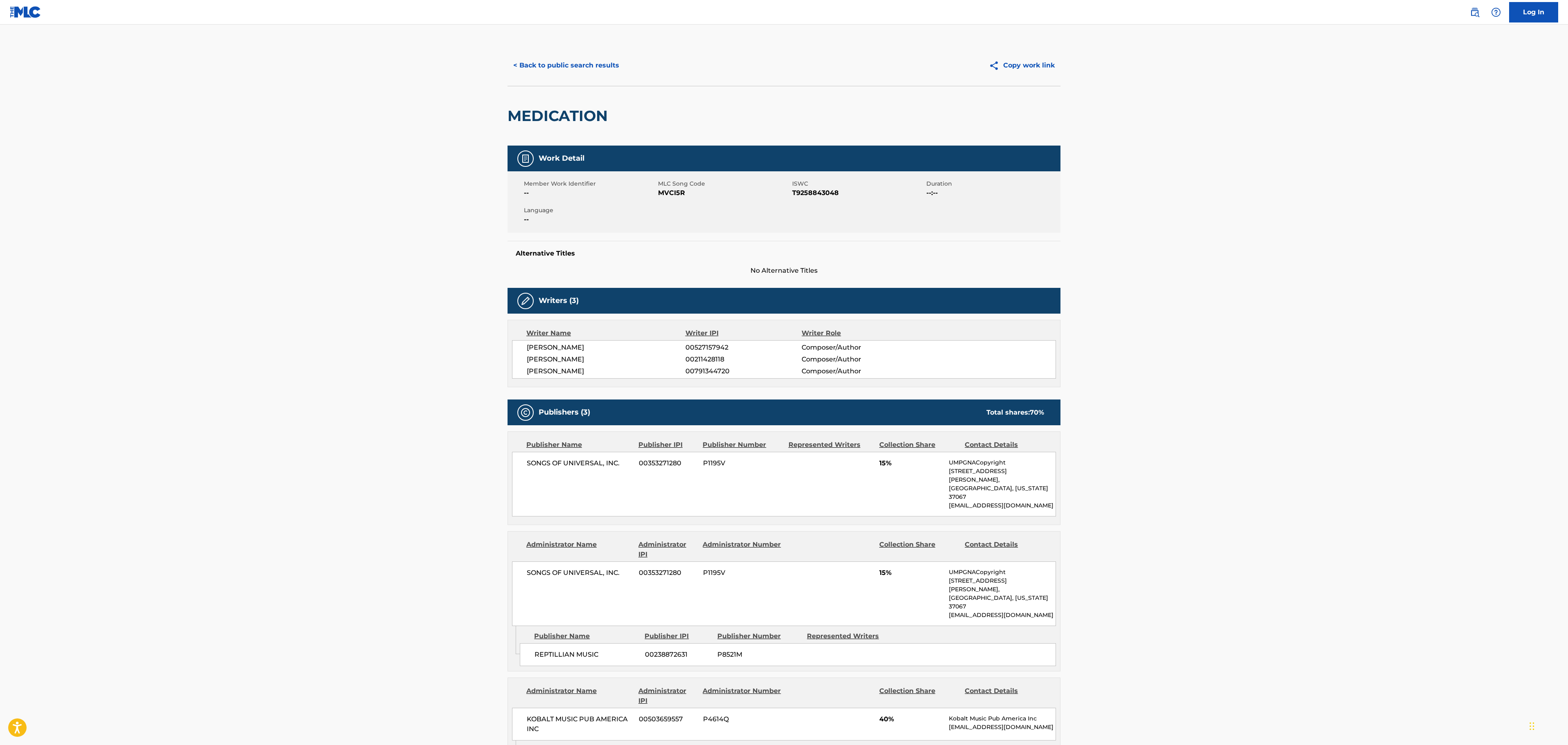
scroll to position [82, 0]
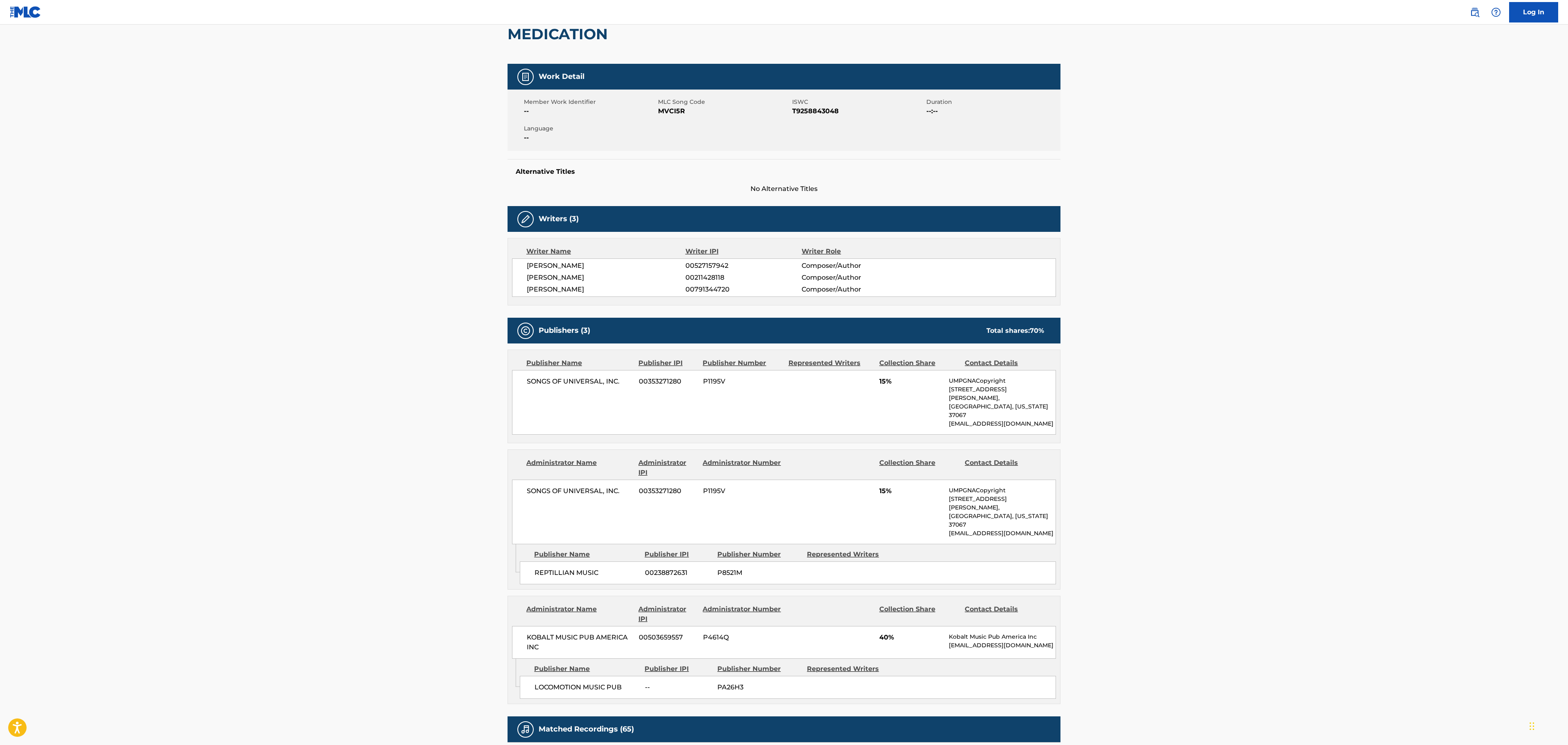
drag, startPoint x: 1301, startPoint y: 324, endPoint x: 990, endPoint y: 215, distance: 329.5
click at [1299, 324] on main "< Back to public search results Copy work link MEDICATION Work Detail Member Wo…" at bounding box center [784, 506] width 1568 height 1126
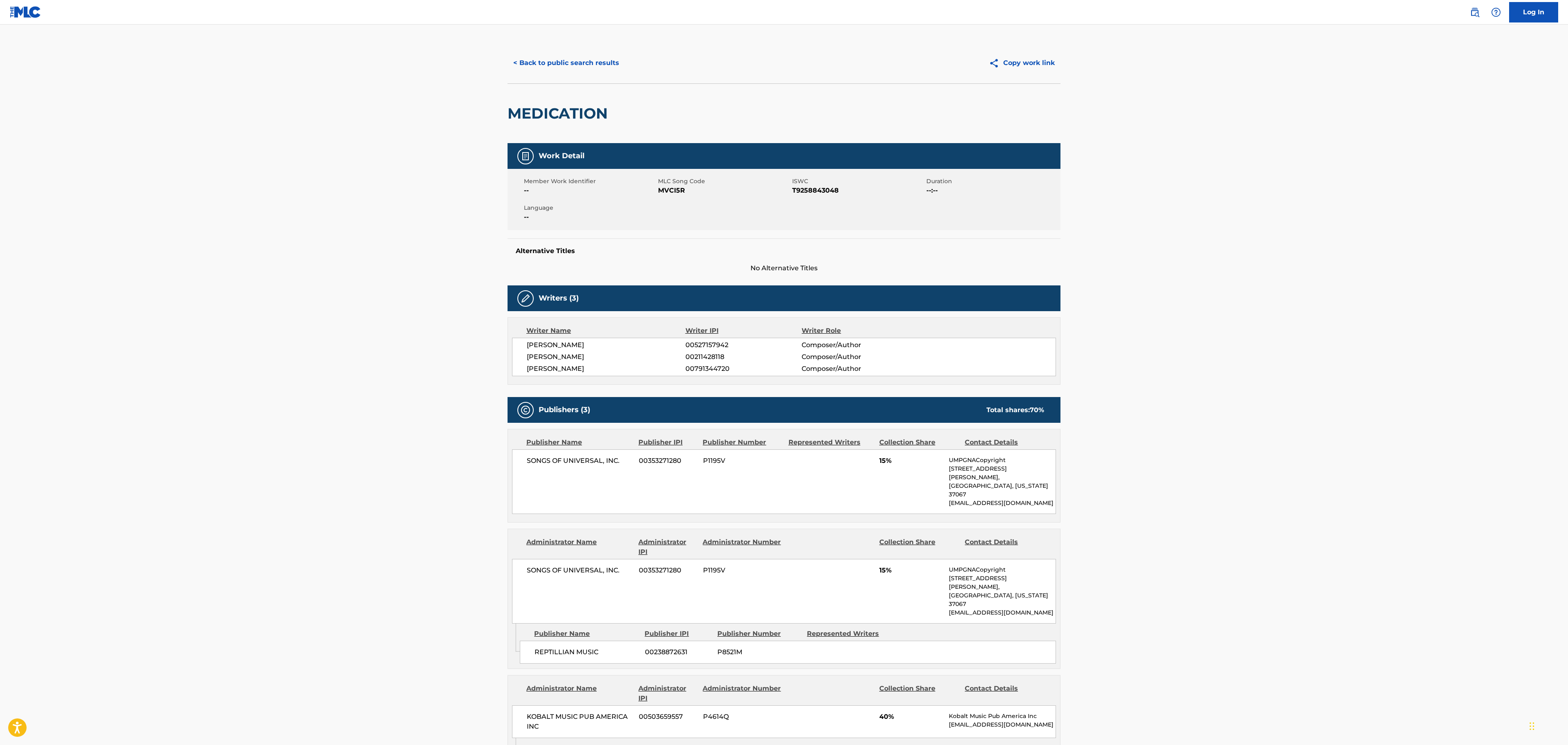
scroll to position [0, 0]
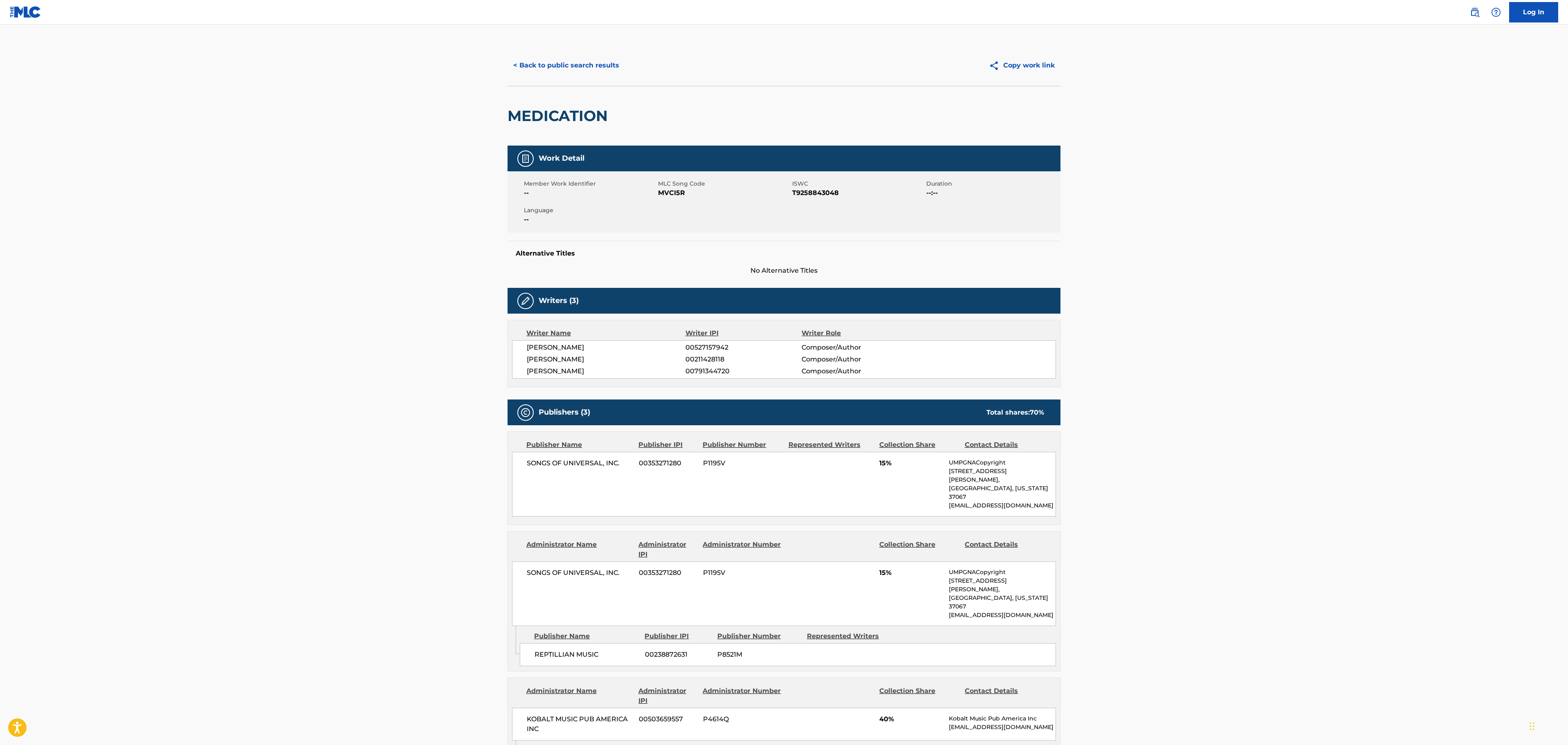
click at [551, 58] on button "< Back to public search results" at bounding box center [566, 66] width 117 height 21
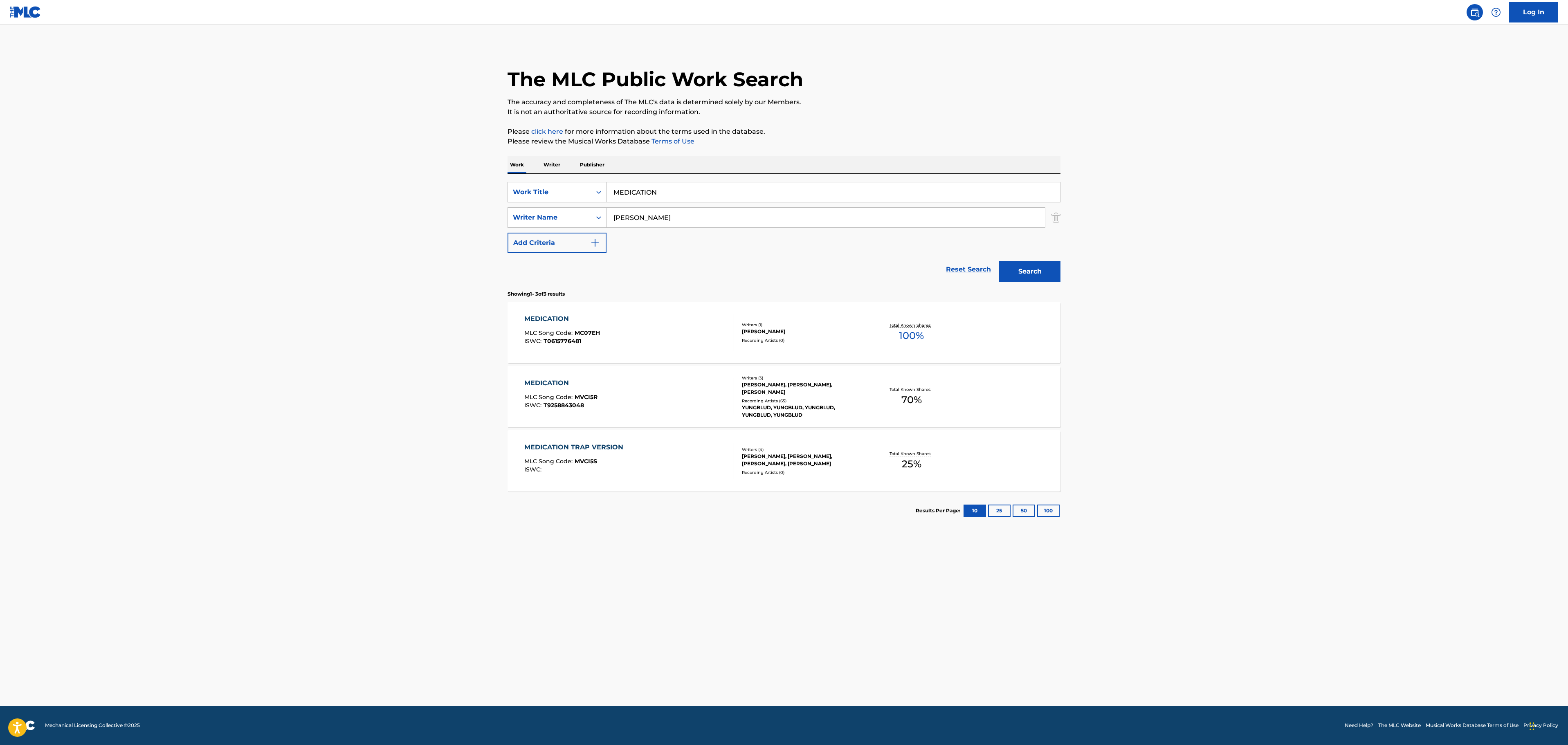
drag, startPoint x: 668, startPoint y: 193, endPoint x: 778, endPoint y: 156, distance: 116.1
click at [508, 185] on div "SearchWithCriteria6a01cc92-e3f6-4c87-b402-59b9e0829ade Work Title MEDICATION" at bounding box center [784, 192] width 553 height 21
paste input "POLYGRAPH EYES"
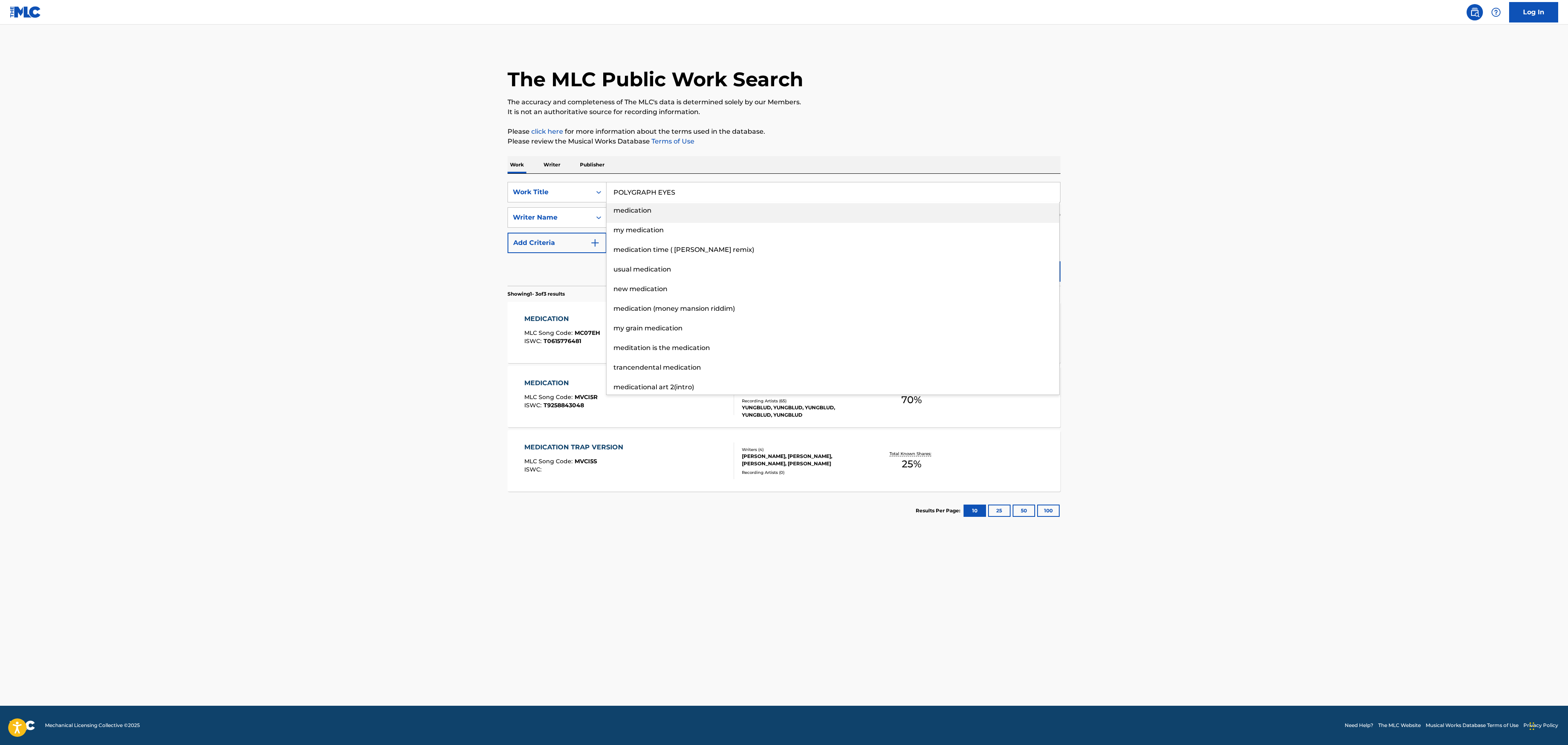
type input "POLYGRAPH EYES"
click at [936, 130] on p "Please click here for more information about the terms used in the database." at bounding box center [784, 131] width 553 height 10
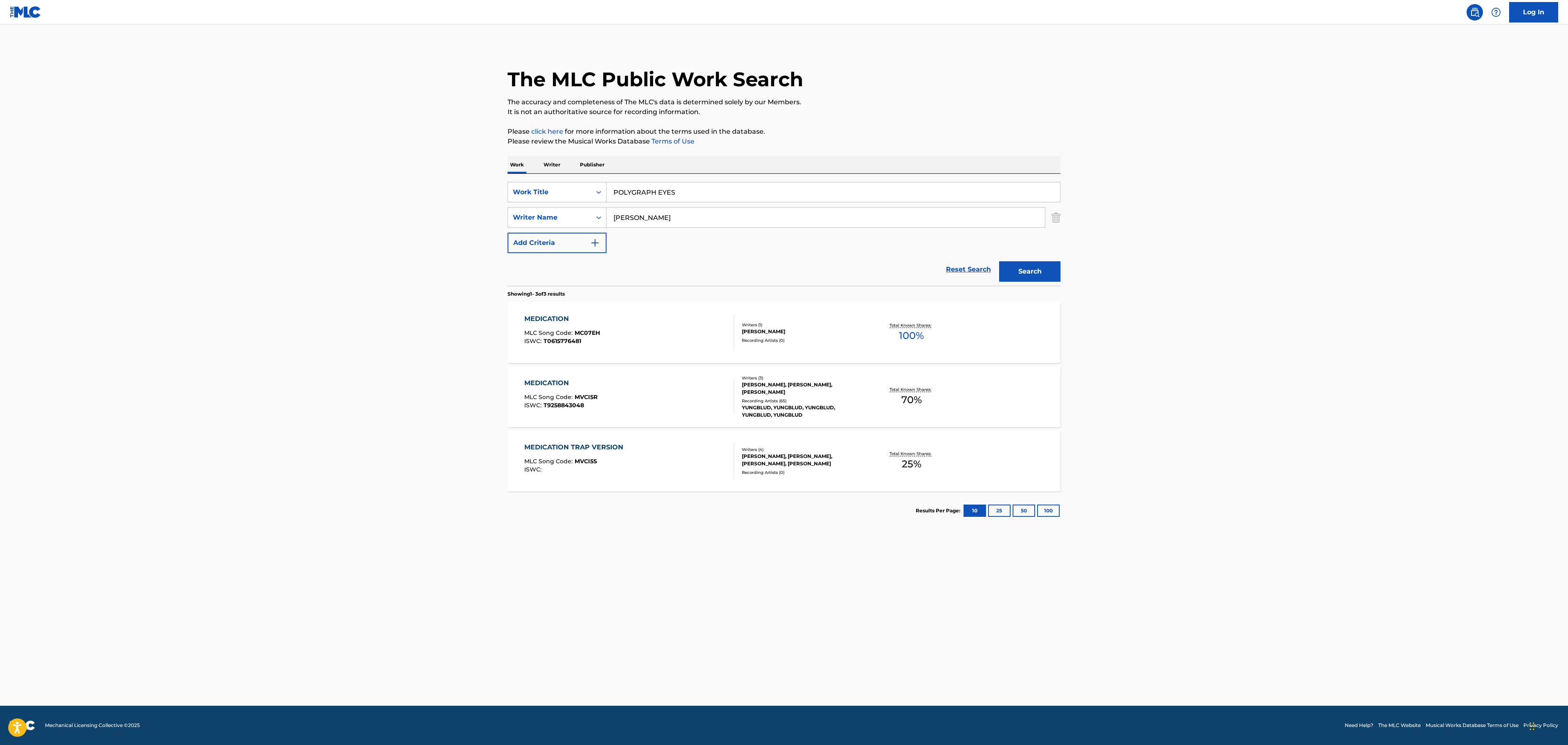
click at [1034, 271] on button "Search" at bounding box center [1029, 271] width 61 height 21
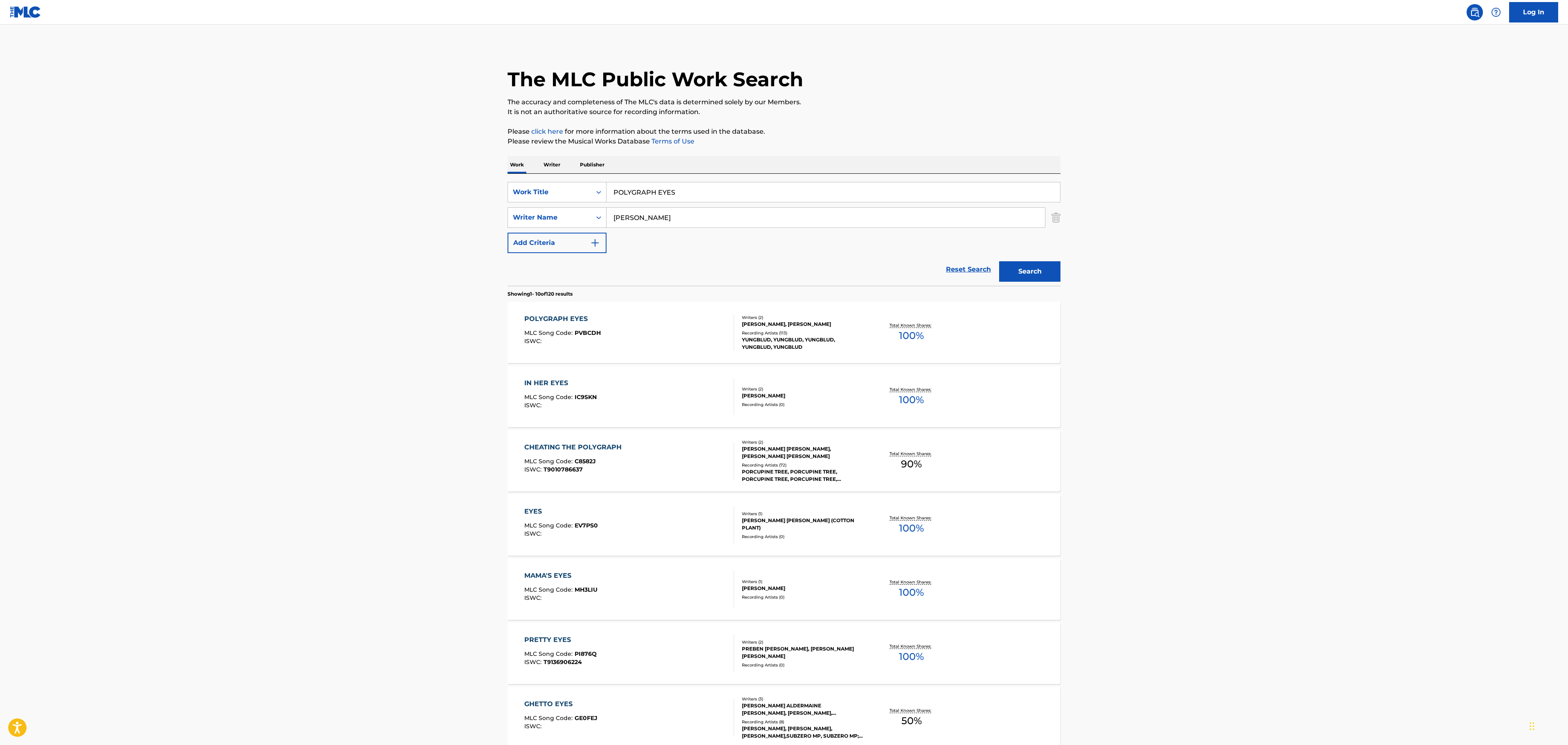
click at [575, 336] on span "PVBCDH" at bounding box center [587, 333] width 26 height 7
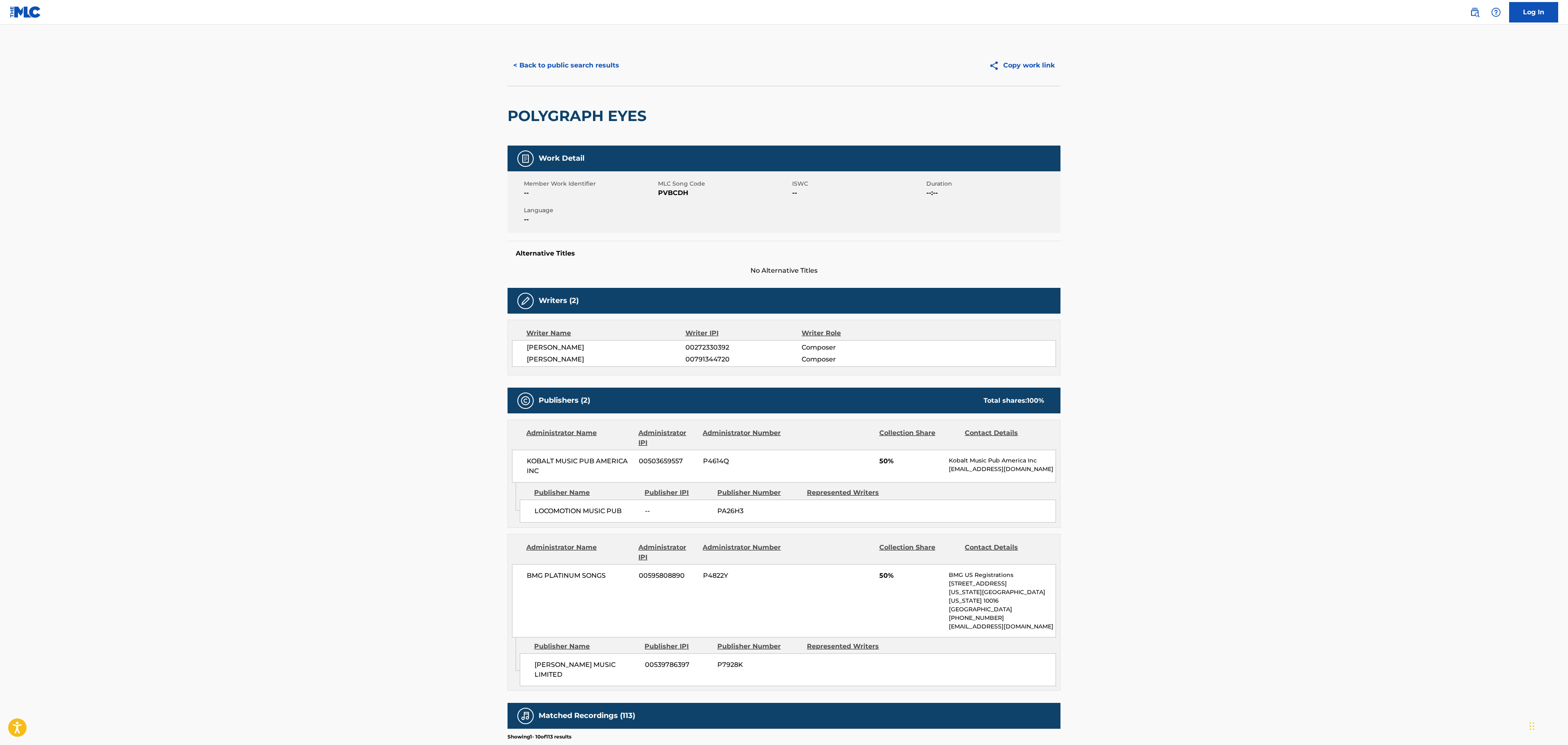
click at [1212, 403] on main "< Back to public search results Copy work link POLYGRAPH EYES Work Detail Membe…" at bounding box center [784, 535] width 1568 height 1021
click at [569, 55] on button "< Back to public search results" at bounding box center [566, 66] width 117 height 21
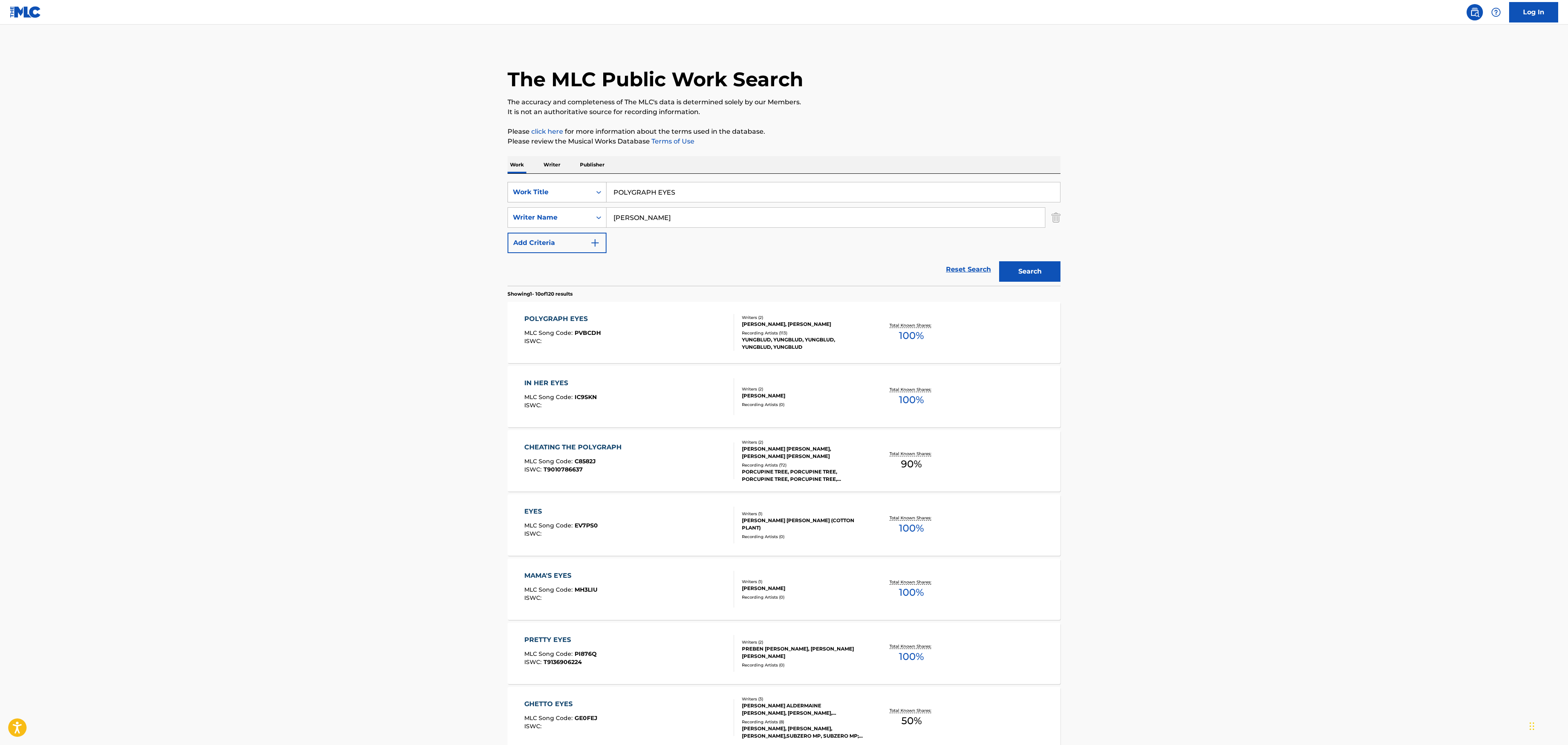
drag, startPoint x: 687, startPoint y: 188, endPoint x: 570, endPoint y: 195, distance: 117.2
click at [570, 195] on div "SearchWithCriteria6a01cc92-e3f6-4c87-b402-59b9e0829ade Work Title POLYGRAPH EYES" at bounding box center [784, 192] width 553 height 21
paste input "SYCHOTIC KID"
type input "PSYCHOTIC KIDS"
click at [1151, 139] on main "The MLC Public Work Search The accuracy and completeness of The MLC's data is d…" at bounding box center [784, 506] width 1568 height 963
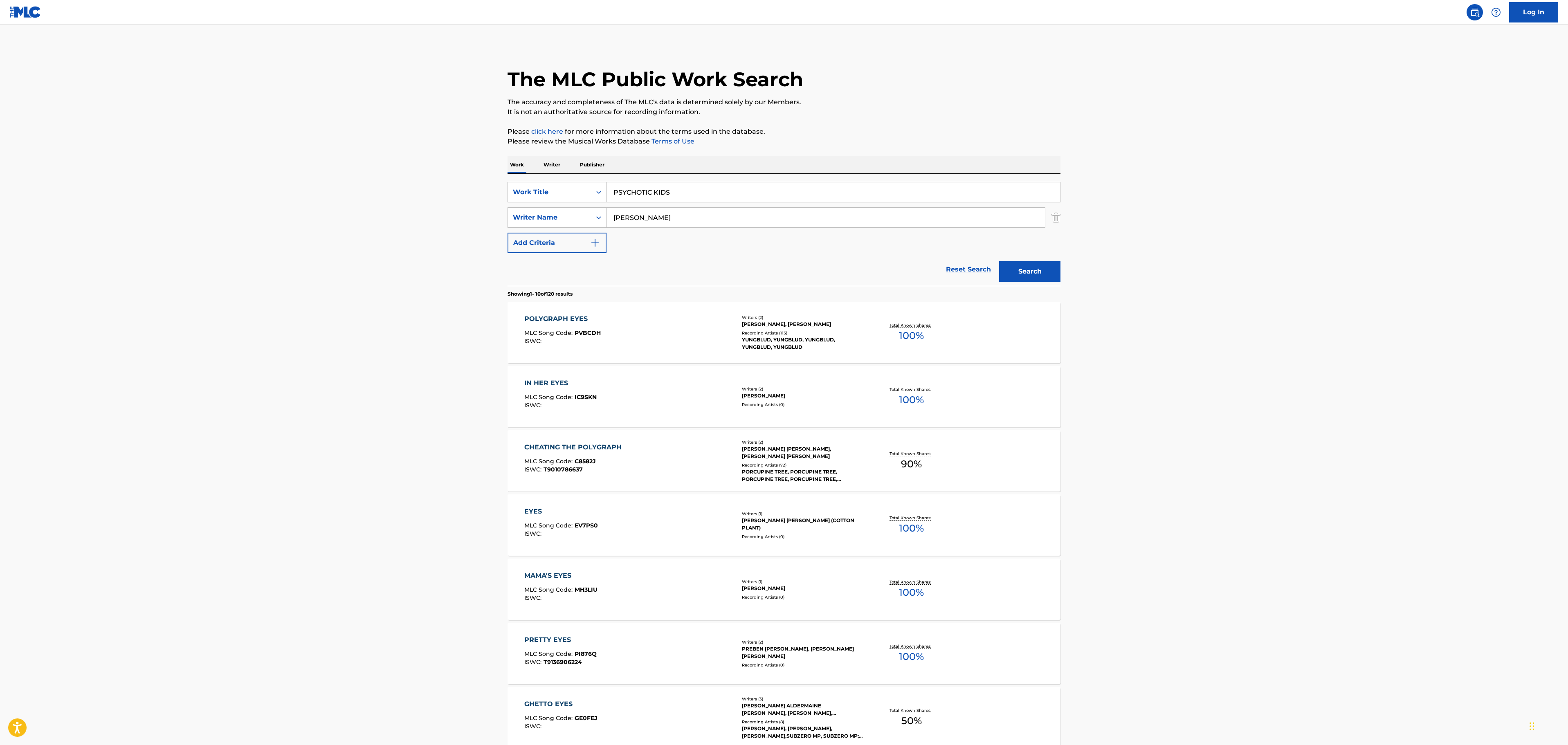
click at [1037, 264] on button "Search" at bounding box center [1029, 271] width 61 height 21
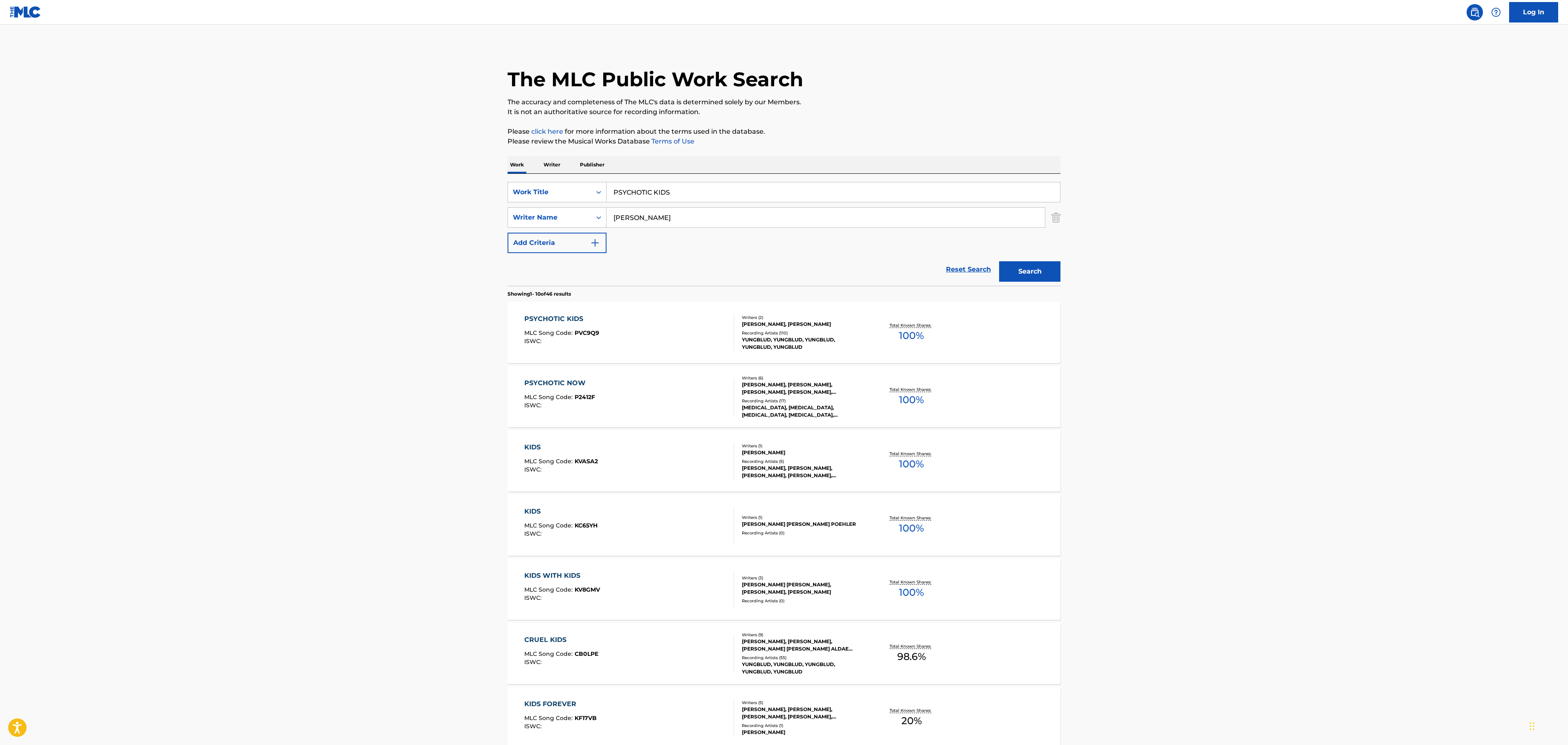
click at [716, 337] on div "PSYCHOTIC KIDS MLC Song Code : PVC9Q9 ISWC :" at bounding box center [629, 332] width 210 height 37
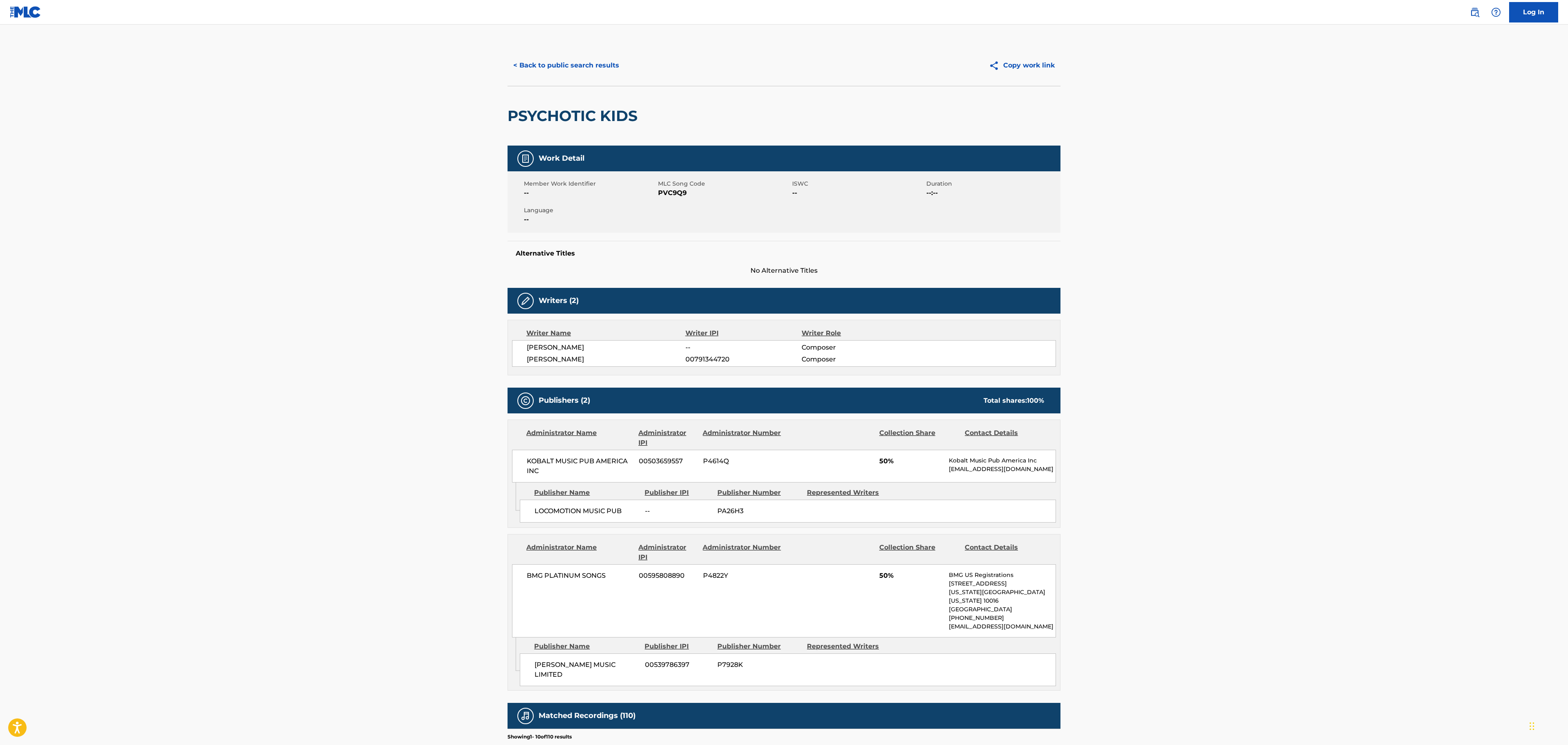
drag, startPoint x: 1212, startPoint y: 324, endPoint x: 1125, endPoint y: 291, distance: 93.0
click at [1213, 324] on main "< Back to public search results Copy work link PSYCHOTIC KIDS Work Detail Membe…" at bounding box center [784, 544] width 1568 height 1040
click at [580, 62] on button "< Back to public search results" at bounding box center [566, 66] width 117 height 21
